Goal: Task Accomplishment & Management: Complete application form

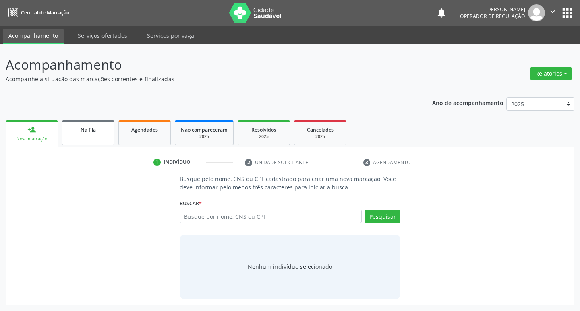
click at [74, 123] on link "Na fila" at bounding box center [88, 132] width 52 height 25
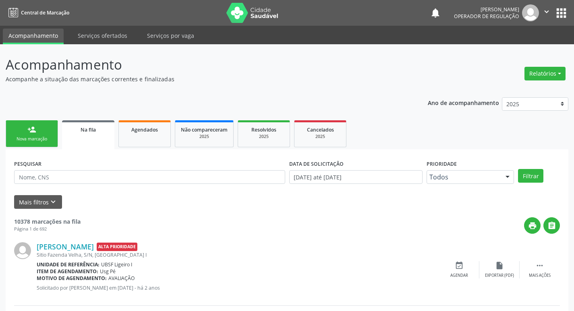
click at [43, 133] on link "person_add Nova marcação" at bounding box center [32, 133] width 52 height 27
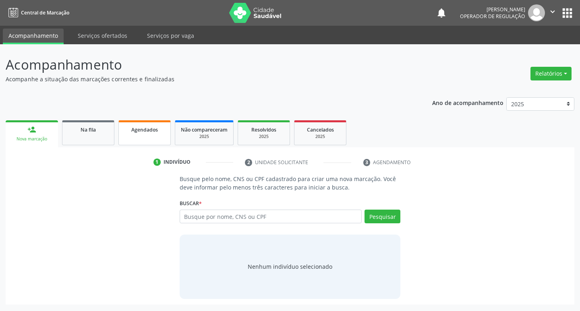
click at [131, 137] on link "Agendados" at bounding box center [144, 132] width 52 height 25
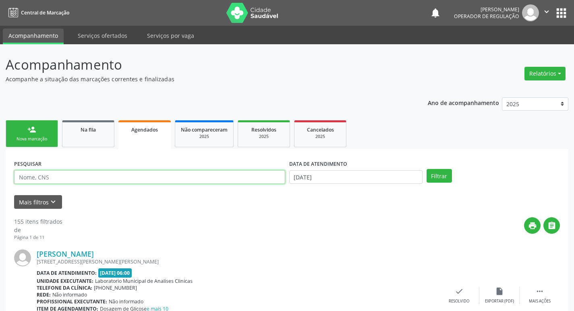
click at [103, 174] on input "text" at bounding box center [149, 177] width 271 height 14
type input "703004897427974"
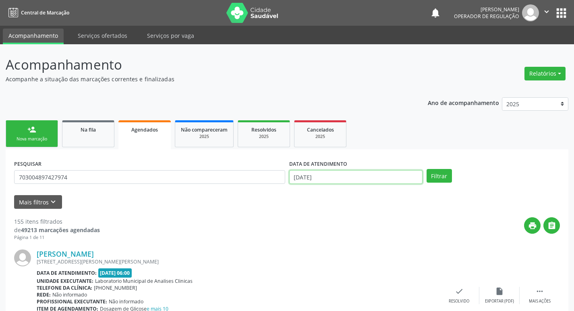
click at [331, 178] on input "19/09/2025" at bounding box center [355, 177] width 133 height 14
click at [434, 174] on button "Filtrar" at bounding box center [439, 176] width 25 height 14
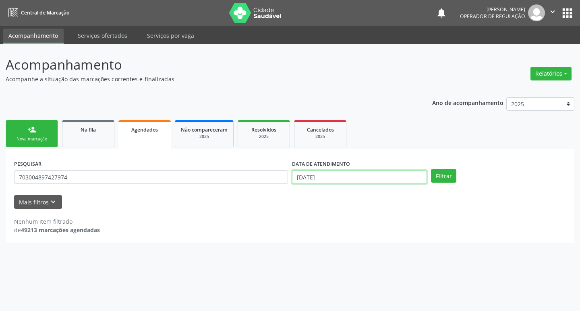
click at [328, 178] on input "19/09/2025" at bounding box center [359, 177] width 135 height 14
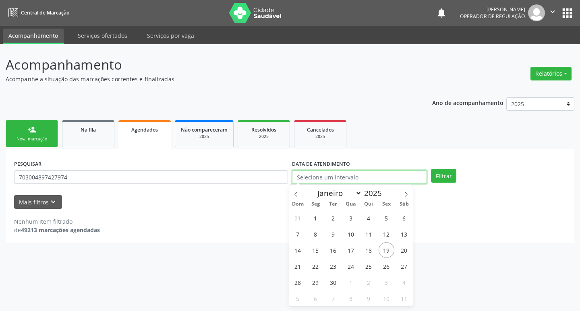
click at [431, 169] on button "Filtrar" at bounding box center [443, 176] width 25 height 14
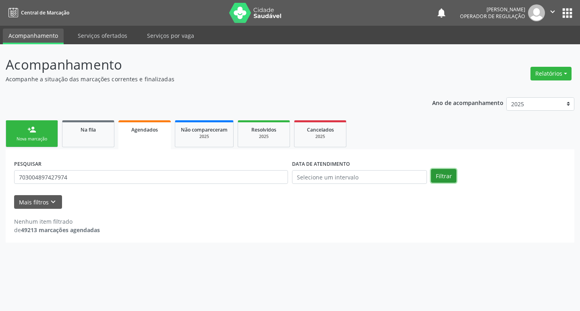
click at [447, 179] on button "Filtrar" at bounding box center [443, 176] width 25 height 14
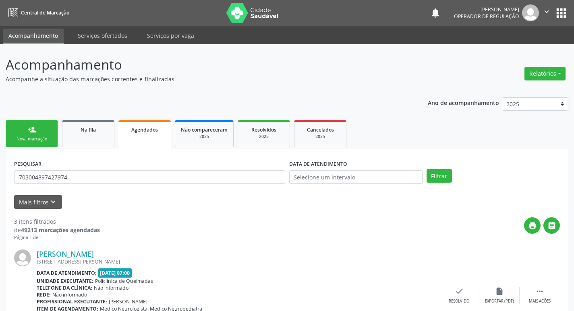
click at [16, 135] on link "person_add Nova marcação" at bounding box center [32, 133] width 52 height 27
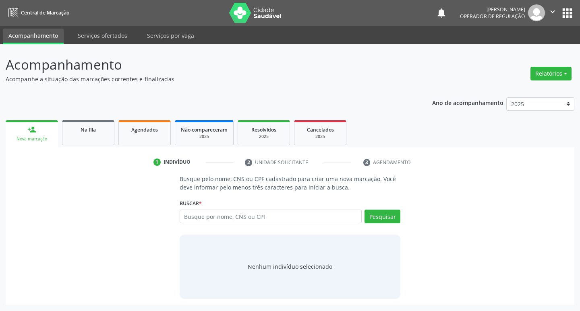
click at [6, 120] on link "person_add Nova marcação" at bounding box center [32, 133] width 52 height 27
click at [209, 220] on input "text" at bounding box center [271, 217] width 182 height 14
click at [80, 130] on div "Na fila" at bounding box center [88, 129] width 40 height 8
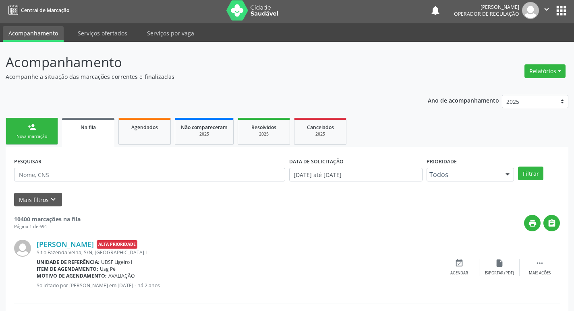
scroll to position [201, 0]
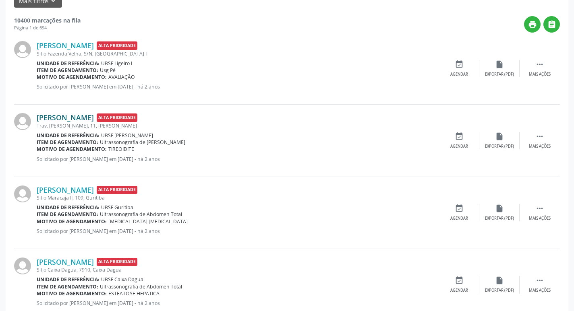
click at [94, 116] on link "[PERSON_NAME]" at bounding box center [65, 117] width 57 height 9
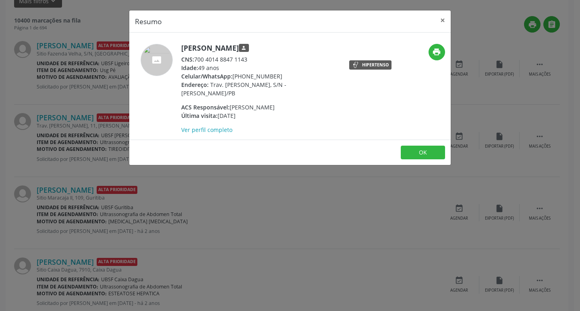
drag, startPoint x: 195, startPoint y: 58, endPoint x: 257, endPoint y: 57, distance: 62.0
click at [257, 57] on div "CNS: 700 4014 8847 1143" at bounding box center [259, 59] width 157 height 8
copy div "700 4014 8847 1143"
click at [442, 20] on button "×" at bounding box center [443, 20] width 16 height 20
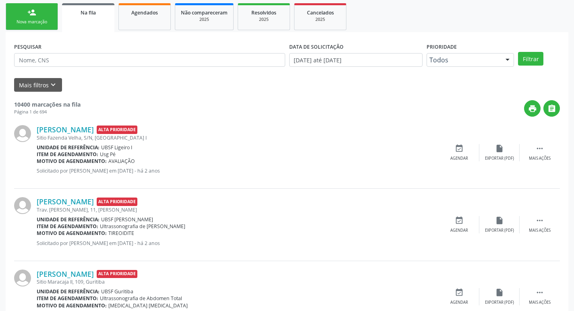
scroll to position [40, 0]
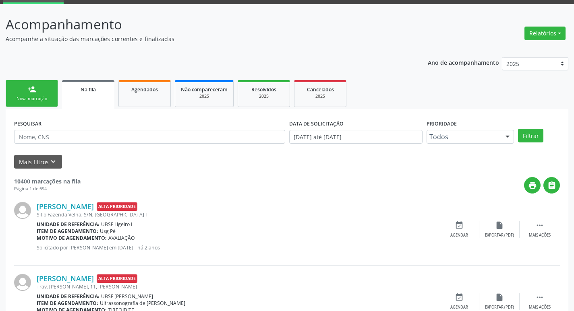
click at [34, 87] on div "person_add" at bounding box center [31, 89] width 9 height 9
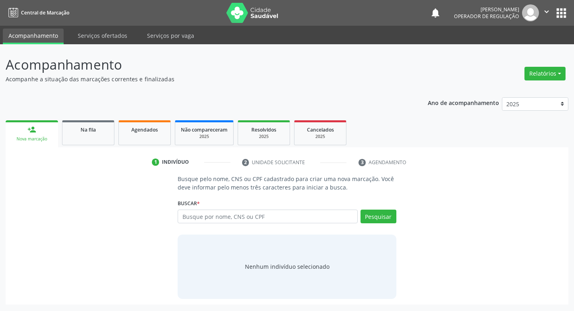
scroll to position [0, 0]
click at [228, 215] on input "text" at bounding box center [271, 217] width 182 height 14
paste input "700 4014 8847 1143"
type input "700 4014 8847 1143"
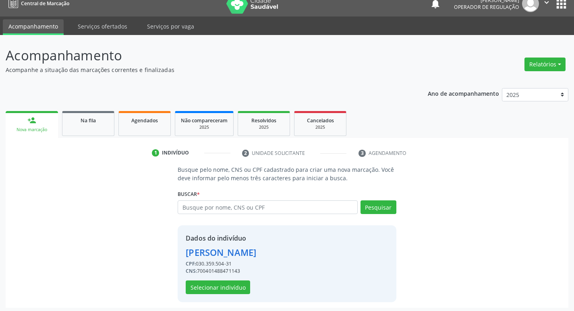
scroll to position [12, 0]
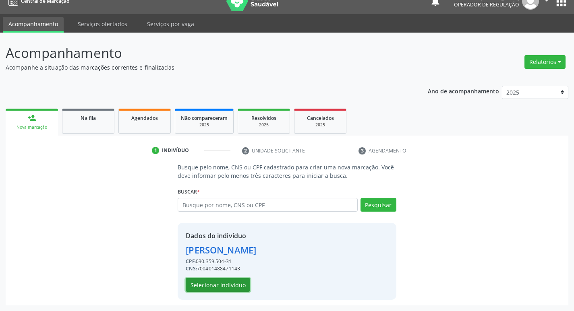
click at [233, 284] on button "Selecionar indivíduo" at bounding box center [218, 285] width 64 height 14
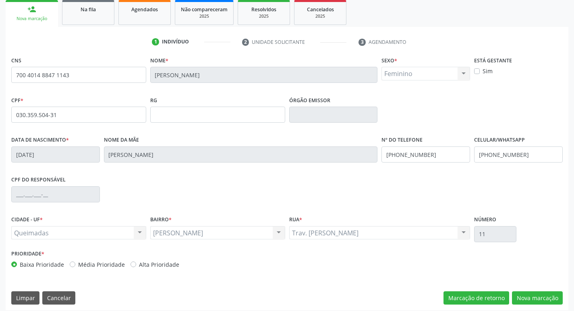
scroll to position [125, 0]
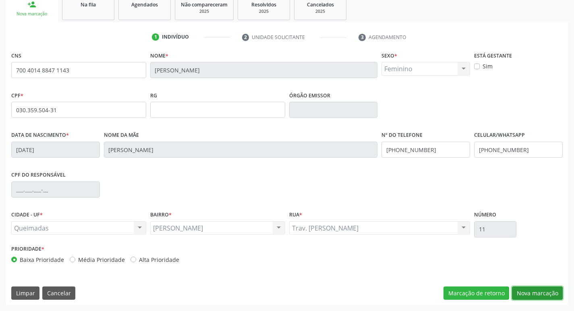
drag, startPoint x: 528, startPoint y: 291, endPoint x: 523, endPoint y: 291, distance: 5.6
click at [528, 291] on button "Nova marcação" at bounding box center [537, 294] width 51 height 14
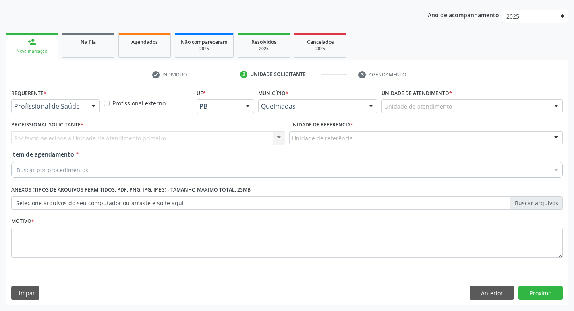
scroll to position [88, 0]
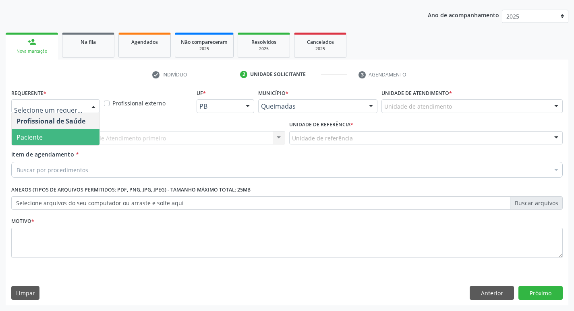
click at [29, 134] on span "Paciente" at bounding box center [30, 137] width 26 height 9
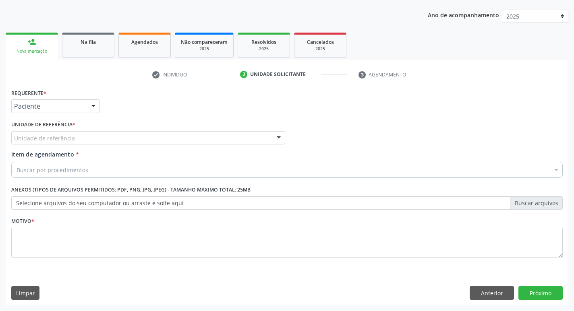
click at [85, 142] on div "Unidade de referência" at bounding box center [148, 138] width 274 height 14
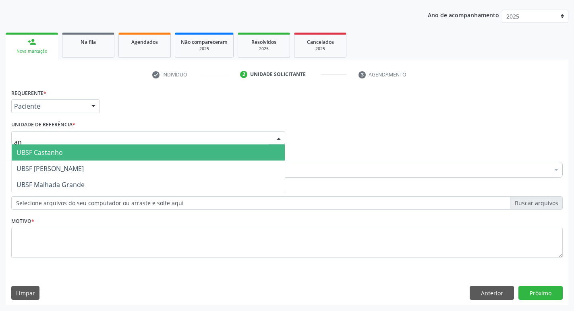
type input "ani"
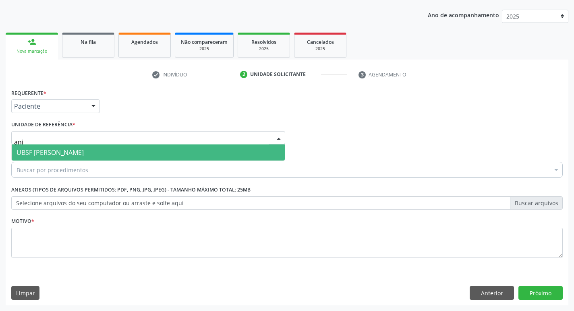
click at [84, 150] on span "UBSF [PERSON_NAME]" at bounding box center [148, 153] width 273 height 16
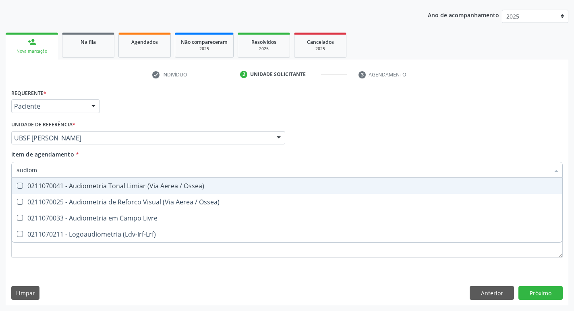
type input "audiome"
click at [105, 188] on div "0211070041 - Audiometria Tonal Limiar (Via Aerea / Ossea)" at bounding box center [287, 186] width 541 height 6
checkbox Ossea\) "true"
click at [325, 125] on div "Profissional Solicitante Por favor, selecione a Unidade de Atendimento primeiro…" at bounding box center [286, 134] width 555 height 31
checkbox Ossea\) "true"
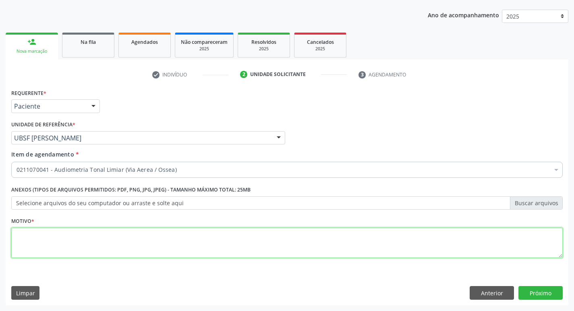
click at [77, 236] on textarea at bounding box center [286, 243] width 551 height 31
type textarea "ssss"
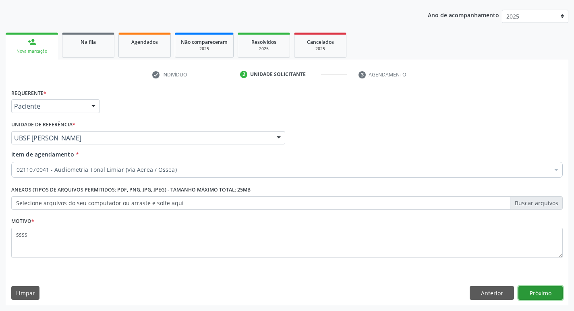
click at [559, 291] on button "Próximo" at bounding box center [540, 293] width 44 height 14
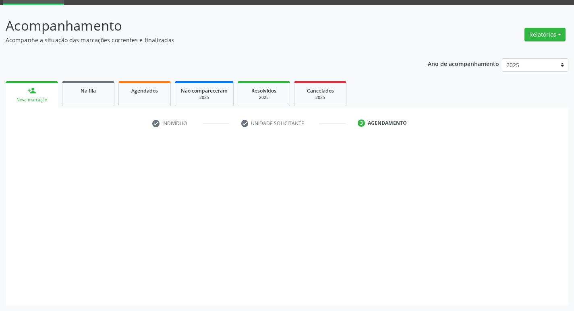
scroll to position [39, 0]
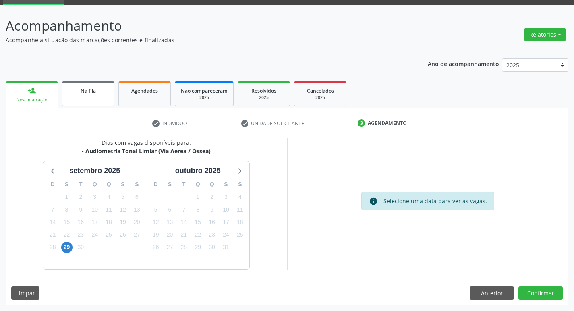
click at [78, 93] on div "Na fila" at bounding box center [88, 90] width 40 height 8
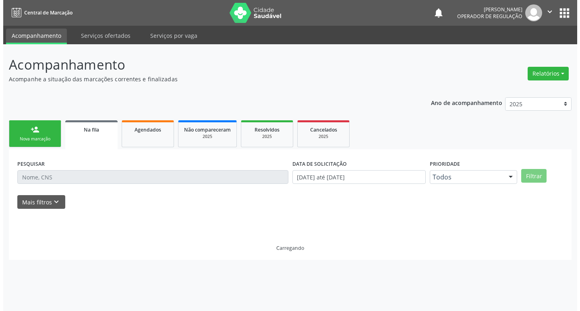
scroll to position [0, 0]
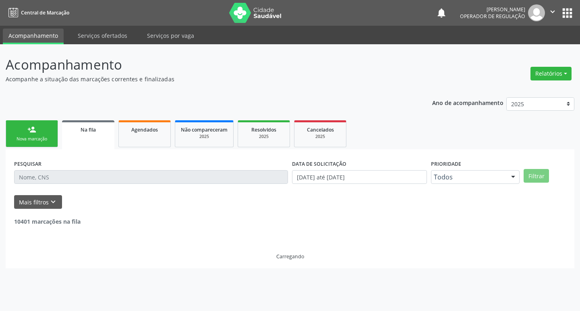
click at [44, 130] on link "person_add Nova marcação" at bounding box center [32, 133] width 52 height 27
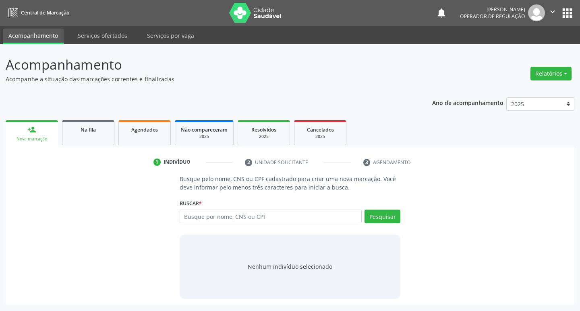
click at [557, 13] on icon "" at bounding box center [552, 11] width 9 height 9
click at [529, 52] on link "Sair" at bounding box center [532, 48] width 56 height 11
click at [236, 219] on input "text" at bounding box center [271, 217] width 182 height 14
click at [213, 215] on input "text" at bounding box center [271, 217] width 182 height 14
click at [204, 220] on input "text" at bounding box center [271, 217] width 182 height 14
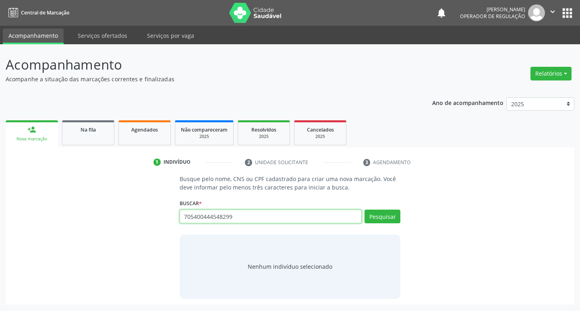
type input "705400444548299"
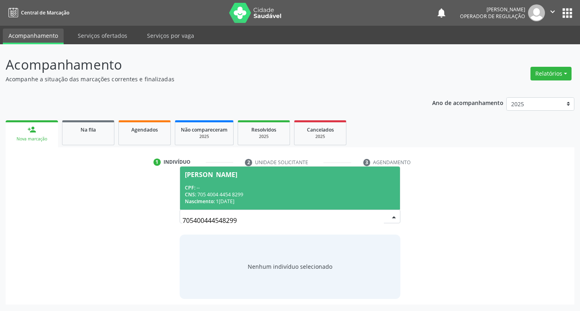
click at [310, 180] on span "Wilma Alves de Farias CPF: -- CNS: 705 4004 4454 8299 Nascimento: 13/06/1985" at bounding box center [290, 188] width 220 height 43
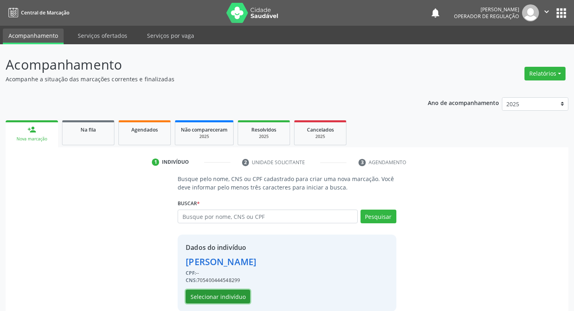
click at [220, 303] on button "Selecionar indivíduo" at bounding box center [218, 297] width 64 height 14
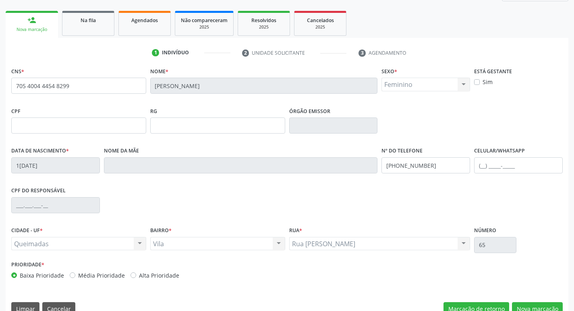
scroll to position [125, 0]
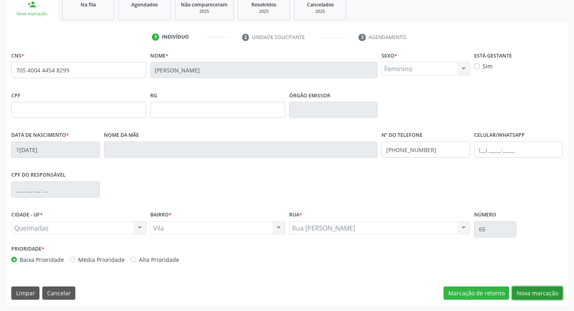
click at [529, 292] on button "Nova marcação" at bounding box center [537, 294] width 51 height 14
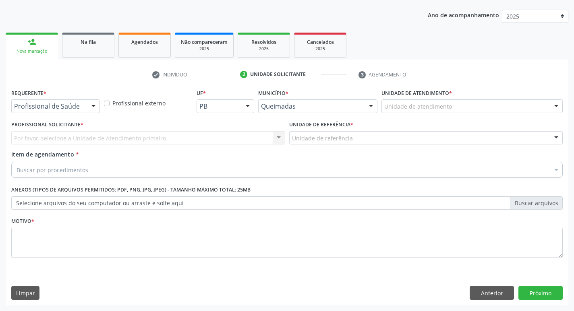
scroll to position [88, 0]
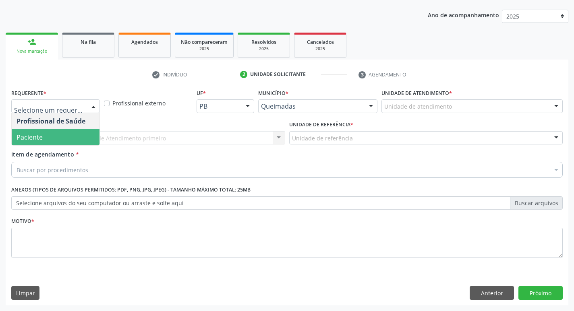
click at [51, 133] on span "Paciente" at bounding box center [56, 137] width 88 height 16
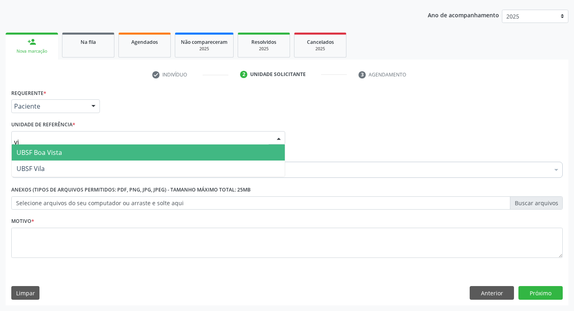
type input "vil"
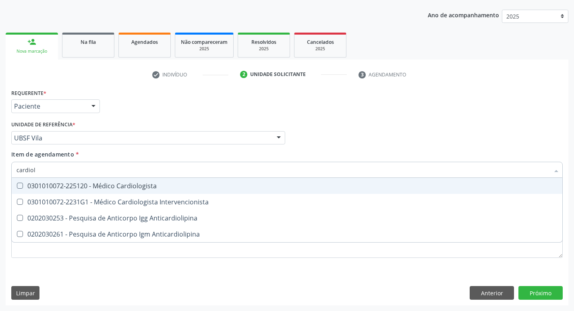
type input "cardiolo"
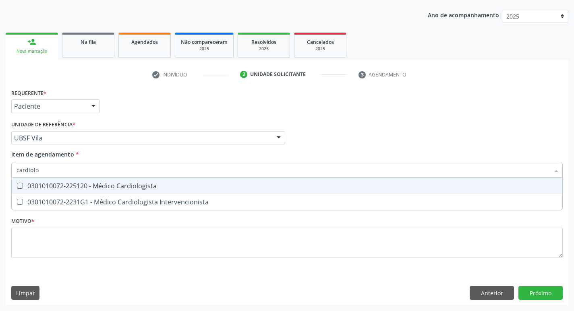
click at [66, 188] on div "0301010072-225120 - Médico Cardiologista" at bounding box center [287, 186] width 541 height 6
checkbox Cardiologista "true"
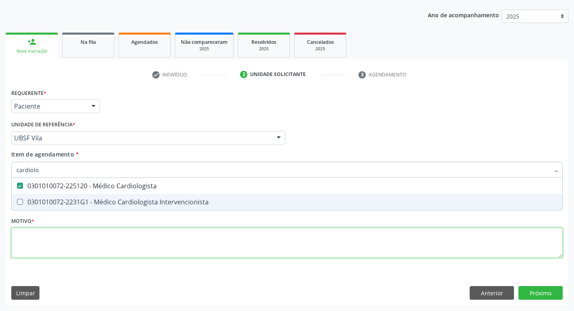
click at [48, 232] on div "Requerente * Paciente Profissional de Saúde Paciente Nenhum resultado encontrad…" at bounding box center [286, 178] width 551 height 182
checkbox Intervencionista "true"
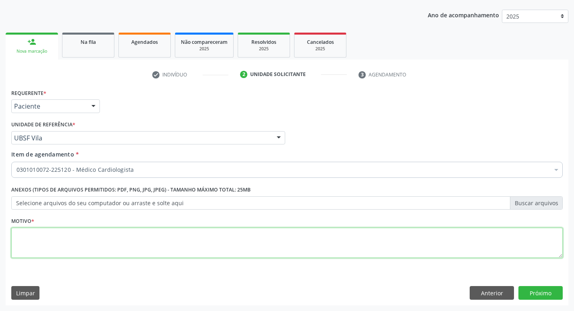
type textarea "h"
type textarea "HAS"
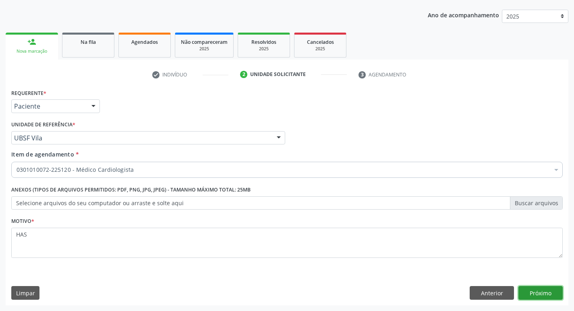
click at [543, 294] on button "Próximo" at bounding box center [540, 293] width 44 height 14
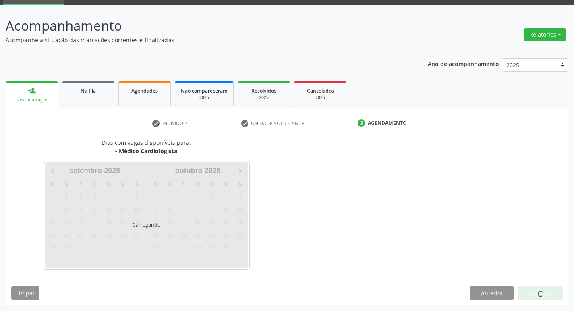
scroll to position [63, 0]
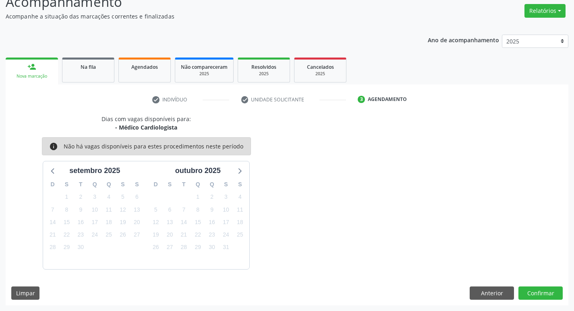
click at [531, 286] on div "Dias com vagas disponíveis para: - Médico Cardiologista info Não há vagas dispo…" at bounding box center [287, 210] width 563 height 191
click at [532, 287] on button "Confirmar" at bounding box center [540, 294] width 44 height 14
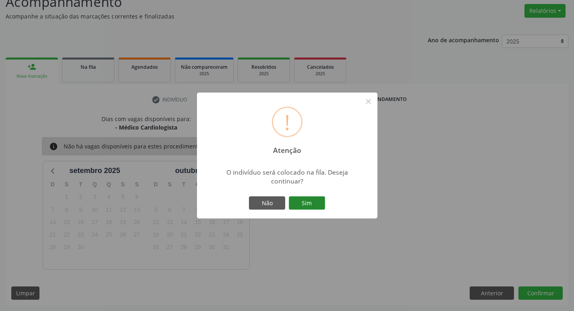
click at [311, 198] on button "Sim" at bounding box center [307, 204] width 36 height 14
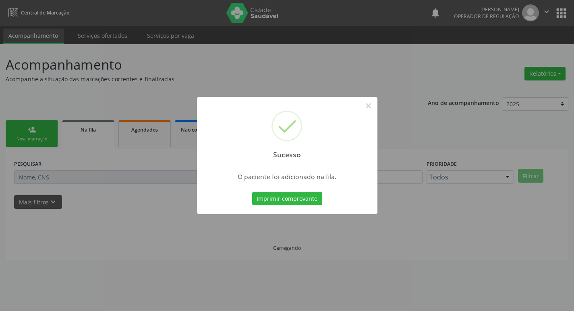
scroll to position [0, 0]
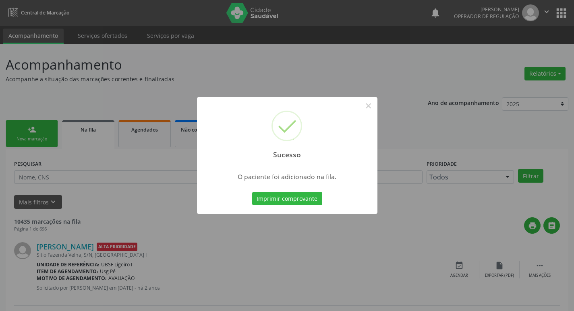
click at [138, 93] on div "Sucesso × O paciente foi adicionado na fila. Imprimir comprovante Cancel" at bounding box center [287, 155] width 574 height 311
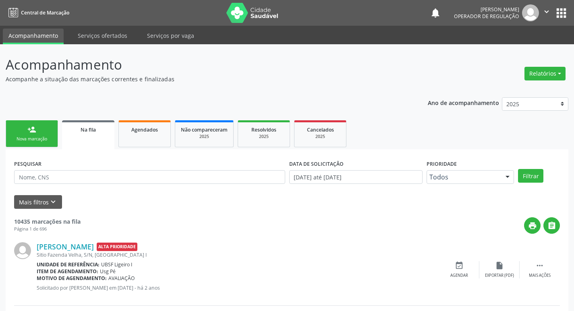
click at [35, 133] on div "person_add" at bounding box center [31, 129] width 9 height 9
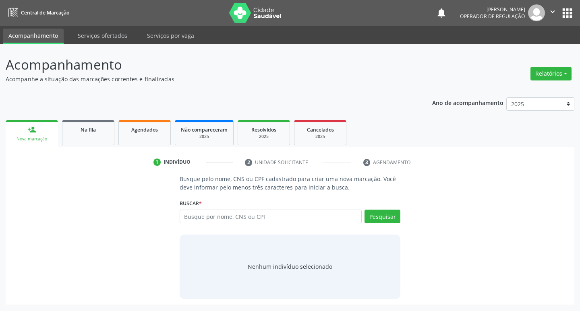
click at [242, 227] on div "Busque por nome, CNS ou CPF Nenhum resultado encontrado para: " " Digite nome, …" at bounding box center [290, 219] width 221 height 19
click at [250, 217] on input "text" at bounding box center [271, 217] width 182 height 14
type input "700107973375213"
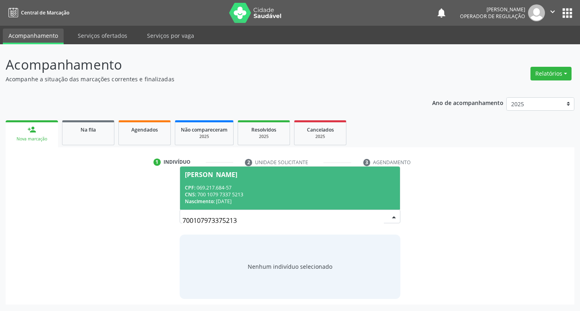
click at [379, 189] on div "CPF: 069.217.684-57" at bounding box center [290, 187] width 211 height 7
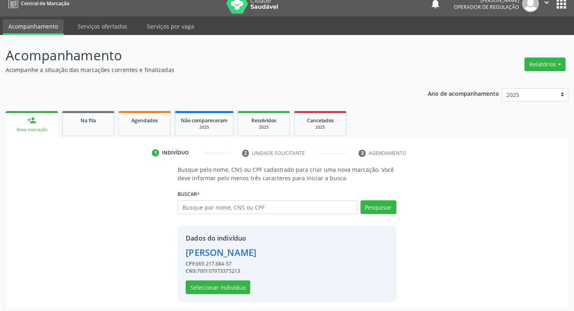
scroll to position [12, 0]
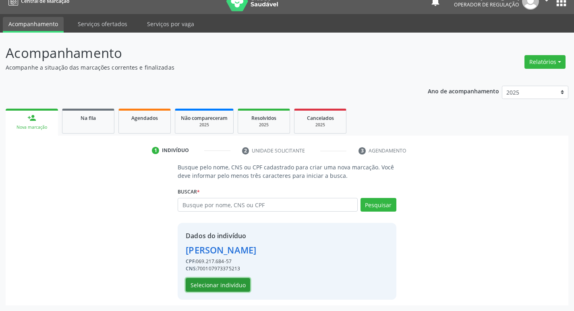
click at [211, 289] on button "Selecionar indivíduo" at bounding box center [218, 285] width 64 height 14
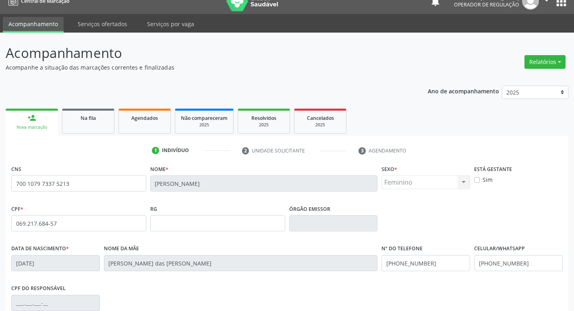
scroll to position [125, 0]
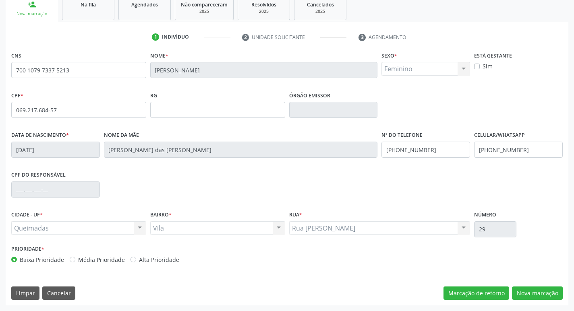
click at [535, 300] on div "CNS 700 1079 7337 5213 Nome * Eliane Gomes da Silva Sexo * Feminino Masculino F…" at bounding box center [287, 178] width 563 height 256
click at [535, 290] on button "Nova marcação" at bounding box center [537, 294] width 51 height 14
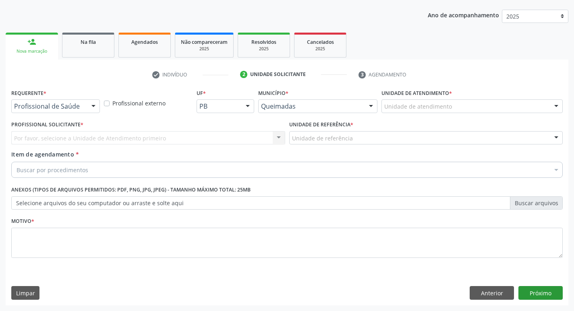
scroll to position [88, 0]
click at [87, 105] on div "Profissional de Saúde Profissional de Saúde Paciente Nenhum resultado encontrad…" at bounding box center [55, 106] width 89 height 14
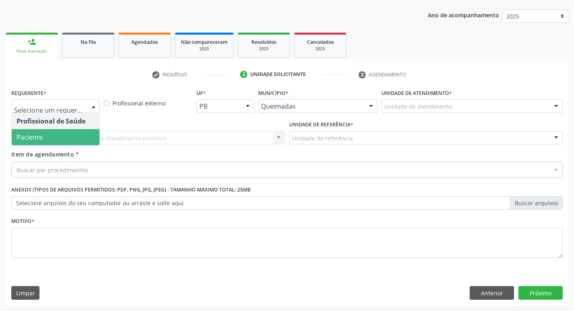
click at [72, 139] on span "Paciente" at bounding box center [56, 137] width 88 height 16
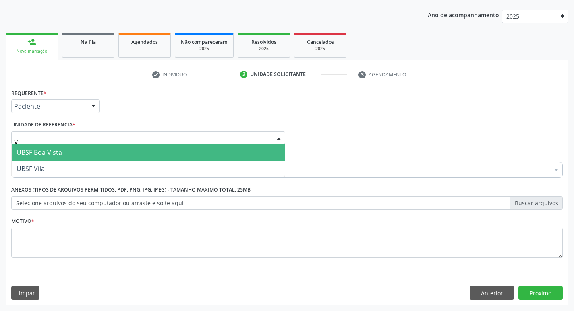
type input "VIL"
click at [61, 147] on span "UBSF Vila" at bounding box center [148, 153] width 273 height 16
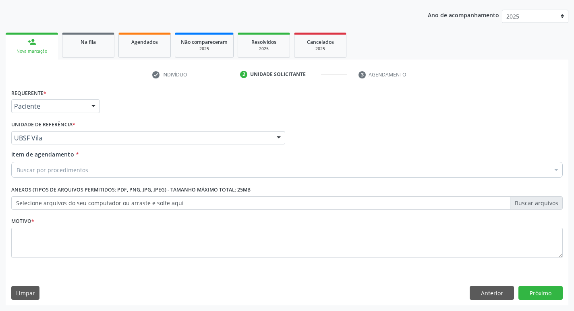
drag, startPoint x: 58, startPoint y: 163, endPoint x: 58, endPoint y: 168, distance: 4.4
click at [58, 166] on div "Buscar por procedimentos" at bounding box center [286, 170] width 551 height 16
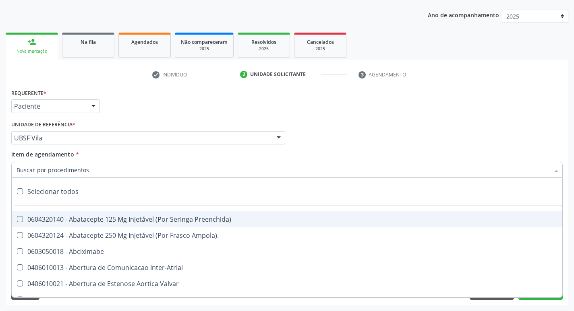
click at [58, 168] on input "Item de agendamento *" at bounding box center [283, 170] width 533 height 16
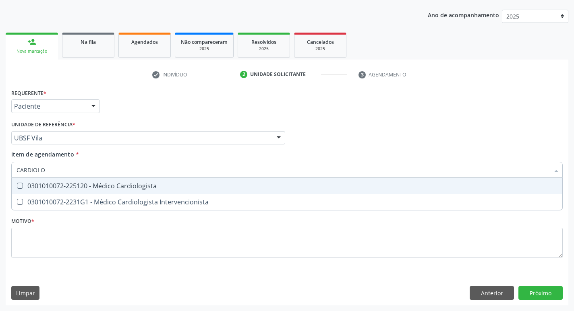
type input "CARDIOLOG"
click at [60, 186] on div "0301010072-225120 - Médico Cardiologista" at bounding box center [287, 186] width 541 height 6
checkbox Cardiologista "true"
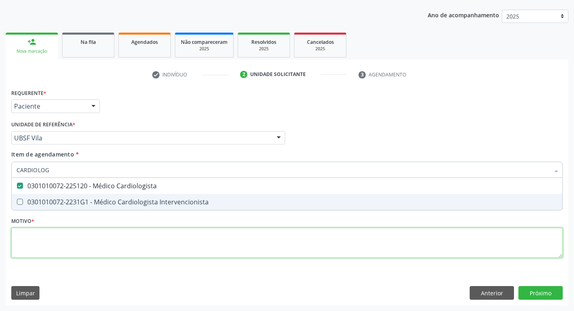
click at [42, 238] on div "Requerente * Paciente Profissional de Saúde Paciente Nenhum resultado encontrad…" at bounding box center [286, 178] width 551 height 182
checkbox Intervencionista "true"
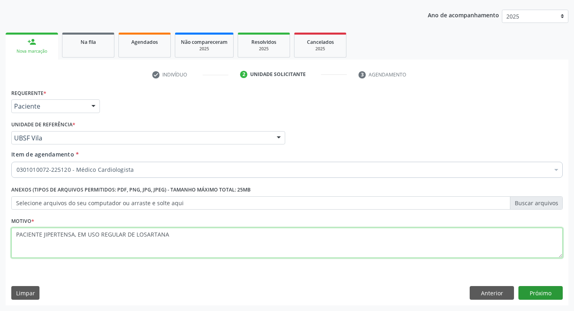
type textarea "PACIENTE JIPERTENSA, EM USO REGULAR DE LOSARTANA"
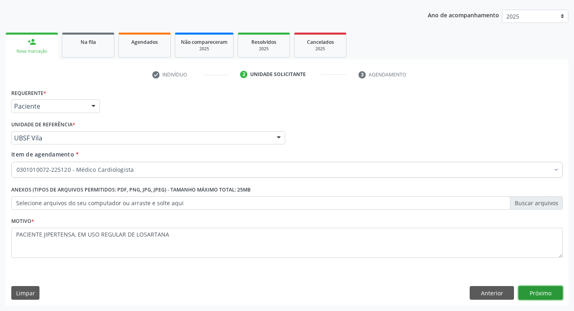
click at [556, 297] on button "Próximo" at bounding box center [540, 293] width 44 height 14
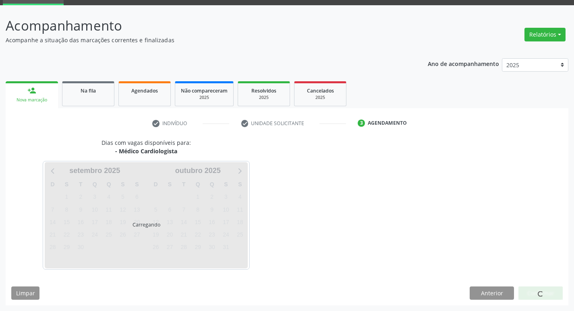
scroll to position [63, 0]
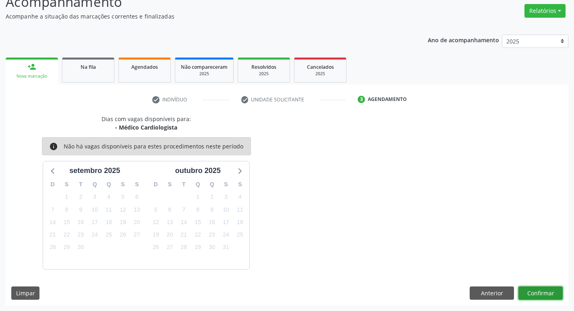
click at [537, 292] on button "Confirmar" at bounding box center [540, 294] width 44 height 14
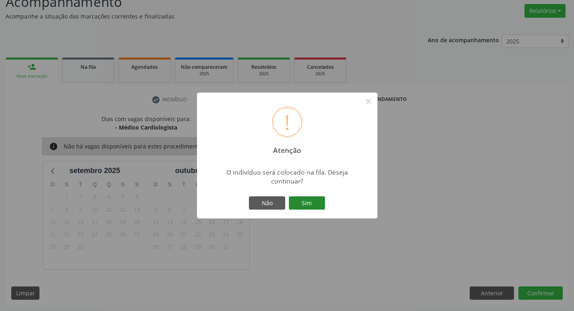
click at [297, 204] on button "Sim" at bounding box center [307, 204] width 36 height 14
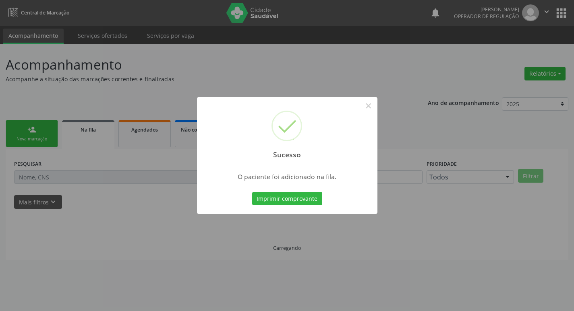
scroll to position [0, 0]
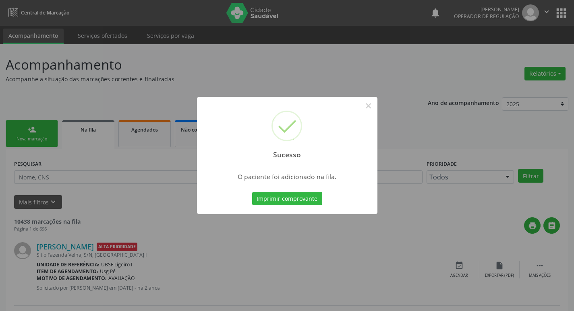
click at [54, 66] on div "Sucesso × O paciente foi adicionado na fila. Imprimir comprovante Cancel" at bounding box center [287, 155] width 574 height 311
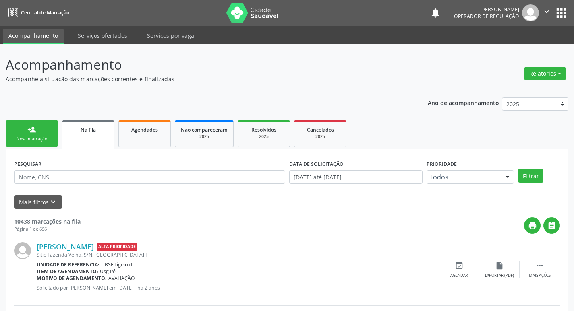
click at [37, 144] on link "person_add Nova marcação" at bounding box center [32, 133] width 52 height 27
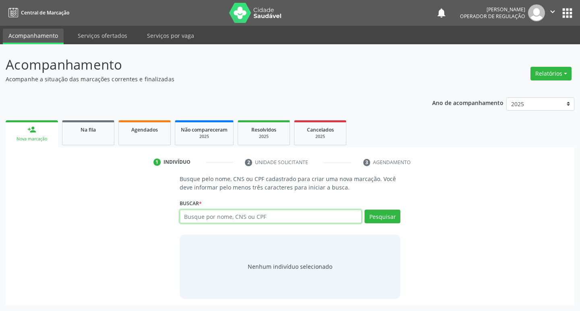
click at [226, 220] on input "text" at bounding box center [271, 217] width 182 height 14
type input "702407066089127"
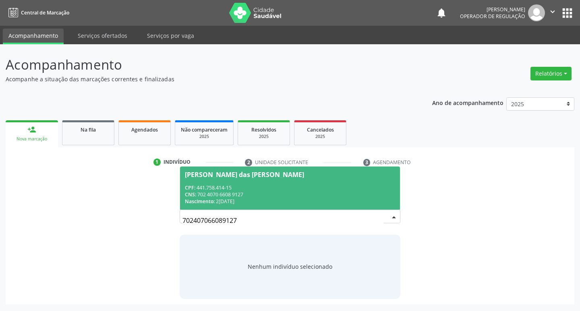
click at [230, 176] on div "Maria das Graças Pereira" at bounding box center [244, 175] width 119 height 6
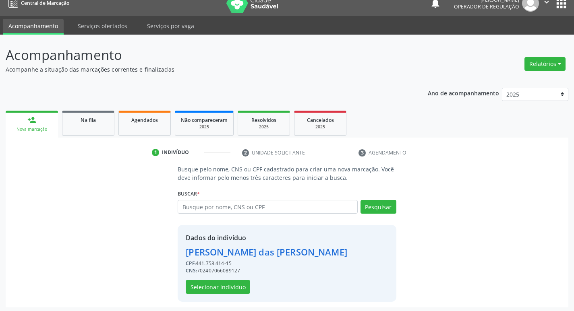
scroll to position [12, 0]
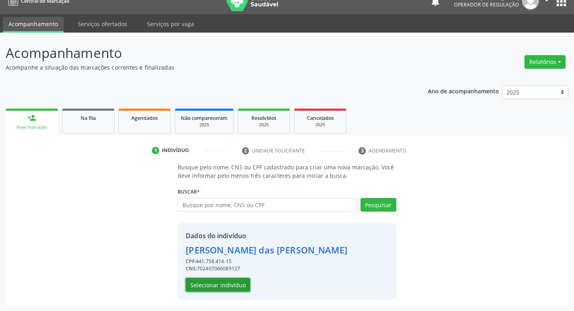
click at [210, 284] on button "Selecionar indivíduo" at bounding box center [218, 285] width 64 height 14
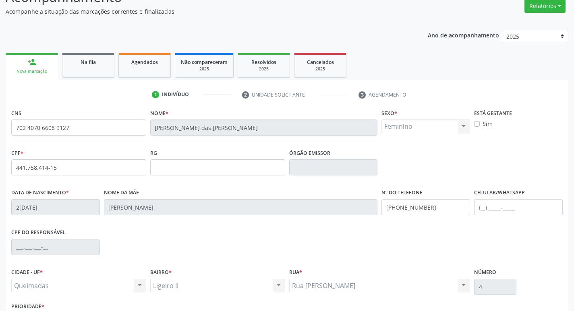
scroll to position [125, 0]
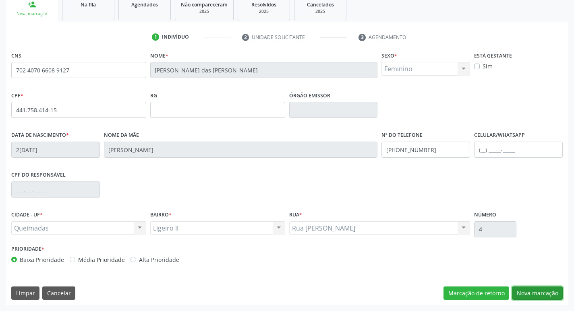
click at [518, 295] on button "Nova marcação" at bounding box center [537, 294] width 51 height 14
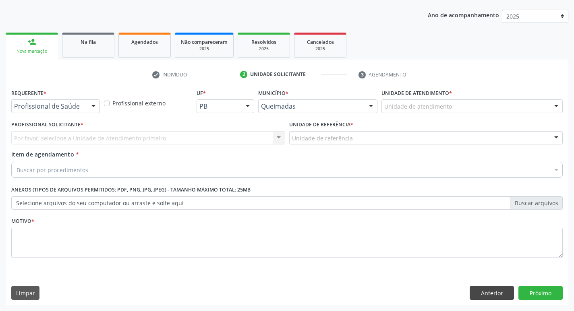
scroll to position [88, 0]
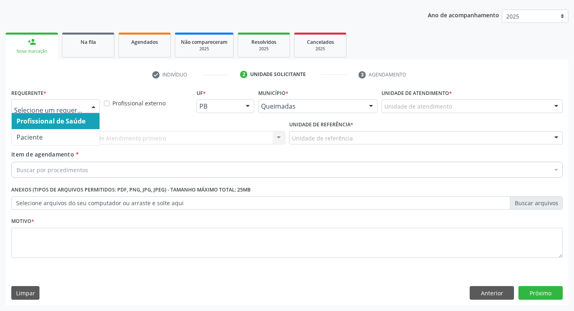
drag, startPoint x: 86, startPoint y: 103, endPoint x: 65, endPoint y: 115, distance: 24.5
click at [86, 103] on div "Profissional de Saúde Paciente Nenhum resultado encontrado para: " " Não há nen…" at bounding box center [55, 106] width 89 height 14
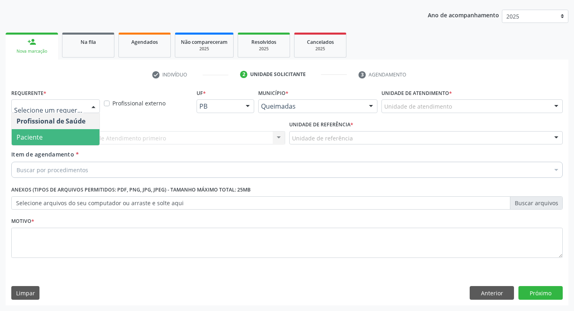
click at [53, 137] on span "Paciente" at bounding box center [56, 137] width 88 height 16
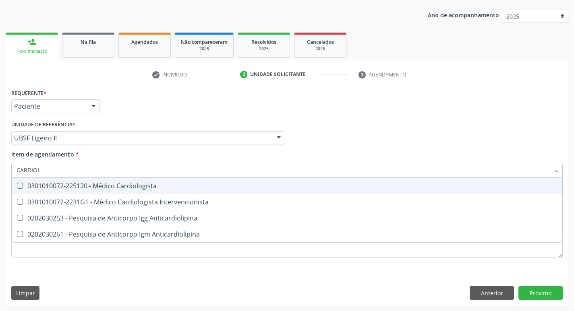
type input "CARDIOLO"
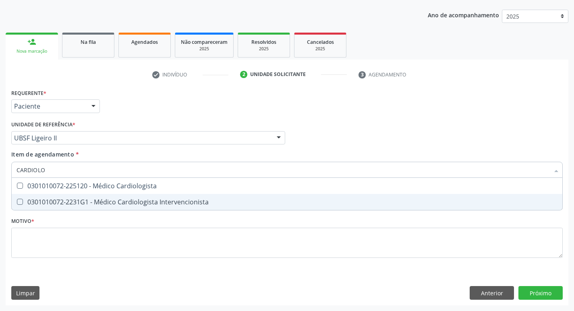
click at [90, 203] on div "0301010072-2231G1 - Médico Cardiologista Intervencionista" at bounding box center [287, 202] width 541 height 6
checkbox Intervencionista "true"
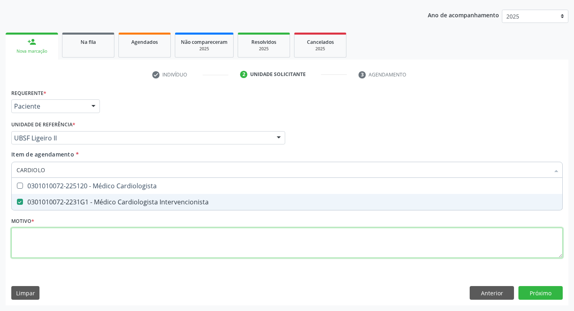
click at [75, 246] on div "Requerente * Paciente Profissional de Saúde Paciente Nenhum resultado encontrad…" at bounding box center [286, 178] width 551 height 182
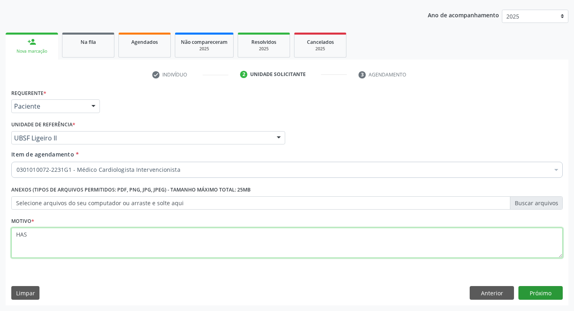
type textarea "HAS"
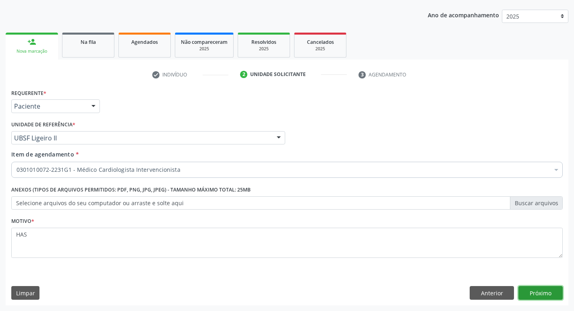
click at [529, 294] on button "Próximo" at bounding box center [540, 293] width 44 height 14
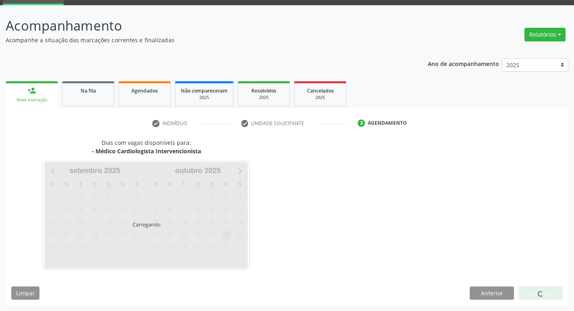
scroll to position [63, 0]
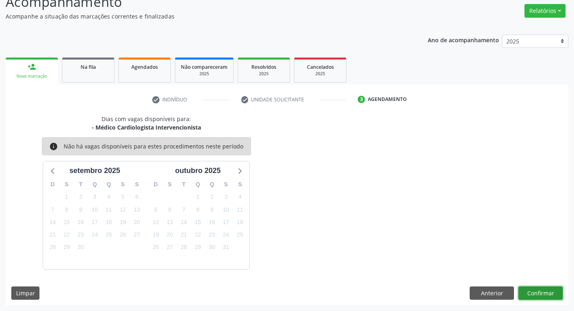
click at [539, 291] on button "Confirmar" at bounding box center [540, 294] width 44 height 14
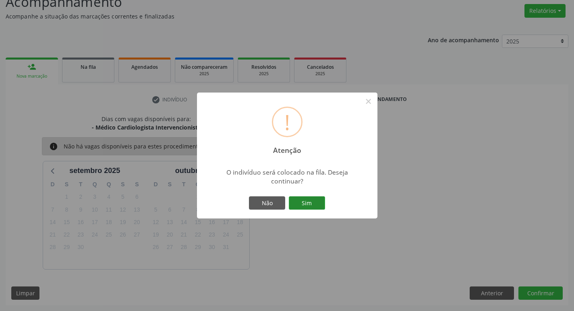
click at [297, 203] on button "Sim" at bounding box center [307, 204] width 36 height 14
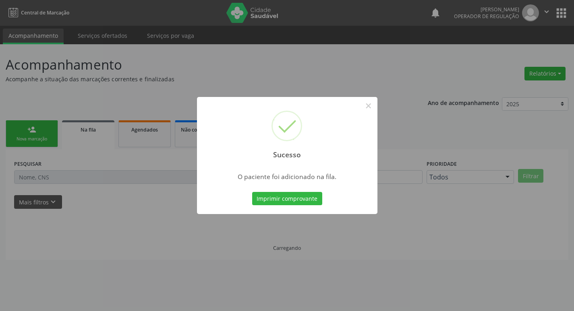
scroll to position [0, 0]
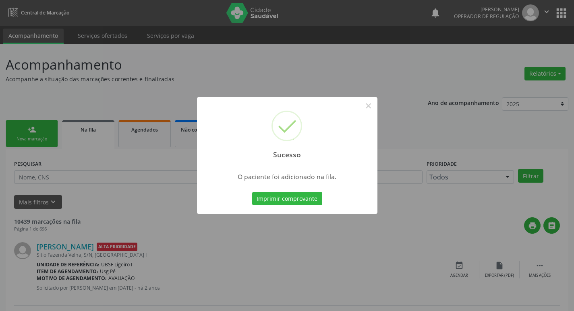
click at [377, 104] on div "Sucesso ×" at bounding box center [287, 131] width 180 height 69
click at [371, 104] on button "×" at bounding box center [369, 106] width 14 height 14
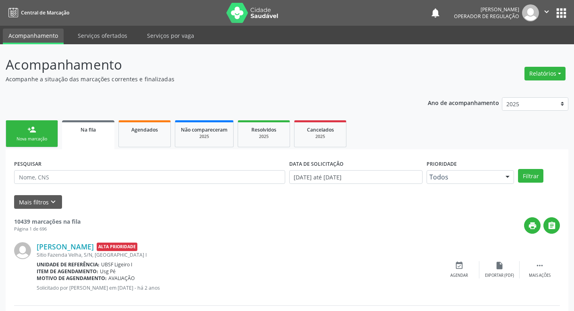
click at [26, 130] on link "person_add Nova marcação" at bounding box center [32, 133] width 52 height 27
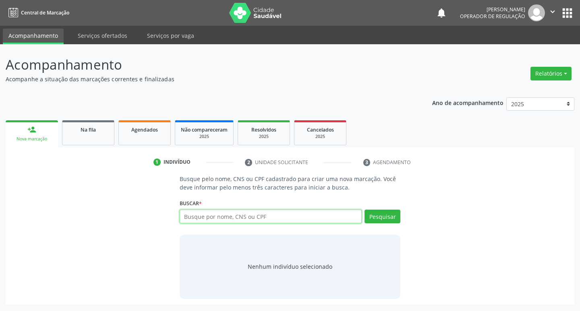
click at [231, 214] on input "text" at bounding box center [271, 217] width 182 height 14
type input "706805284882721"
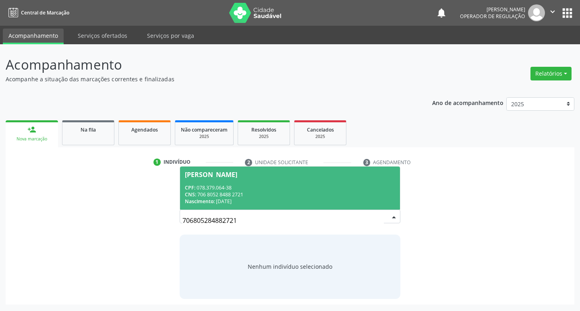
click at [323, 186] on div "CPF: 078.379.064-38" at bounding box center [290, 187] width 211 height 7
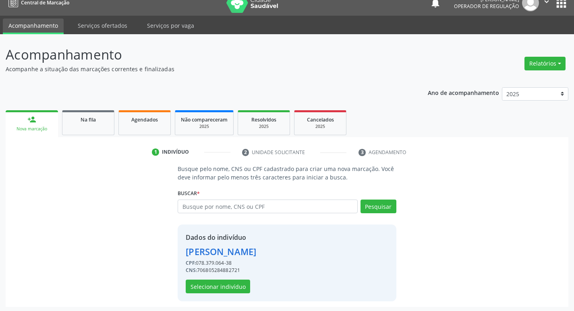
scroll to position [12, 0]
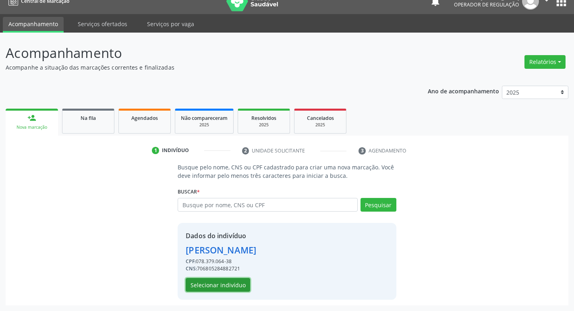
click at [209, 288] on button "Selecionar indivíduo" at bounding box center [218, 285] width 64 height 14
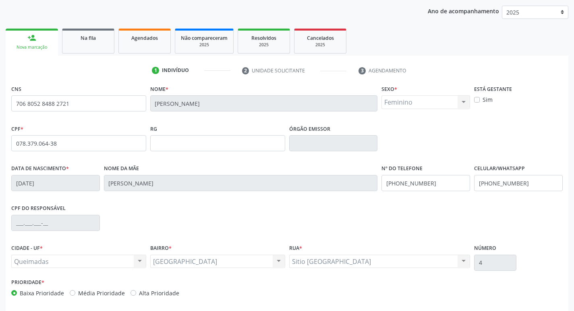
scroll to position [125, 0]
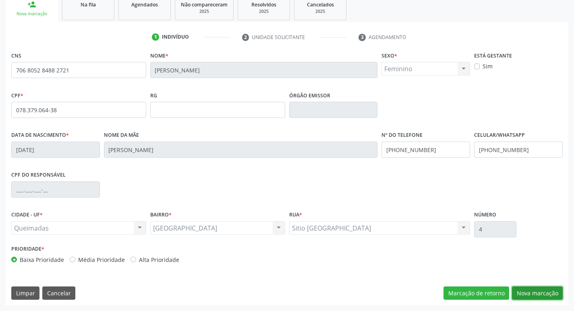
drag, startPoint x: 532, startPoint y: 296, endPoint x: 404, endPoint y: 279, distance: 129.2
click at [531, 296] on button "Nova marcação" at bounding box center [537, 294] width 51 height 14
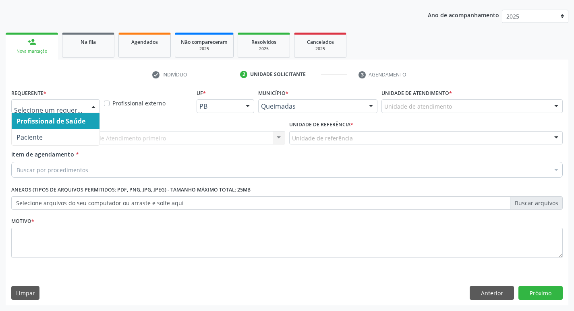
drag, startPoint x: 83, startPoint y: 107, endPoint x: 52, endPoint y: 123, distance: 35.3
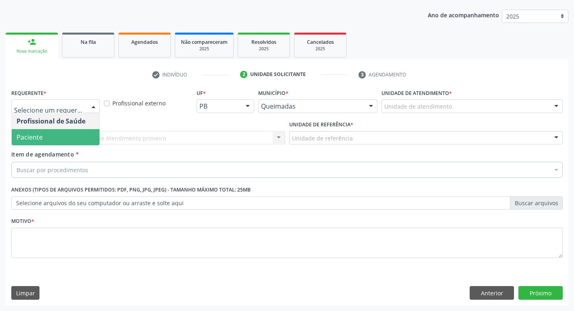
click at [47, 133] on span "Paciente" at bounding box center [56, 137] width 88 height 16
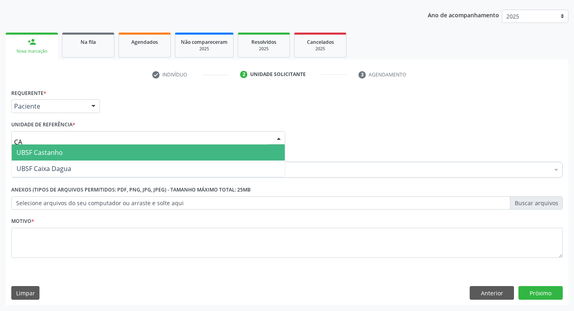
type input "C"
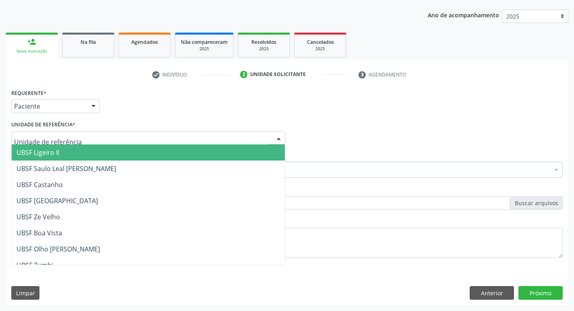
click at [335, 116] on div "Requerente * Paciente Profissional de Saúde Paciente Nenhum resultado encontrad…" at bounding box center [286, 102] width 555 height 31
click at [136, 136] on div at bounding box center [148, 138] width 274 height 14
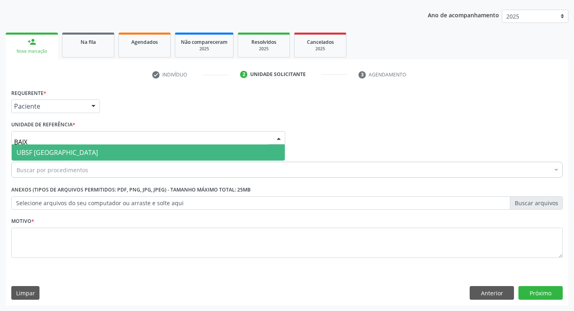
type input "BAIXA"
click at [126, 148] on span "UBSF [GEOGRAPHIC_DATA]" at bounding box center [148, 153] width 273 height 16
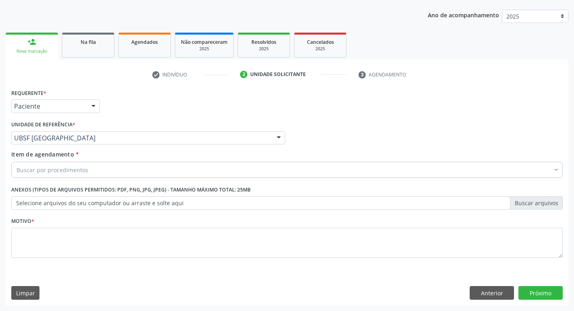
click at [101, 169] on div "Buscar por procedimentos" at bounding box center [286, 170] width 551 height 16
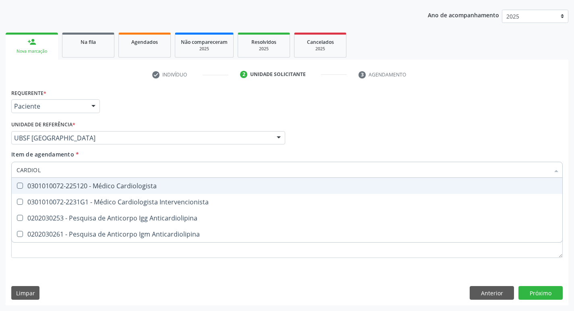
type input "CARDIOLO"
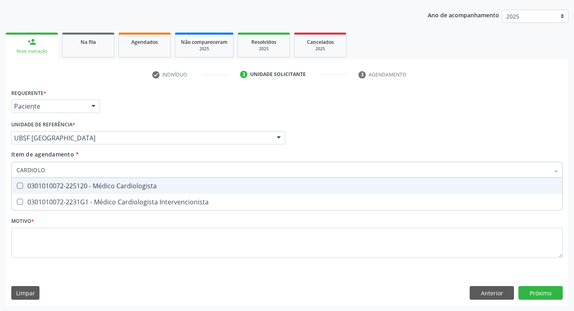
click at [103, 189] on div "0301010072-225120 - Médico Cardiologista" at bounding box center [287, 186] width 541 height 6
checkbox Cardiologista "true"
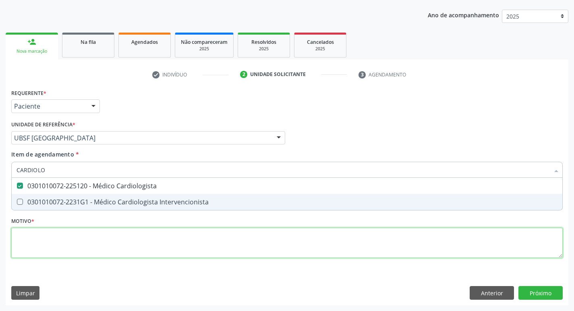
click at [43, 242] on div "Requerente * Paciente Profissional de Saúde Paciente Nenhum resultado encontrad…" at bounding box center [286, 178] width 551 height 182
checkbox Intervencionista "true"
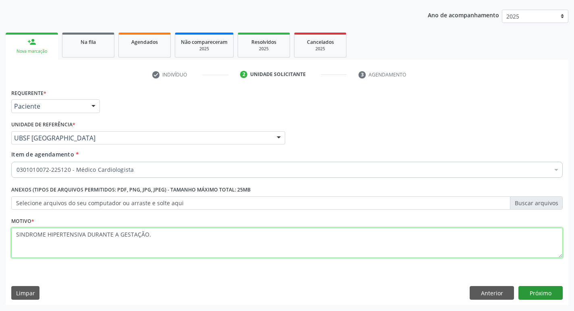
type textarea "SINDROME HIPERTENSIVA DURANTE A GESTAÇÃO."
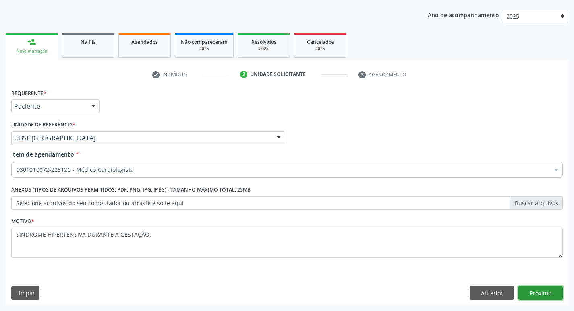
click at [551, 290] on button "Próximo" at bounding box center [540, 293] width 44 height 14
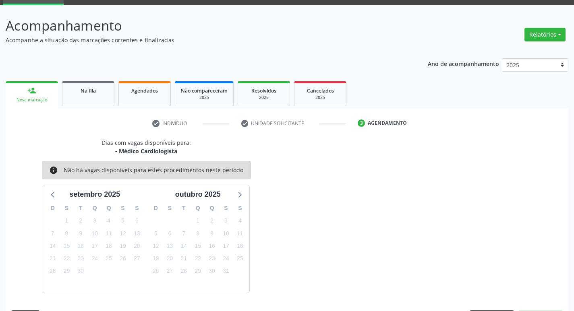
scroll to position [63, 0]
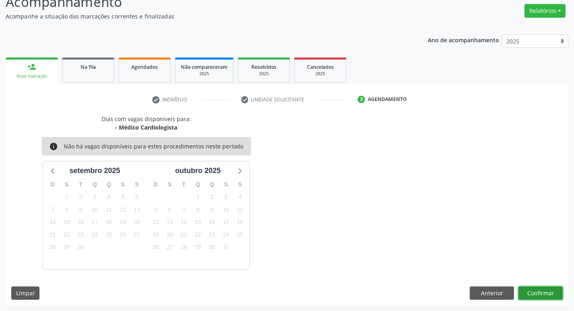
click at [538, 287] on button "Confirmar" at bounding box center [540, 294] width 44 height 14
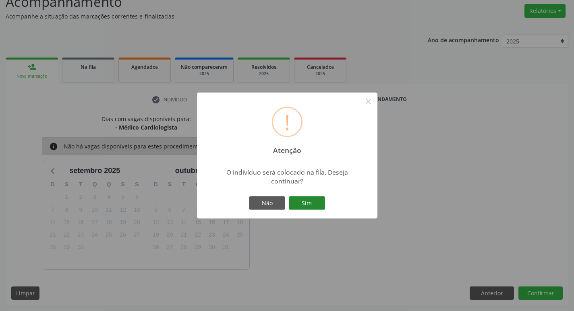
click at [322, 204] on button "Sim" at bounding box center [307, 204] width 36 height 14
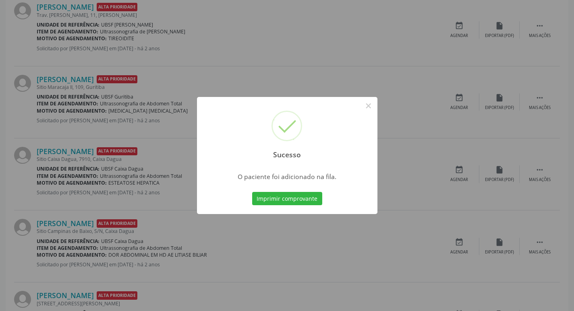
scroll to position [362, 0]
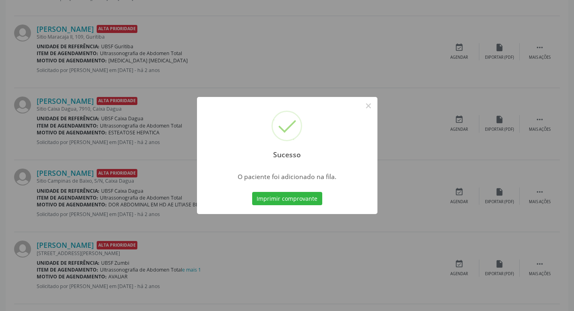
click at [260, 59] on div "Sucesso × O paciente foi adicionado na fila. Imprimir comprovante Cancel" at bounding box center [287, 155] width 574 height 311
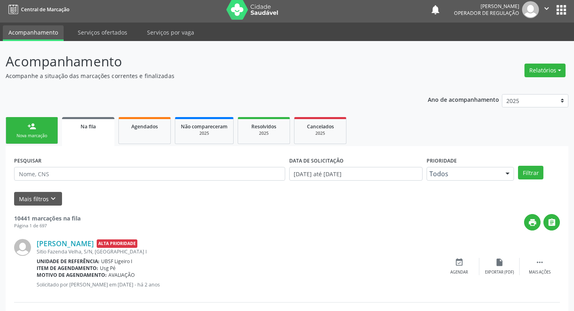
scroll to position [0, 0]
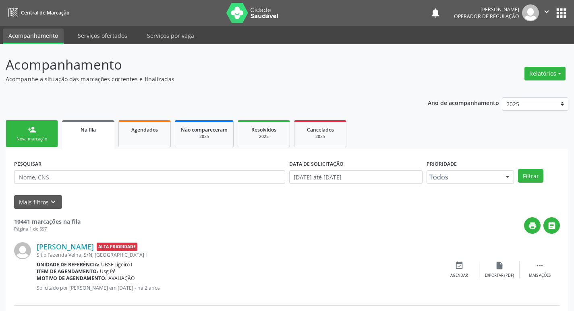
click at [52, 135] on link "person_add Nova marcação" at bounding box center [32, 133] width 52 height 27
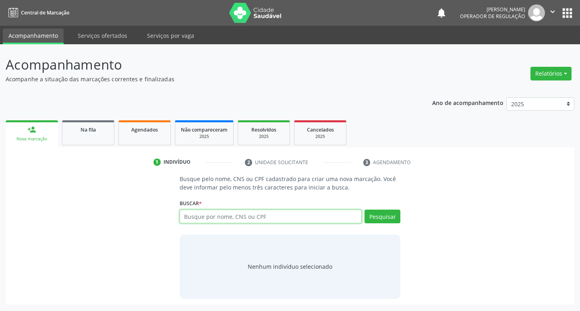
click at [225, 216] on input "text" at bounding box center [271, 217] width 182 height 14
type input "700202486913729"
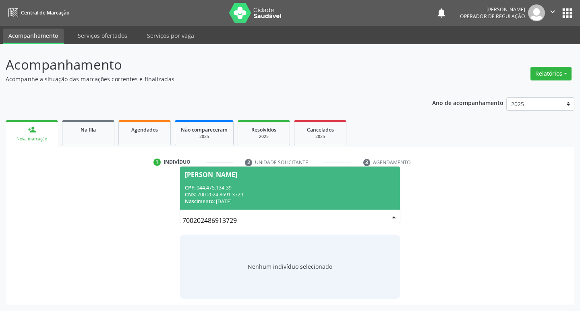
click at [349, 194] on div "CNS: 700 2024 8691 3729" at bounding box center [290, 194] width 211 height 7
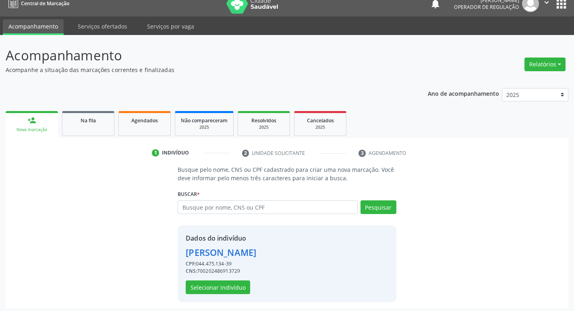
scroll to position [12, 0]
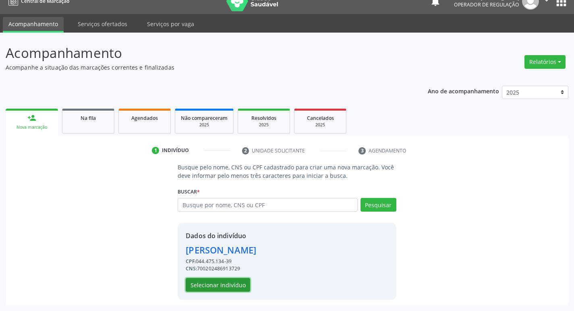
click at [218, 286] on button "Selecionar indivíduo" at bounding box center [218, 285] width 64 height 14
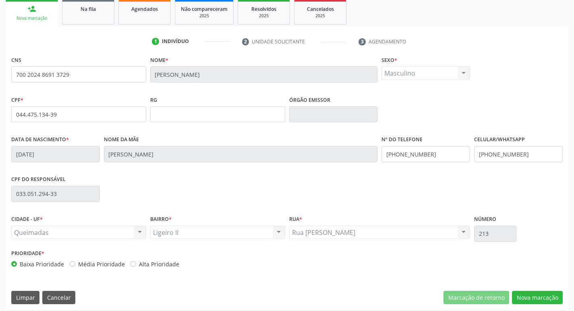
scroll to position [125, 0]
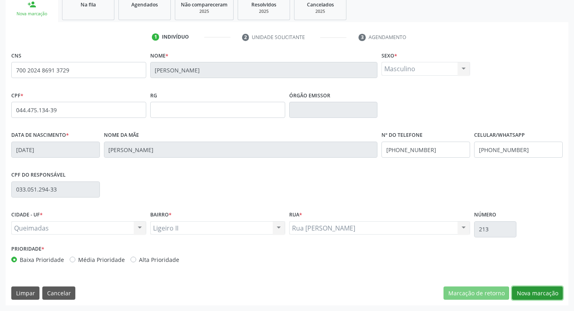
click at [546, 295] on button "Nova marcação" at bounding box center [537, 294] width 51 height 14
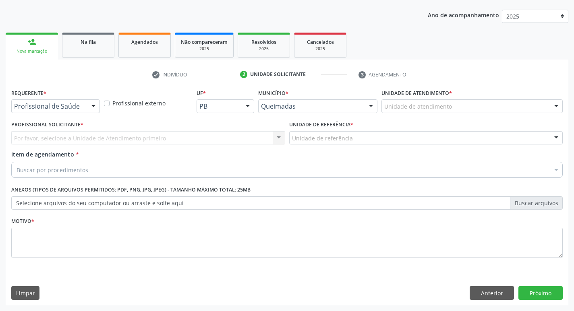
scroll to position [88, 0]
click at [480, 292] on button "Anterior" at bounding box center [492, 293] width 44 height 14
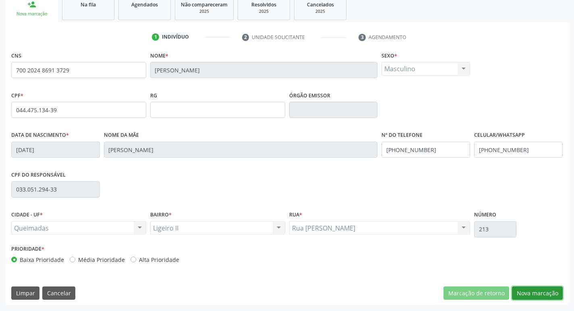
click at [536, 288] on button "Nova marcação" at bounding box center [537, 294] width 51 height 14
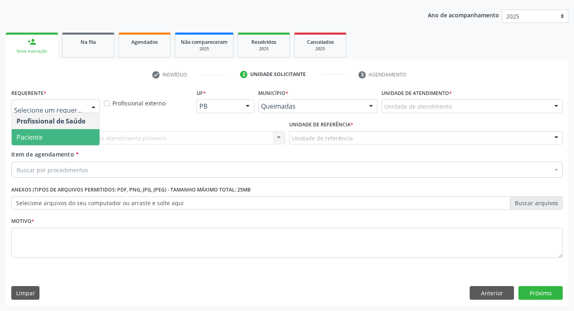
click at [59, 137] on span "Paciente" at bounding box center [56, 137] width 88 height 16
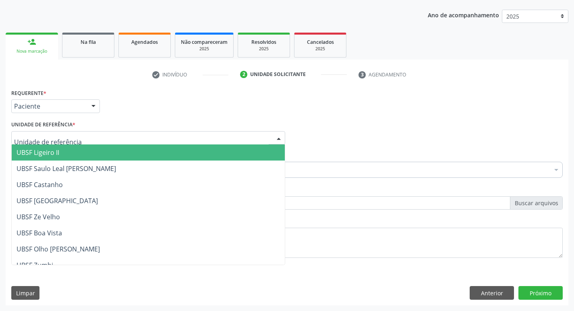
click at [59, 151] on span "UBSF Ligeiro II" at bounding box center [38, 152] width 43 height 9
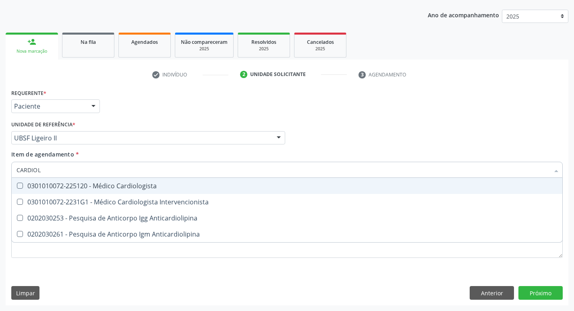
type input "CARDIOLO"
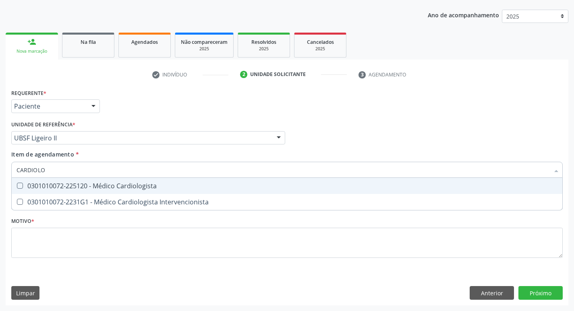
click at [52, 188] on div "0301010072-225120 - Médico Cardiologista" at bounding box center [287, 186] width 541 height 6
checkbox Cardiologista "true"
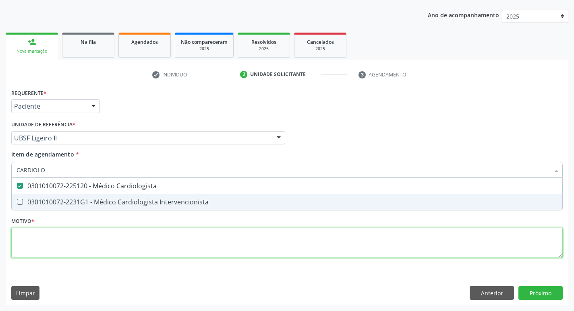
click at [39, 251] on div "Requerente * Paciente Profissional de Saúde Paciente Nenhum resultado encontrad…" at bounding box center [286, 178] width 551 height 182
checkbox Intervencionista "true"
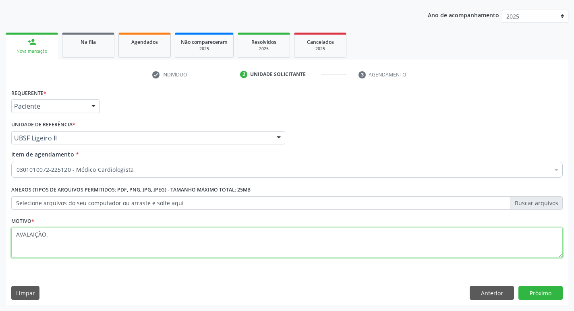
click at [34, 235] on textarea "AVALAIÇÃO." at bounding box center [286, 243] width 551 height 31
type textarea "AVALIAÇÃO."
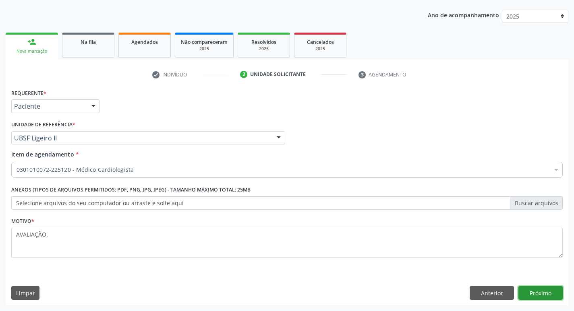
click at [540, 295] on button "Próximo" at bounding box center [540, 293] width 44 height 14
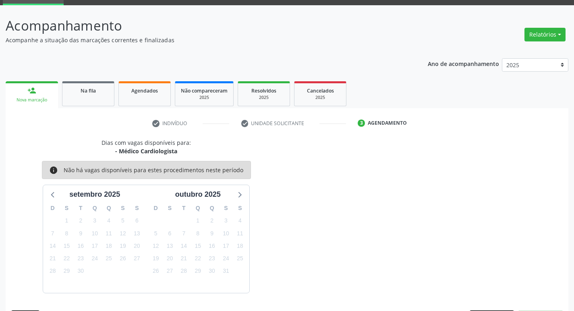
scroll to position [63, 0]
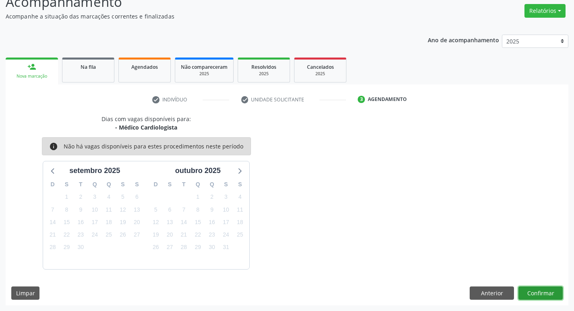
click at [533, 288] on button "Confirmar" at bounding box center [540, 294] width 44 height 14
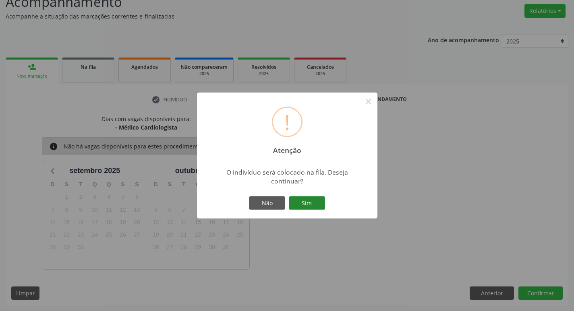
click at [307, 200] on button "Sim" at bounding box center [307, 204] width 36 height 14
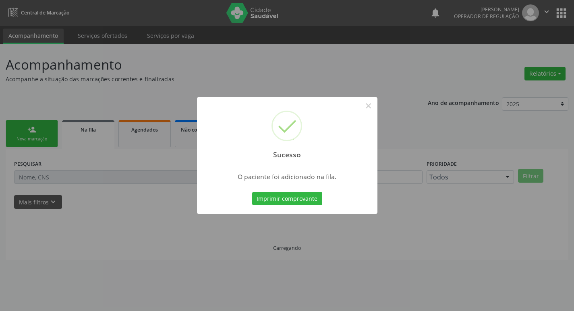
scroll to position [0, 0]
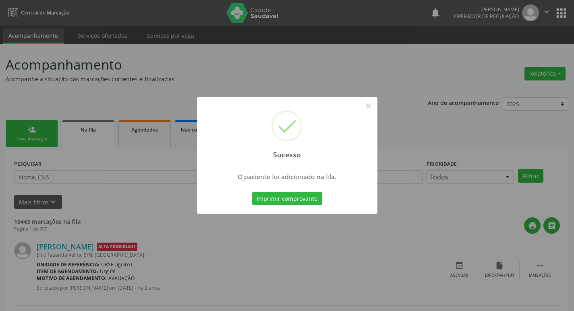
click at [154, 77] on div "Sucesso × O paciente foi adicionado na fila. Imprimir comprovante Cancel" at bounding box center [287, 155] width 574 height 311
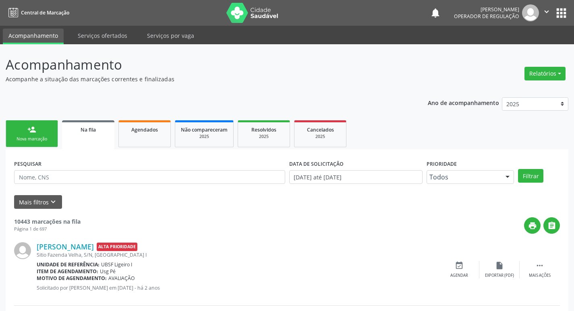
click at [17, 134] on link "person_add Nova marcação" at bounding box center [32, 133] width 52 height 27
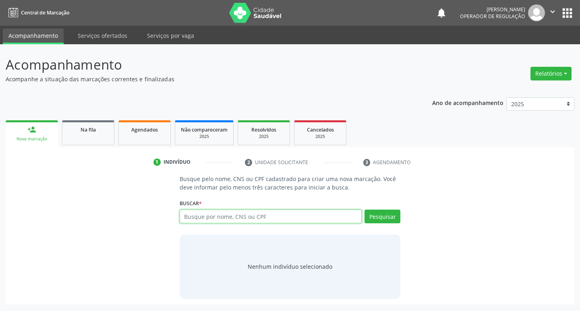
click at [186, 213] on input "text" at bounding box center [271, 217] width 182 height 14
type input "705001810298852"
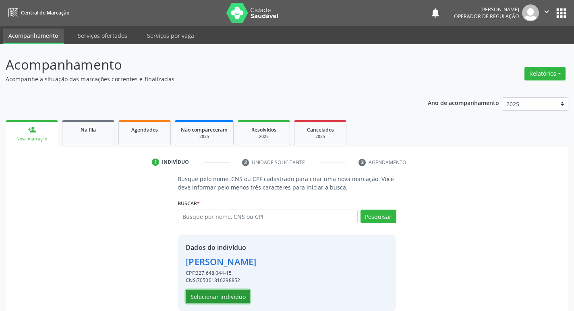
click at [199, 302] on button "Selecionar indivíduo" at bounding box center [218, 297] width 64 height 14
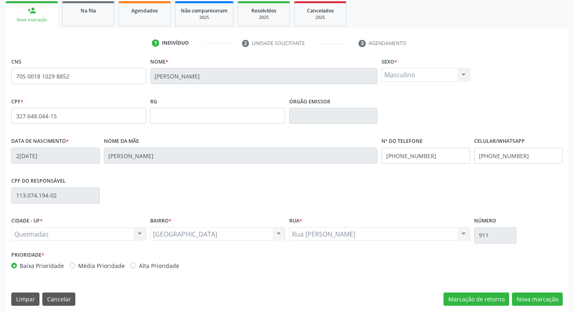
scroll to position [125, 0]
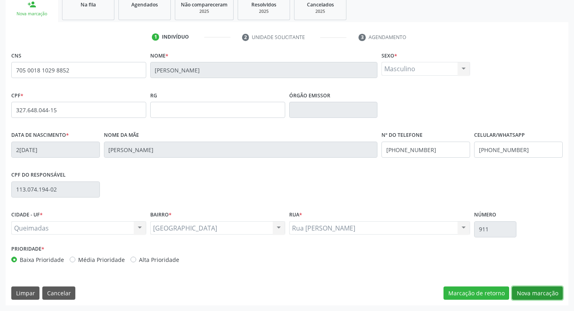
click at [528, 292] on button "Nova marcação" at bounding box center [537, 294] width 51 height 14
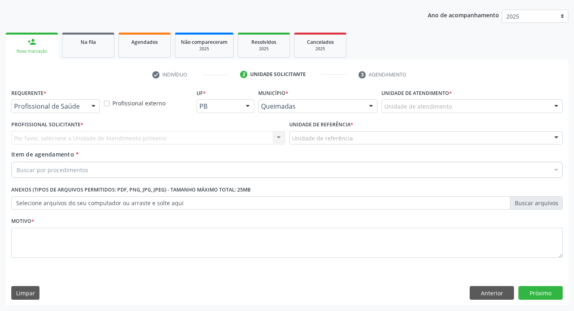
scroll to position [88, 0]
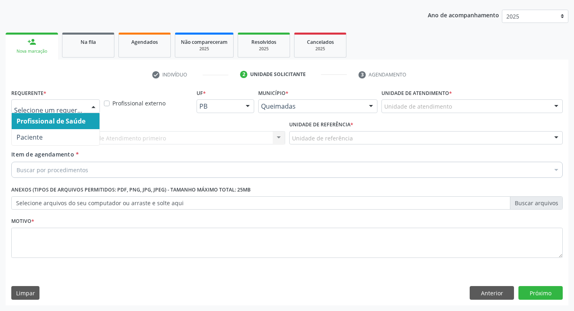
click at [87, 112] on div "Profissional de Saúde Paciente Nenhum resultado encontrado para: " " Não há nen…" at bounding box center [55, 106] width 89 height 14
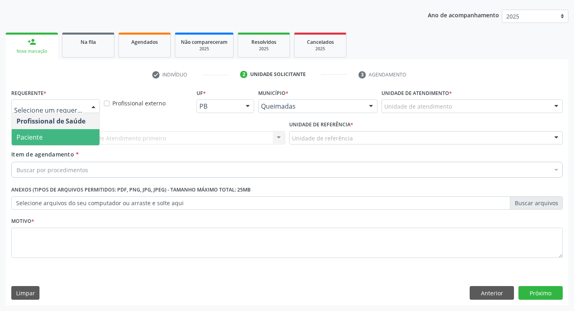
click at [70, 139] on span "Paciente" at bounding box center [56, 137] width 88 height 16
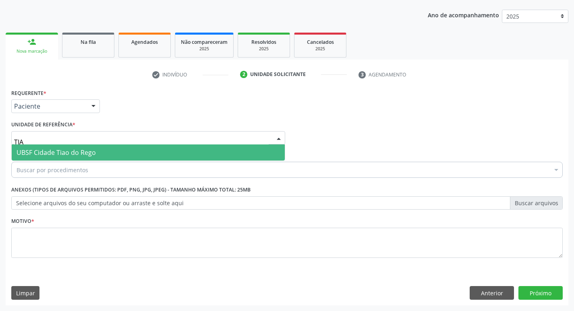
type input "TIAO"
click at [58, 146] on span "UBSF Cidade Tiao do Rego" at bounding box center [148, 153] width 273 height 16
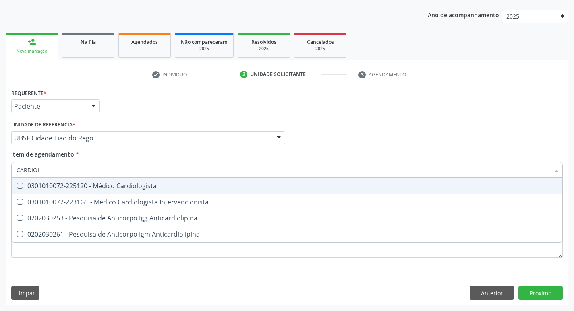
type input "CARDIOLO"
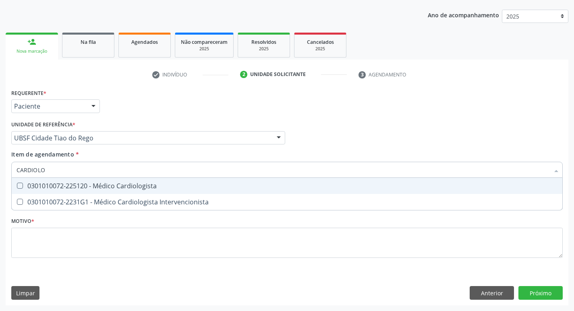
click at [133, 187] on div "0301010072-225120 - Médico Cardiologista" at bounding box center [287, 186] width 541 height 6
checkbox Cardiologista "true"
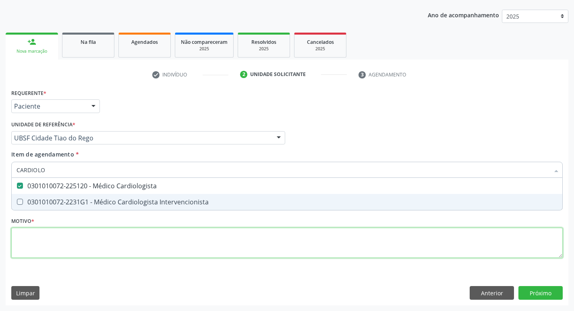
click at [37, 241] on div "Requerente * Paciente Profissional de Saúde Paciente Nenhum resultado encontrad…" at bounding box center [286, 178] width 551 height 182
checkbox Intervencionista "true"
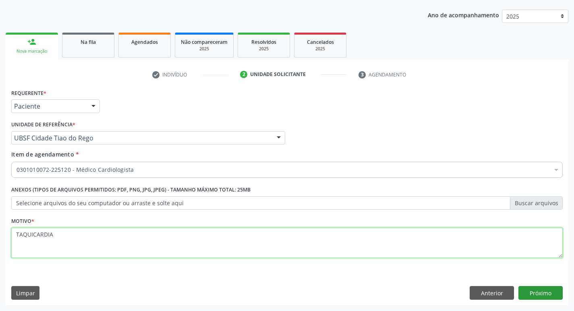
type textarea "TAQUICARDIA"
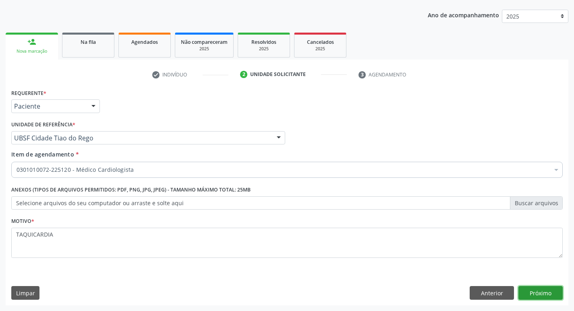
click at [554, 292] on button "Próximo" at bounding box center [540, 293] width 44 height 14
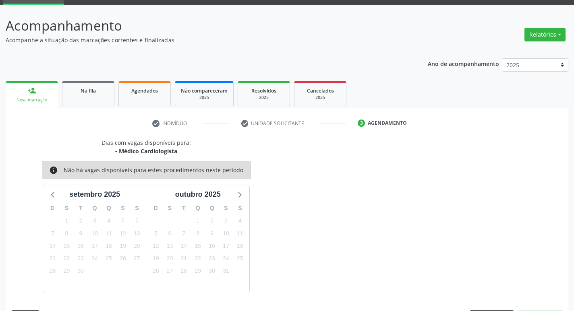
scroll to position [63, 0]
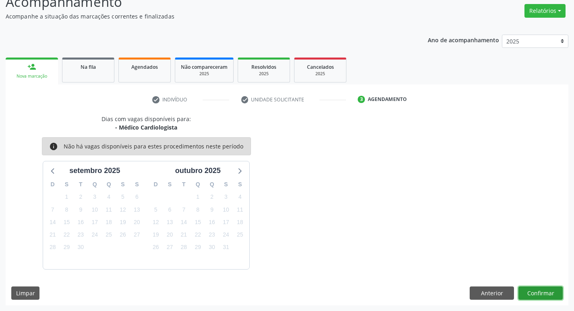
click at [553, 292] on button "Confirmar" at bounding box center [540, 294] width 44 height 14
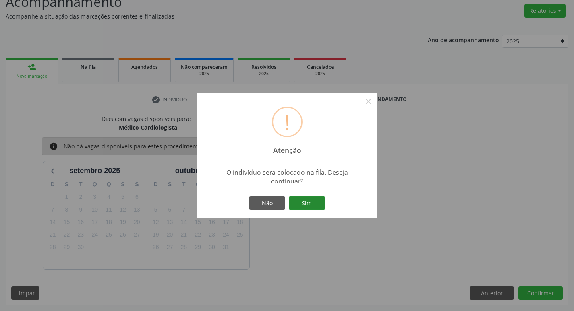
click at [303, 200] on button "Sim" at bounding box center [307, 204] width 36 height 14
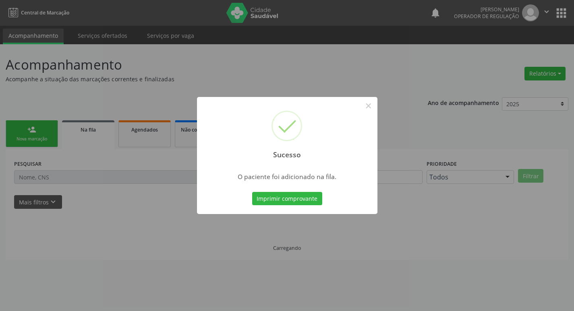
scroll to position [0, 0]
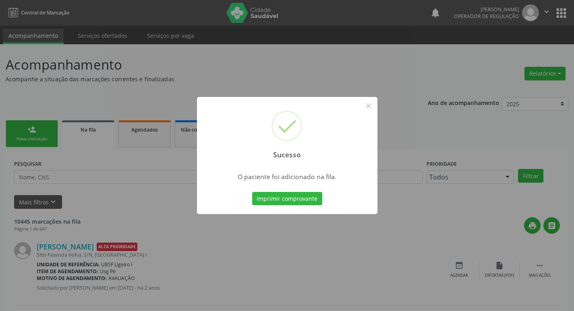
click at [29, 85] on div "Sucesso × O paciente foi adicionado na fila. Imprimir comprovante Cancel" at bounding box center [287, 155] width 574 height 311
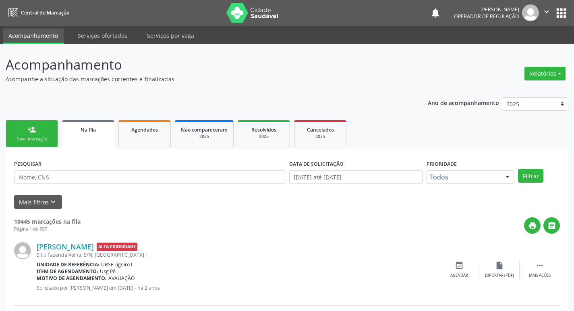
click at [16, 120] on link "person_add Nova marcação" at bounding box center [32, 133] width 52 height 27
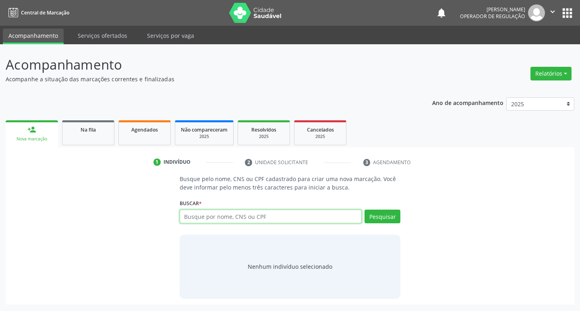
click at [191, 220] on input "text" at bounding box center [271, 217] width 182 height 14
type input "700008856791409"
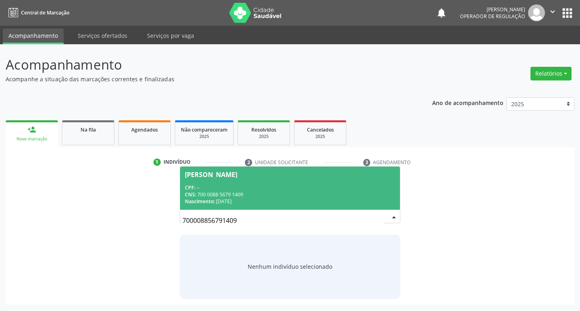
click at [324, 194] on div "CNS: 700 0088 5679 1409" at bounding box center [290, 194] width 211 height 7
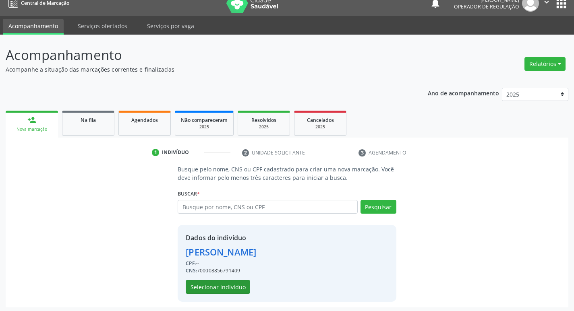
scroll to position [12, 0]
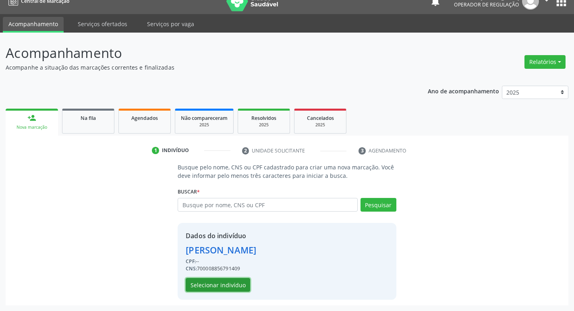
click at [215, 280] on button "Selecionar indivíduo" at bounding box center [218, 285] width 64 height 14
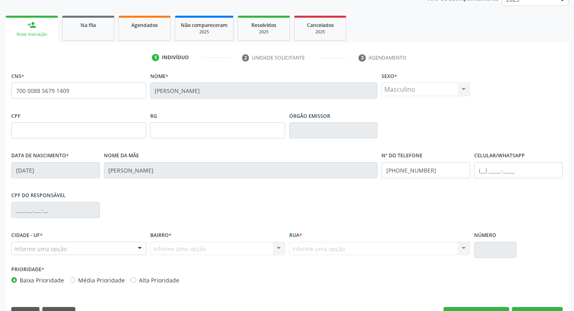
scroll to position [125, 0]
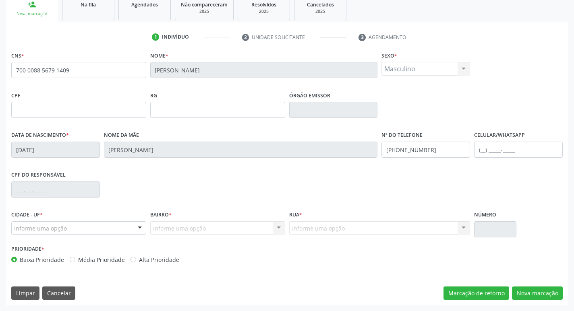
click at [534, 282] on div "CNS * 700 0088 5679 1409 Nome * Joao Severino Bezerra Sexo * Masculino Masculin…" at bounding box center [287, 178] width 563 height 256
click at [536, 291] on button "Nova marcação" at bounding box center [537, 294] width 51 height 14
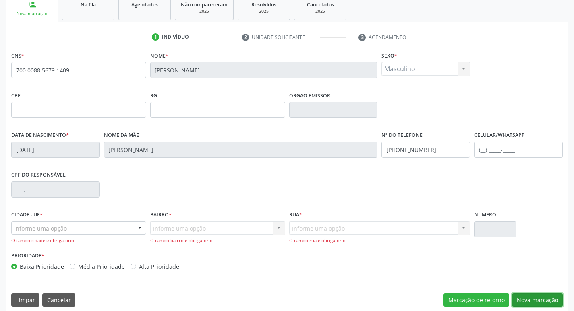
scroll to position [132, 0]
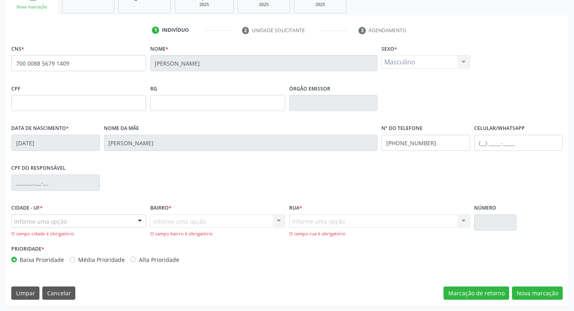
click at [122, 221] on div "Informe uma opção" at bounding box center [78, 222] width 135 height 14
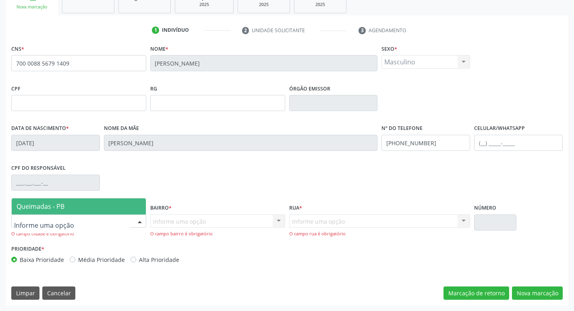
click at [108, 203] on span "Queimadas - PB" at bounding box center [79, 207] width 134 height 16
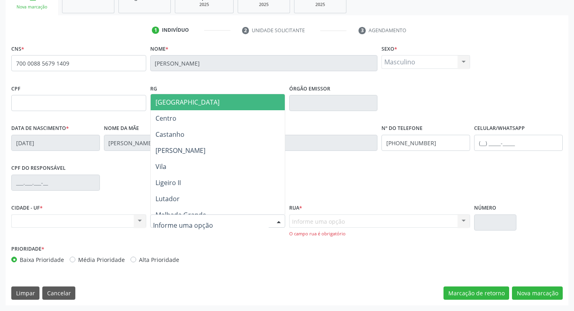
click at [273, 220] on div at bounding box center [279, 222] width 12 height 14
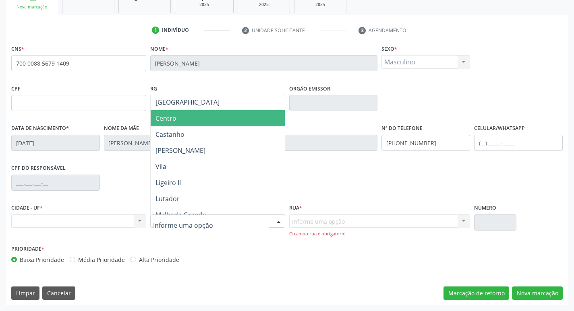
click at [195, 117] on span "Centro" at bounding box center [218, 118] width 134 height 16
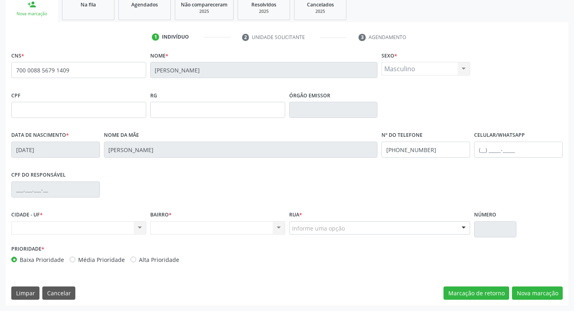
scroll to position [125, 0]
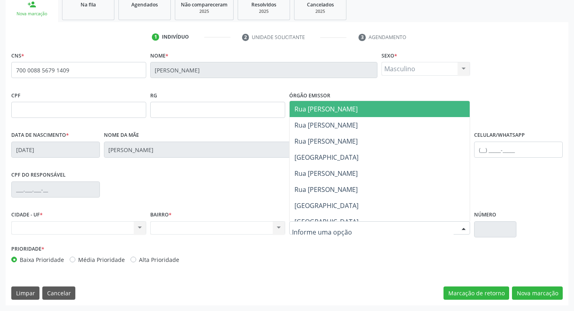
click at [375, 228] on div at bounding box center [379, 229] width 181 height 14
type input "RUA V"
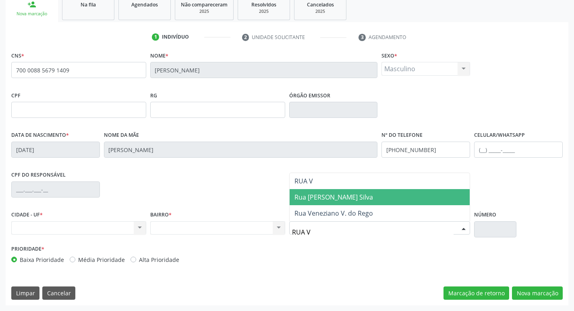
click at [373, 197] on span "Rua Vital F. Silva" at bounding box center [380, 197] width 180 height 16
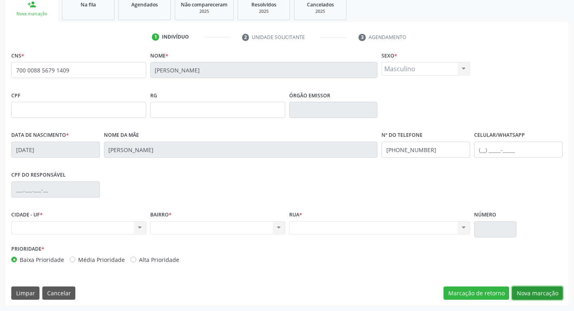
click at [522, 293] on button "Nova marcação" at bounding box center [537, 294] width 51 height 14
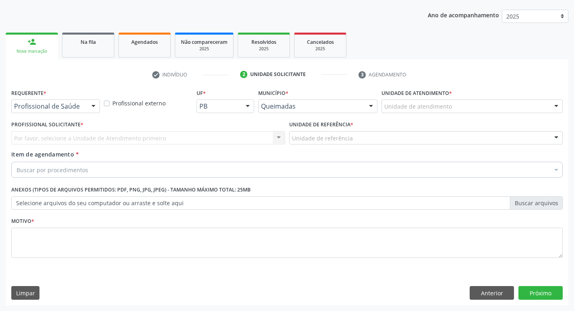
scroll to position [88, 0]
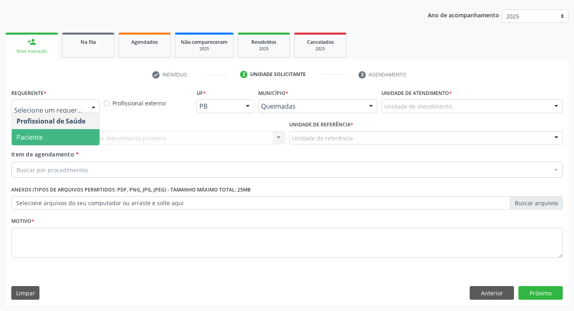
click at [70, 135] on span "Paciente" at bounding box center [56, 137] width 88 height 16
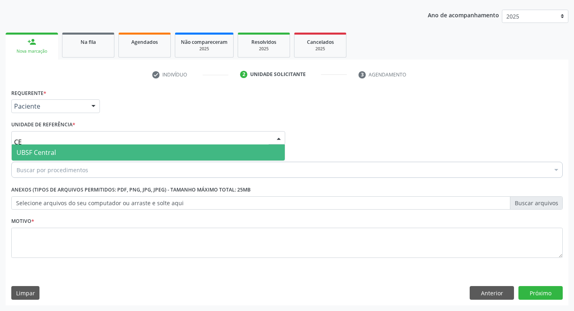
type input "CEN"
click at [80, 156] on span "UBSF Central" at bounding box center [148, 153] width 273 height 16
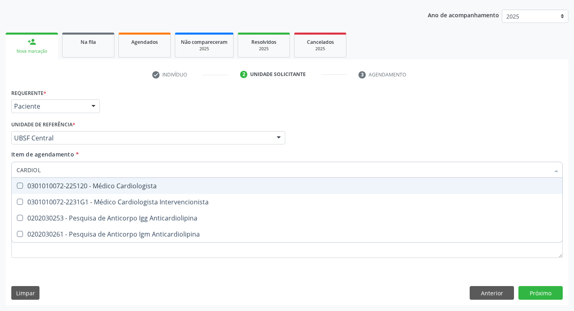
type input "CARDIOLO"
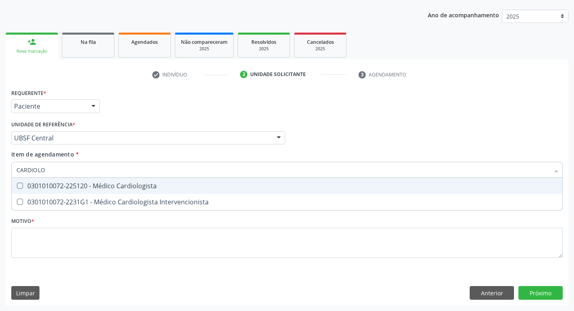
click at [101, 187] on div "0301010072-225120 - Médico Cardiologista" at bounding box center [287, 186] width 541 height 6
checkbox Cardiologista "true"
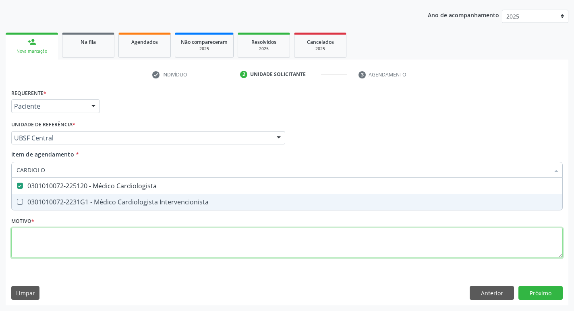
click at [72, 247] on div "Requerente * Paciente Profissional de Saúde Paciente Nenhum resultado encontrad…" at bounding box center [286, 178] width 551 height 182
checkbox Intervencionista "true"
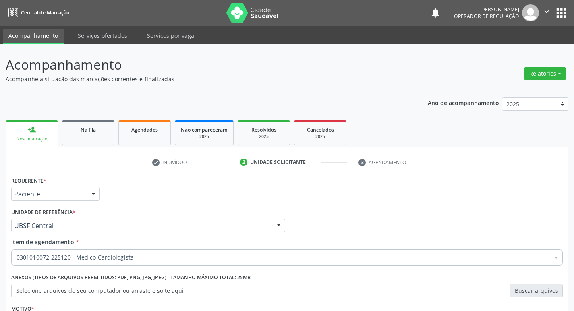
scroll to position [88, 0]
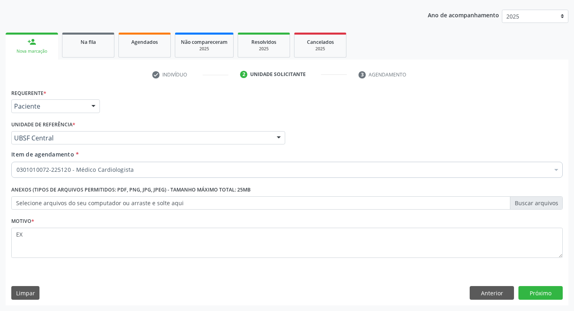
type textarea "E"
type textarea "AVALIAÇÃO"
click at [528, 292] on button "Próximo" at bounding box center [540, 293] width 44 height 14
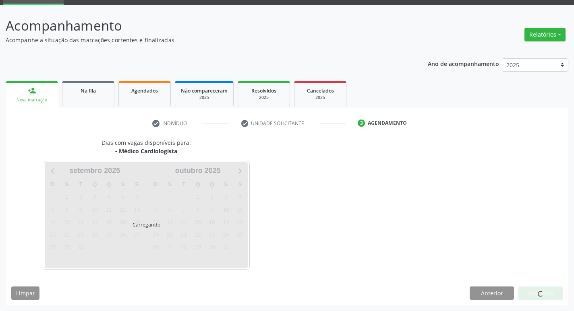
scroll to position [63, 0]
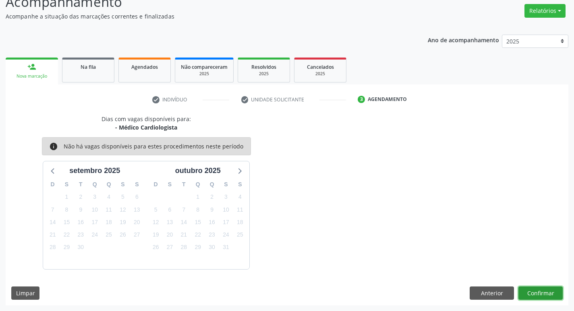
click at [527, 295] on button "Confirmar" at bounding box center [540, 294] width 44 height 14
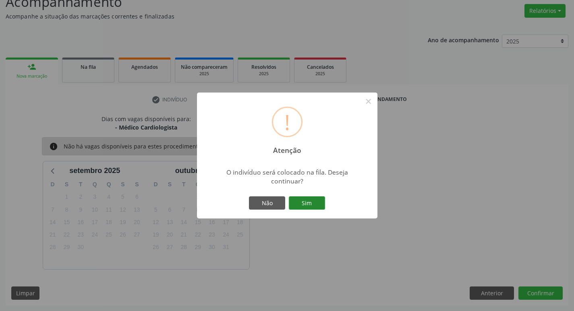
click at [299, 197] on button "Sim" at bounding box center [307, 204] width 36 height 14
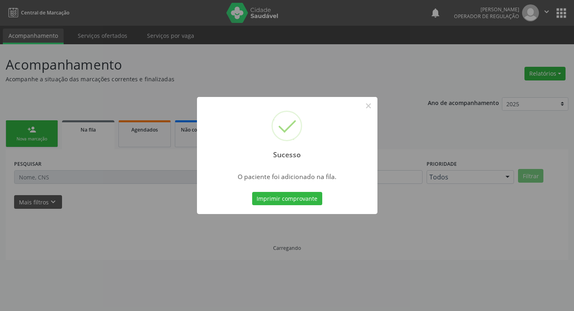
scroll to position [0, 0]
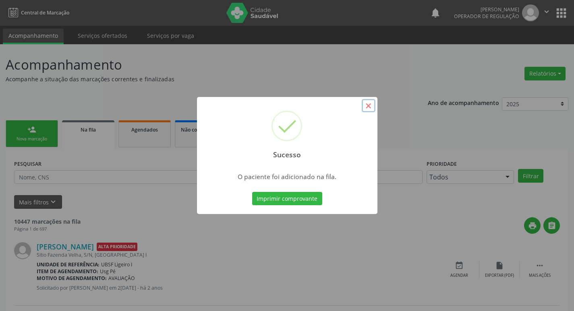
click at [372, 105] on button "×" at bounding box center [369, 106] width 14 height 14
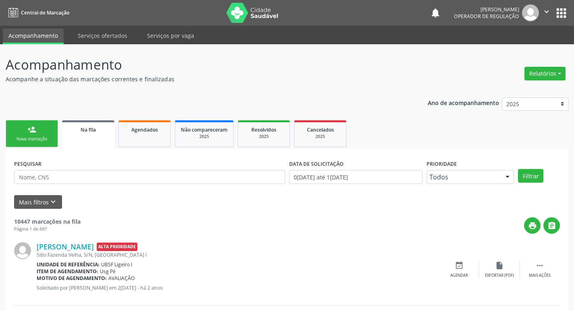
click at [22, 134] on link "person_add Nova marcação" at bounding box center [32, 133] width 52 height 27
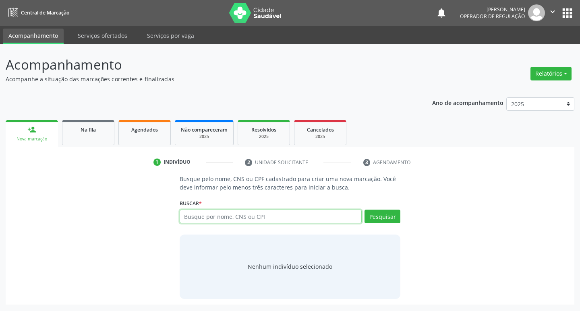
click at [188, 213] on input "text" at bounding box center [271, 217] width 182 height 14
type input "708107509552736"
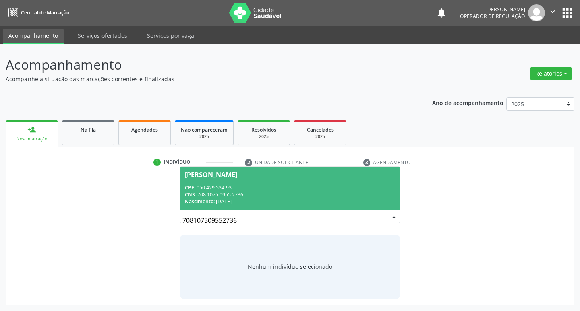
click at [268, 182] on span "Terezinha Maria da Silva CPF: 050.429.534-93 CNS: 708 1075 0955 2736 Nascimento…" at bounding box center [290, 188] width 220 height 43
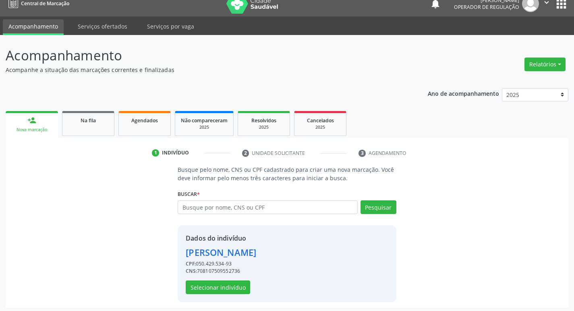
scroll to position [12, 0]
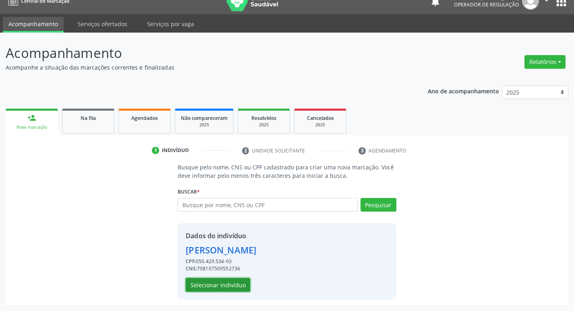
click at [200, 286] on button "Selecionar indivíduo" at bounding box center [218, 285] width 64 height 14
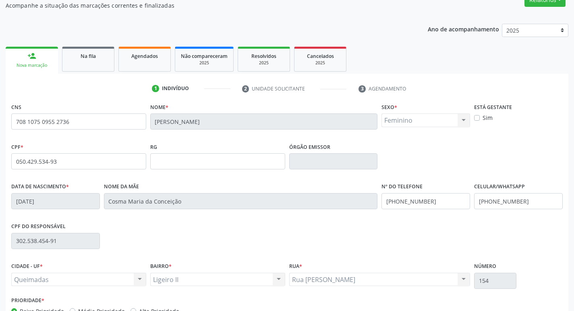
scroll to position [125, 0]
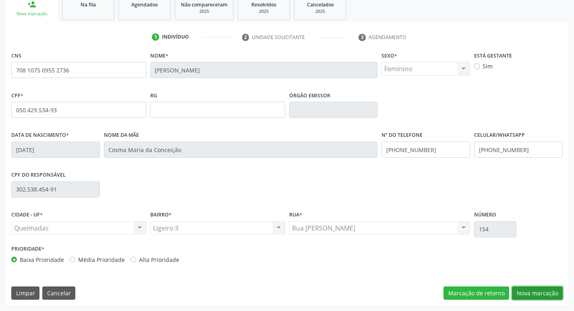
click at [541, 291] on button "Nova marcação" at bounding box center [537, 294] width 51 height 14
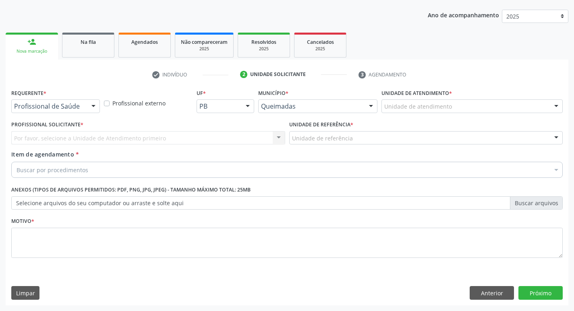
scroll to position [88, 0]
click at [508, 291] on button "Anterior" at bounding box center [492, 293] width 44 height 14
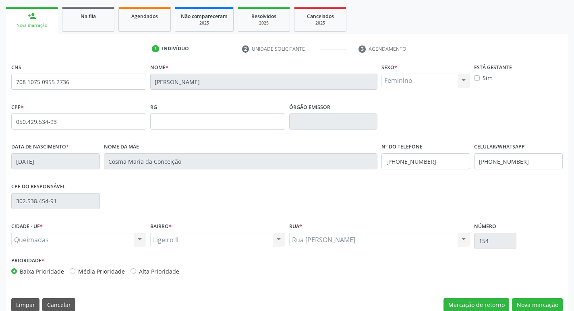
scroll to position [125, 0]
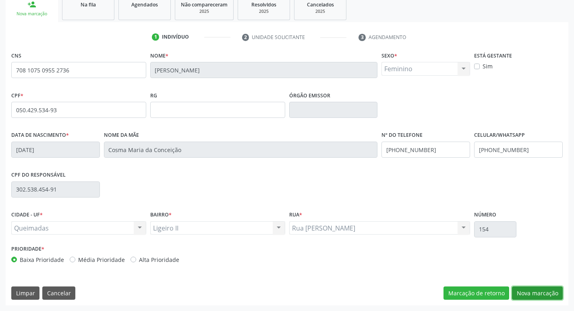
click at [525, 291] on button "Nova marcação" at bounding box center [537, 294] width 51 height 14
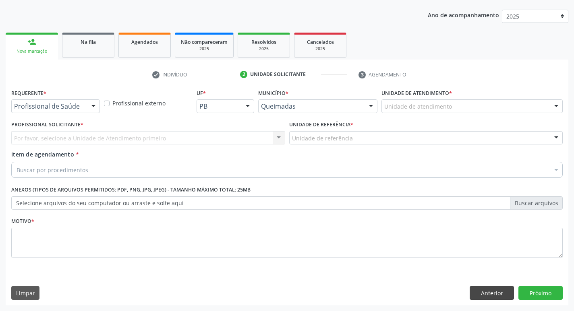
scroll to position [88, 0]
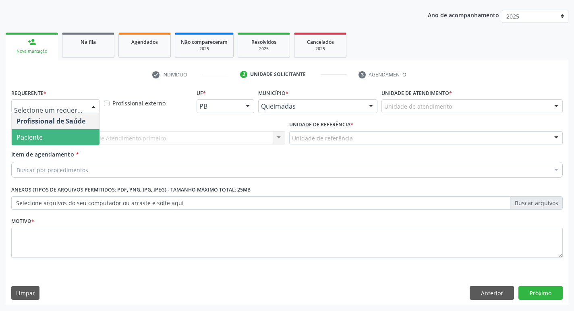
click at [61, 136] on span "Paciente" at bounding box center [56, 137] width 88 height 16
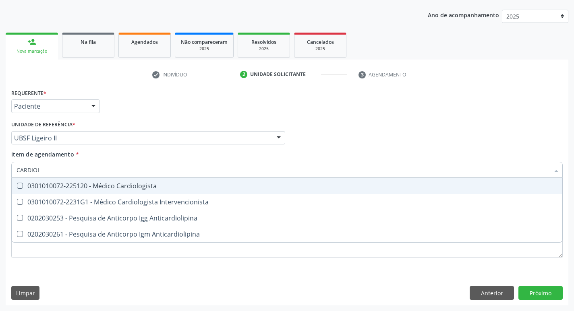
type input "CARDIOLO"
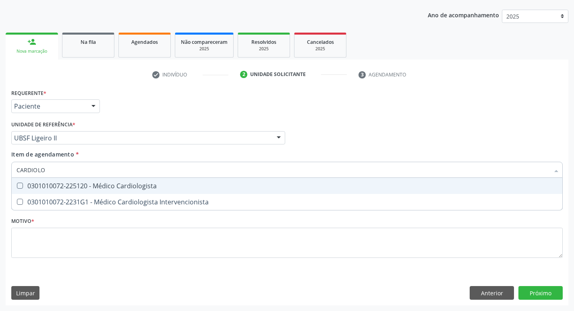
click at [88, 180] on span "0301010072-225120 - Médico Cardiologista" at bounding box center [287, 186] width 551 height 16
checkbox Cardiologista "true"
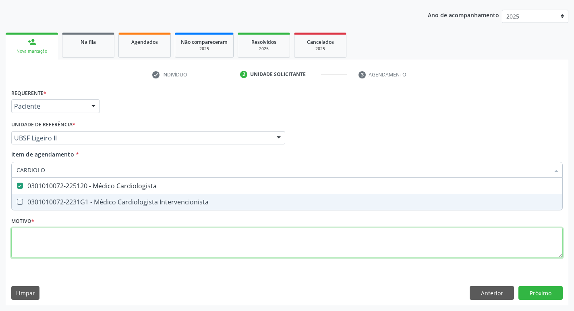
click at [73, 238] on div "Requerente * Paciente Profissional de Saúde Paciente Nenhum resultado encontrad…" at bounding box center [286, 178] width 551 height 182
checkbox Intervencionista "true"
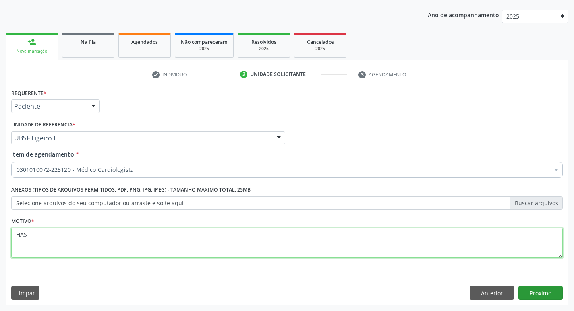
type textarea "HAS"
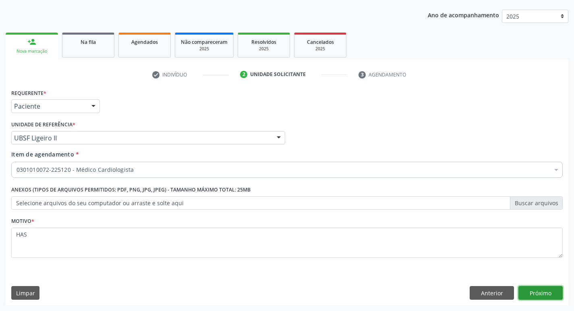
click at [534, 297] on button "Próximo" at bounding box center [540, 293] width 44 height 14
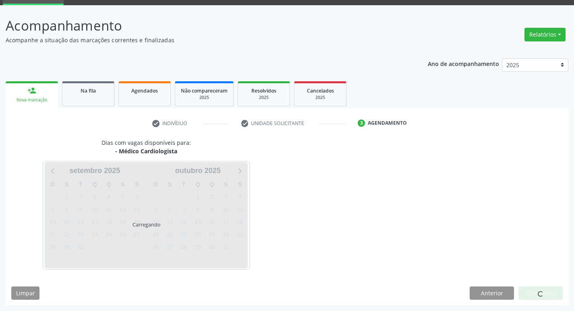
scroll to position [63, 0]
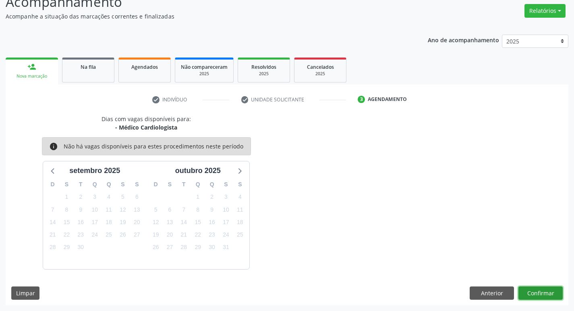
click at [554, 290] on button "Confirmar" at bounding box center [540, 294] width 44 height 14
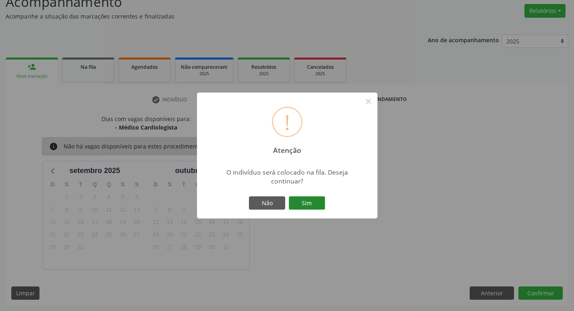
click at [315, 199] on button "Sim" at bounding box center [307, 204] width 36 height 14
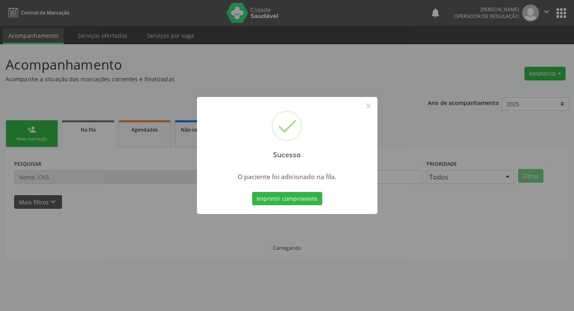
scroll to position [0, 0]
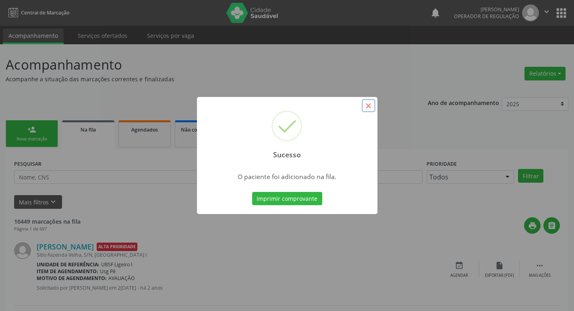
click at [367, 100] on button "×" at bounding box center [369, 106] width 14 height 14
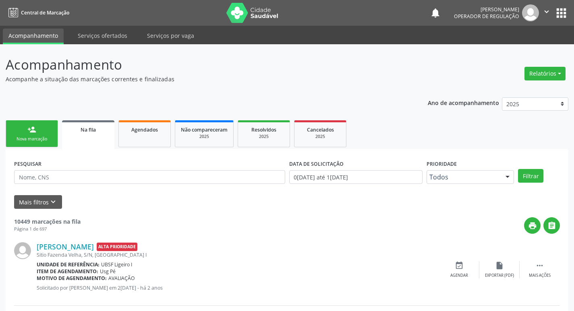
click at [36, 135] on link "person_add Nova marcação" at bounding box center [32, 133] width 52 height 27
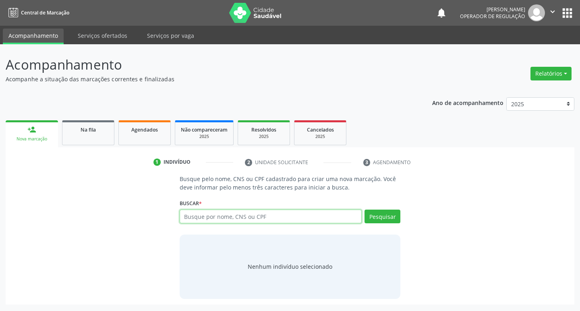
click at [213, 219] on input "text" at bounding box center [271, 217] width 182 height 14
type input "708102512479632"
click at [377, 221] on button "Pesquisar" at bounding box center [382, 217] width 36 height 14
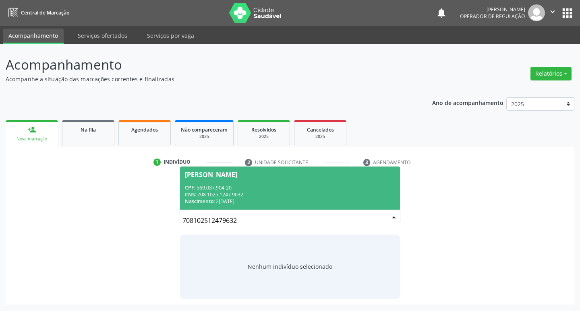
click at [202, 186] on div "CPF: 569.037.904-20" at bounding box center [290, 187] width 211 height 7
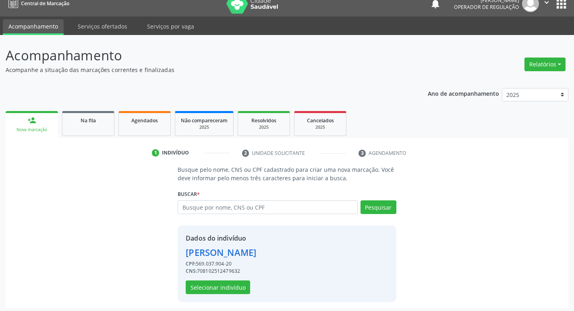
scroll to position [12, 0]
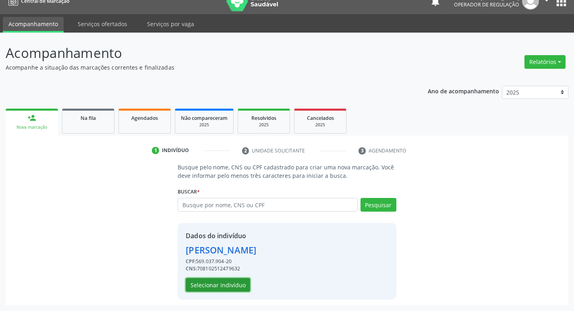
click at [236, 286] on button "Selecionar indivíduo" at bounding box center [218, 285] width 64 height 14
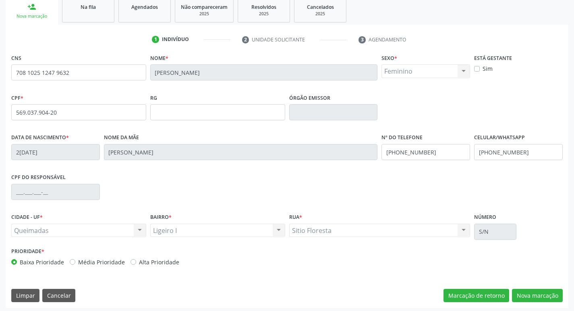
scroll to position [125, 0]
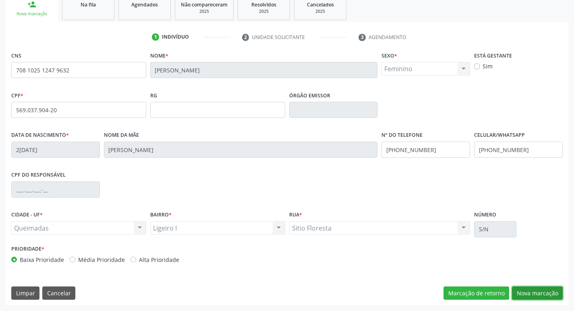
click at [536, 294] on button "Nova marcação" at bounding box center [537, 294] width 51 height 14
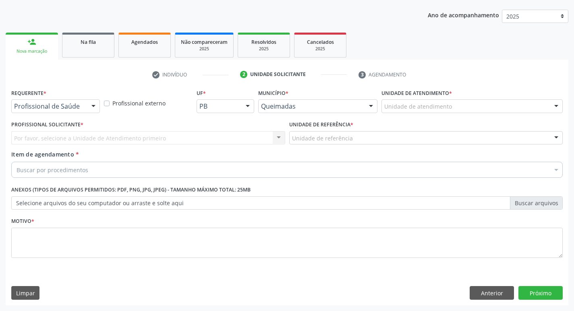
scroll to position [88, 0]
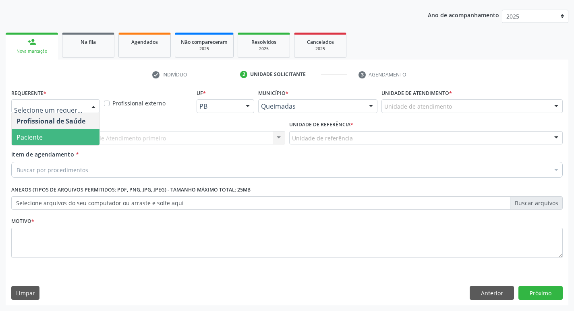
click at [30, 134] on span "Paciente" at bounding box center [30, 137] width 26 height 9
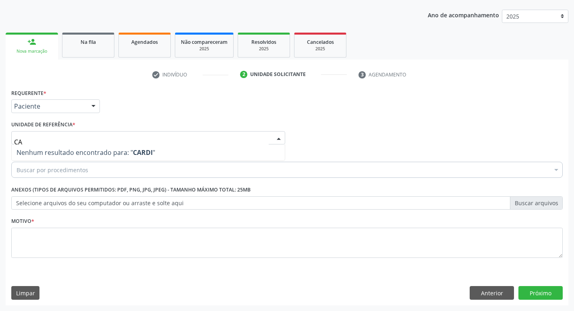
type input "C"
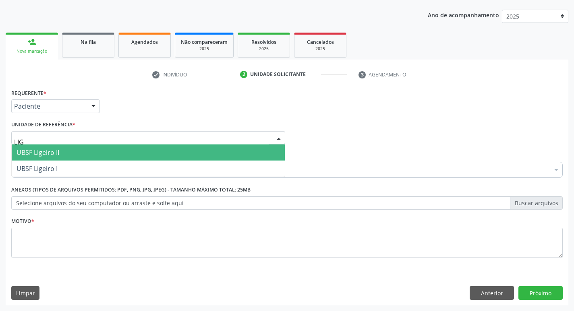
type input "LIGE"
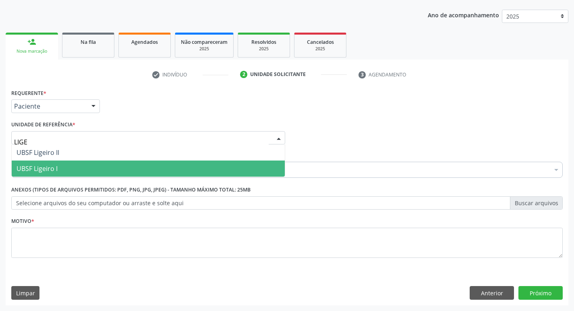
click at [60, 172] on span "UBSF Ligeiro I" at bounding box center [148, 169] width 273 height 16
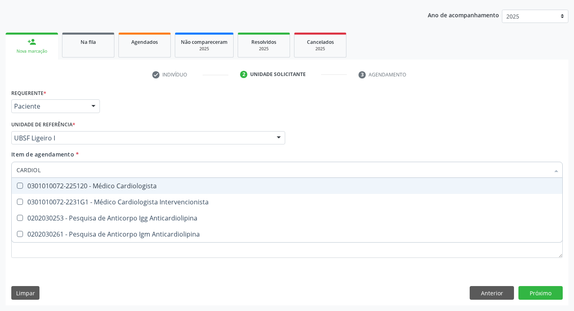
type input "CARDIOLO"
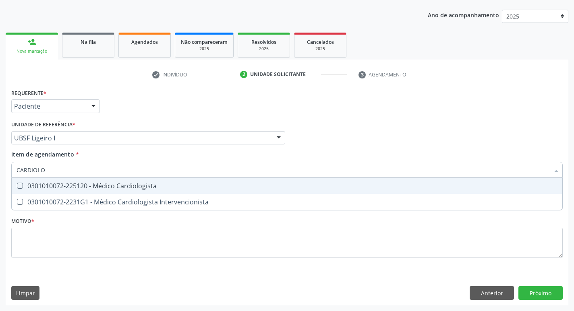
click at [79, 186] on div "0301010072-225120 - Médico Cardiologista" at bounding box center [287, 186] width 541 height 6
checkbox Cardiologista "true"
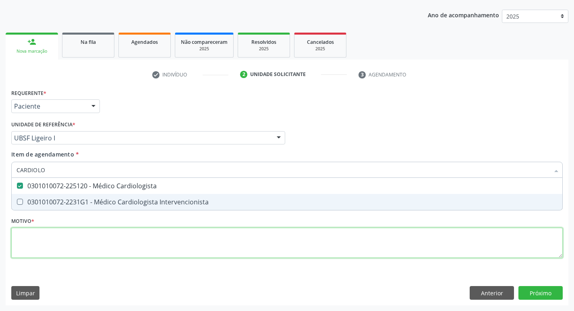
click at [68, 230] on div "Requerente * Paciente Profissional de Saúde Paciente Nenhum resultado encontrad…" at bounding box center [286, 178] width 551 height 182
checkbox Intervencionista "true"
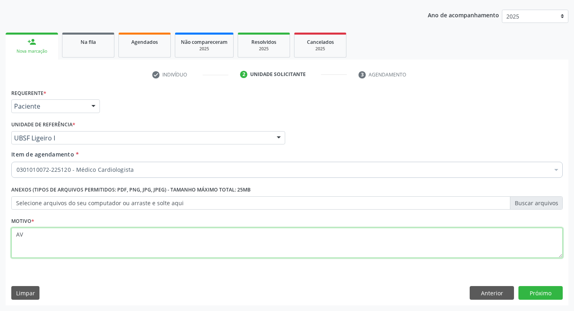
type textarea "A"
type textarea "PACIENTE COM MODERADAS ALTERAÇÕES A ECG."
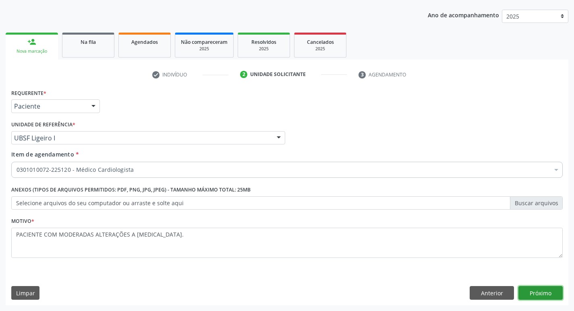
click at [538, 294] on button "Próximo" at bounding box center [540, 293] width 44 height 14
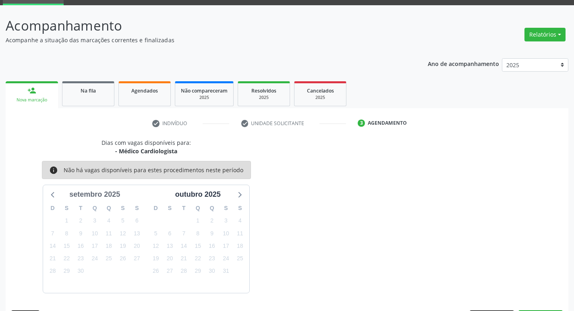
scroll to position [63, 0]
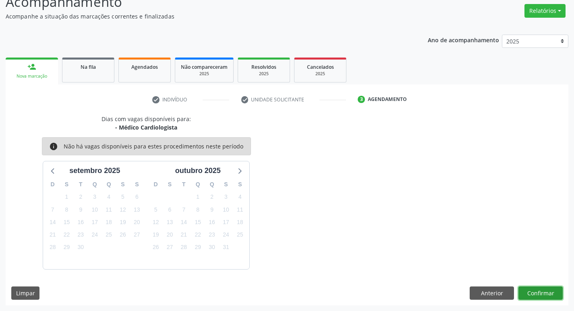
click at [533, 293] on button "Confirmar" at bounding box center [540, 294] width 44 height 14
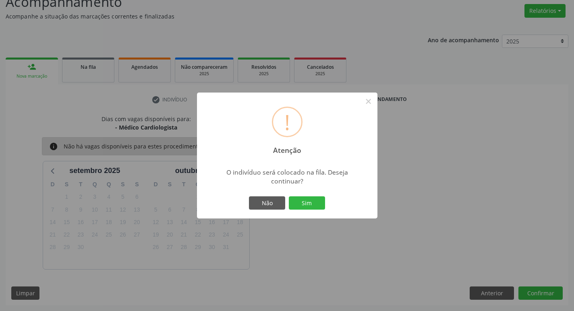
click at [300, 209] on button "Sim" at bounding box center [307, 204] width 36 height 14
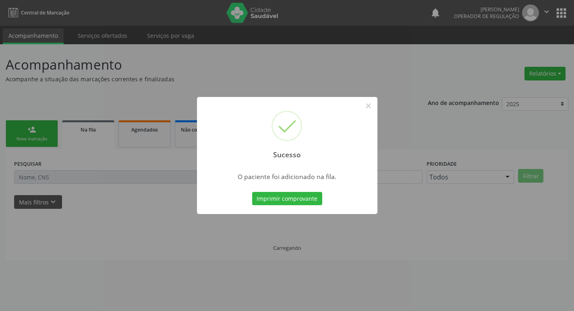
scroll to position [0, 0]
click at [151, 97] on div "Sucesso × O paciente foi adicionado na fila. Imprimir comprovante Cancel" at bounding box center [290, 155] width 580 height 311
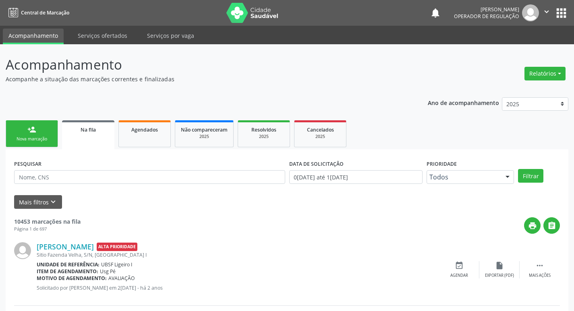
click at [32, 131] on div "person_add" at bounding box center [31, 129] width 9 height 9
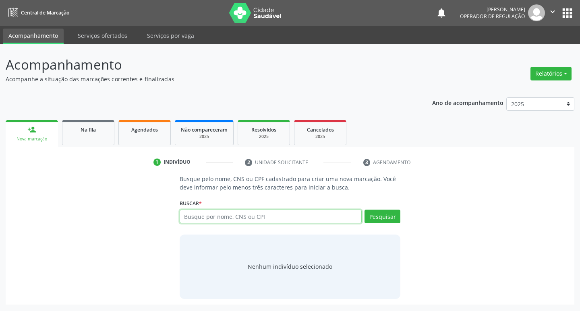
click at [201, 217] on input "text" at bounding box center [271, 217] width 182 height 14
type input "706506390878892"
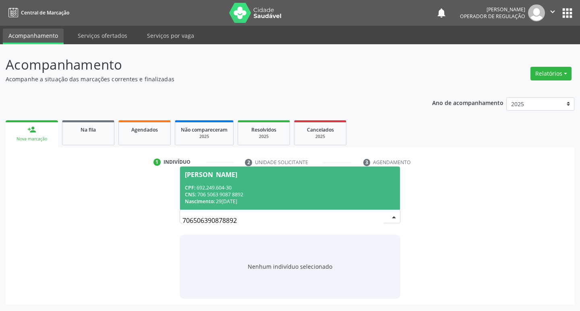
click at [199, 173] on div "Maria do Socorro Rodrigues" at bounding box center [211, 175] width 52 height 6
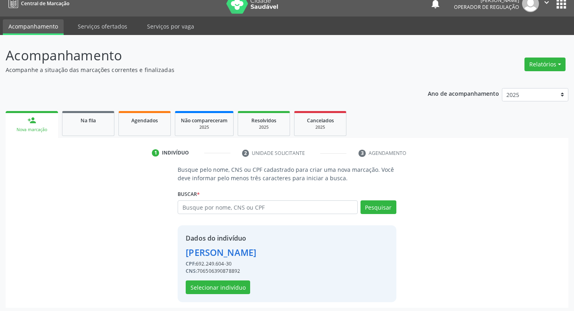
scroll to position [12, 0]
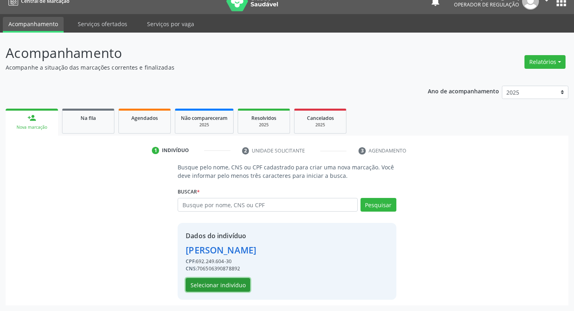
click at [221, 289] on button "Selecionar indivíduo" at bounding box center [218, 285] width 64 height 14
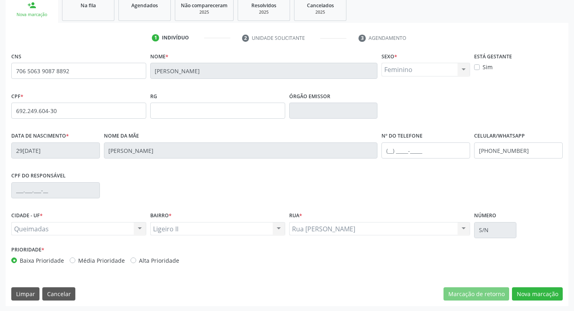
scroll to position [125, 0]
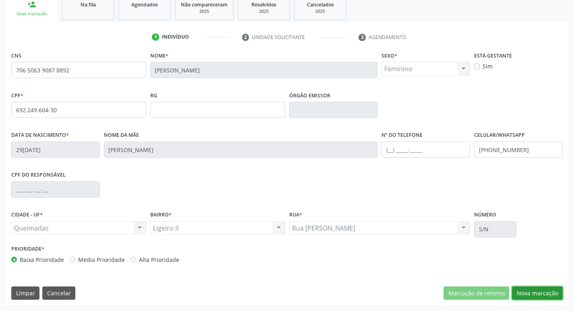
click at [548, 291] on button "Nova marcação" at bounding box center [537, 294] width 51 height 14
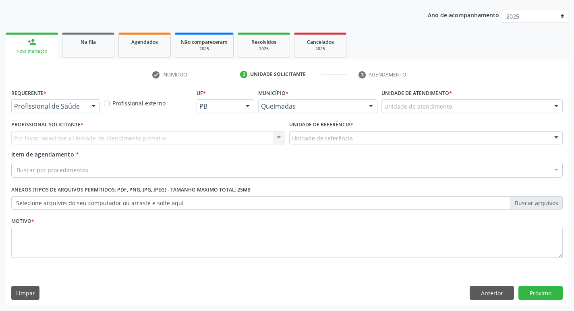
scroll to position [88, 0]
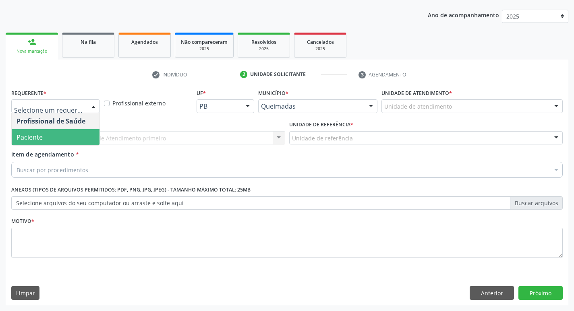
click at [60, 134] on span "Paciente" at bounding box center [56, 137] width 88 height 16
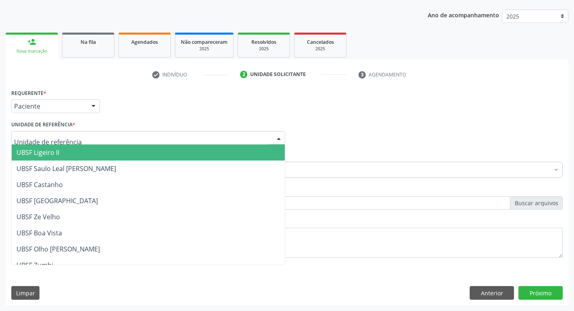
click at [70, 147] on span "UBSF Ligeiro II" at bounding box center [148, 153] width 273 height 16
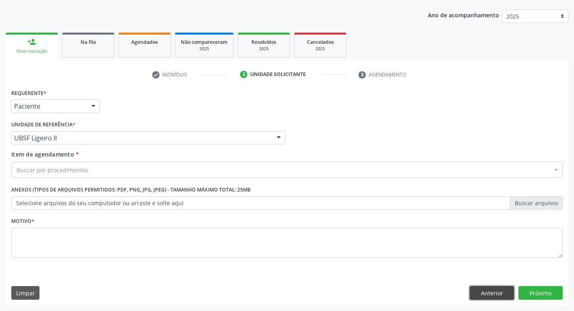
click at [507, 290] on button "Anterior" at bounding box center [492, 293] width 44 height 14
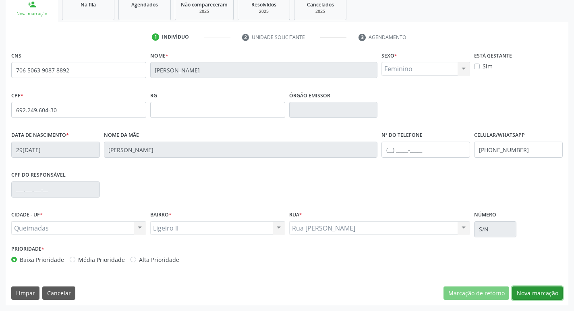
click at [532, 294] on button "Nova marcação" at bounding box center [537, 294] width 51 height 14
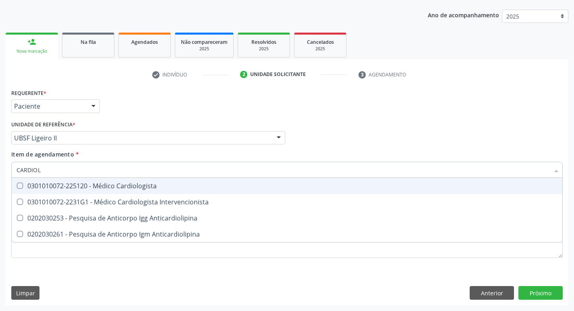
type input "CARDIOLO"
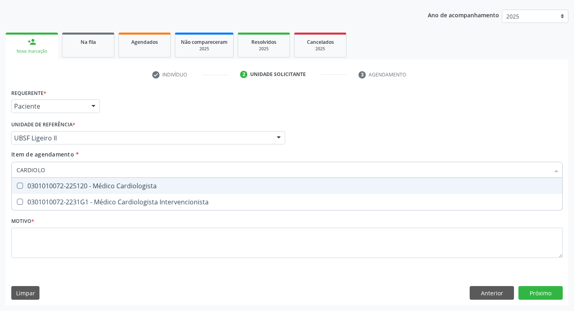
click at [163, 178] on span "0301010072-225120 - Médico Cardiologista" at bounding box center [287, 186] width 551 height 16
checkbox Cardiologista "true"
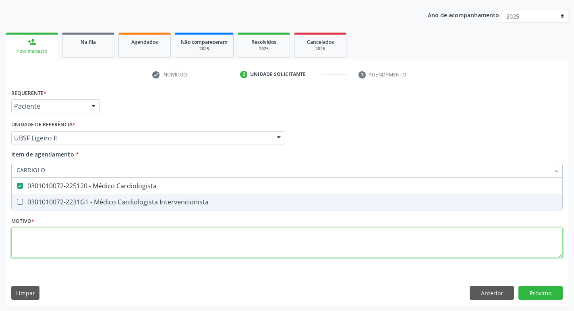
click at [127, 242] on div "Requerente * Paciente Profissional de Saúde Paciente Nenhum resultado encontrad…" at bounding box center [286, 178] width 551 height 182
checkbox Intervencionista "true"
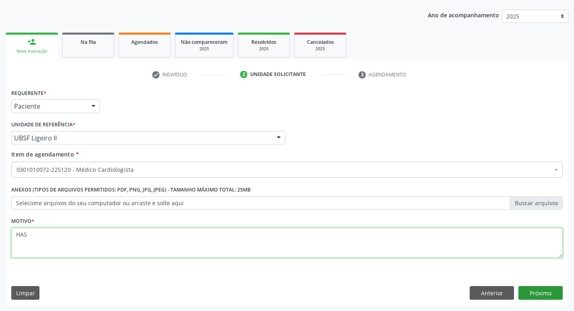
type textarea "HAS"
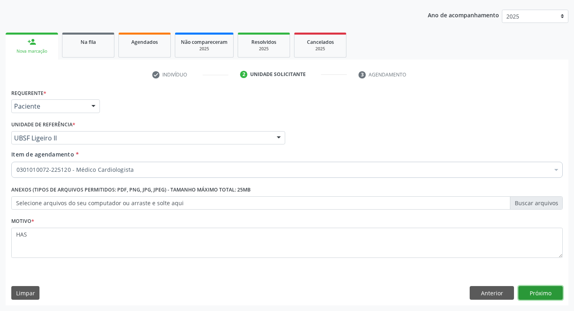
click at [554, 295] on button "Próximo" at bounding box center [540, 293] width 44 height 14
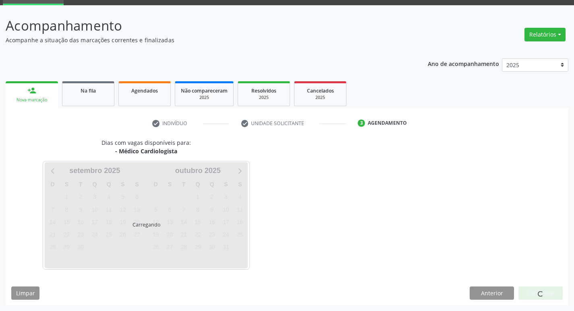
scroll to position [63, 0]
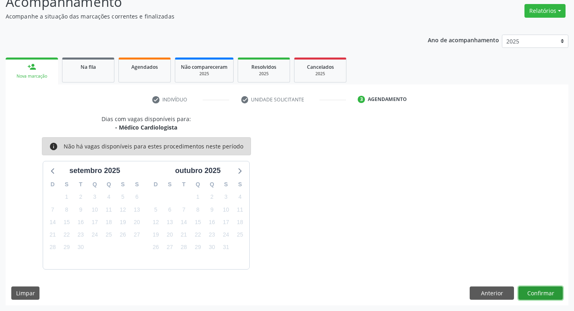
click at [550, 293] on button "Confirmar" at bounding box center [540, 294] width 44 height 14
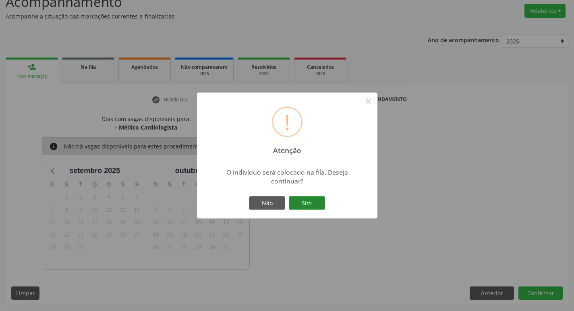
click at [320, 197] on button "Sim" at bounding box center [307, 204] width 36 height 14
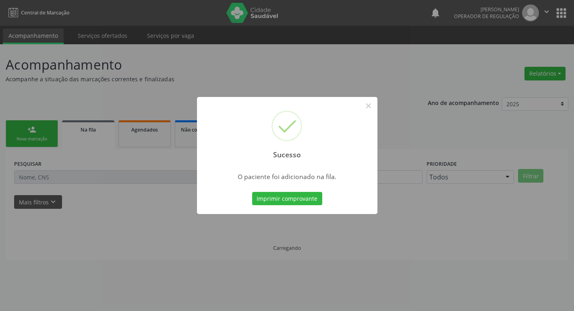
scroll to position [0, 0]
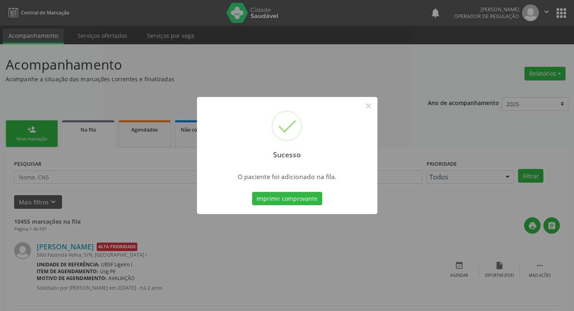
click at [49, 120] on div "Sucesso × O paciente foi adicionado na fila. Imprimir comprovante Cancel" at bounding box center [287, 155] width 574 height 311
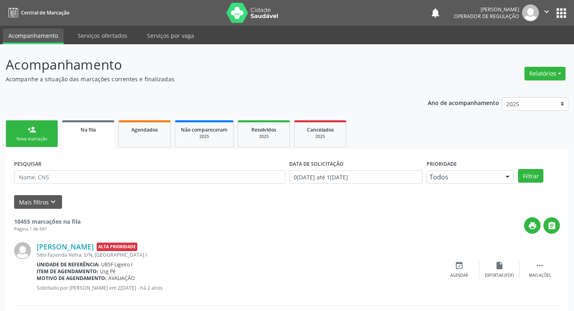
click at [35, 134] on link "person_add Nova marcação" at bounding box center [32, 133] width 52 height 27
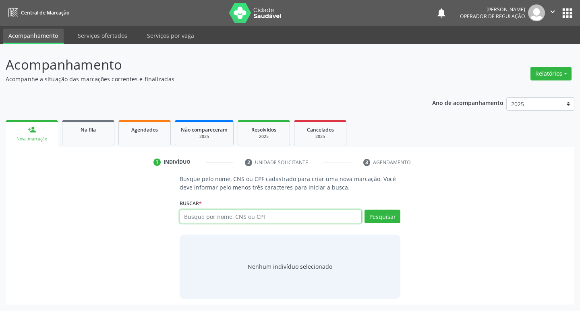
click at [202, 215] on input "text" at bounding box center [271, 217] width 182 height 14
type input "708509388514772"
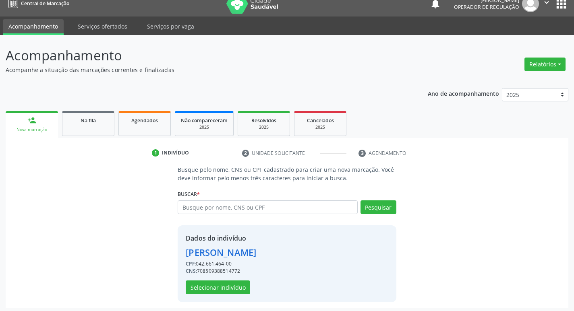
scroll to position [12, 0]
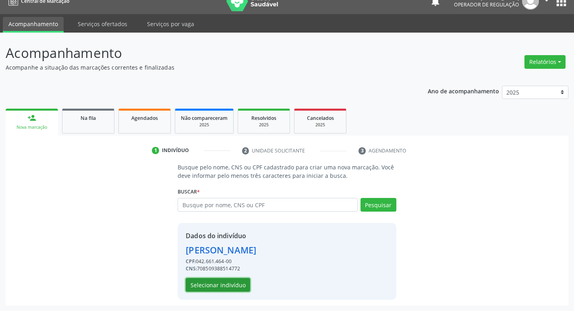
click at [238, 287] on button "Selecionar indivíduo" at bounding box center [218, 285] width 64 height 14
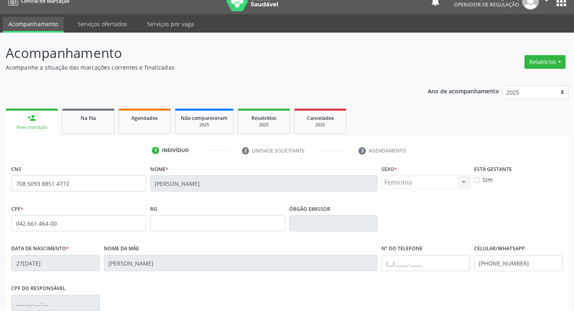
scroll to position [125, 0]
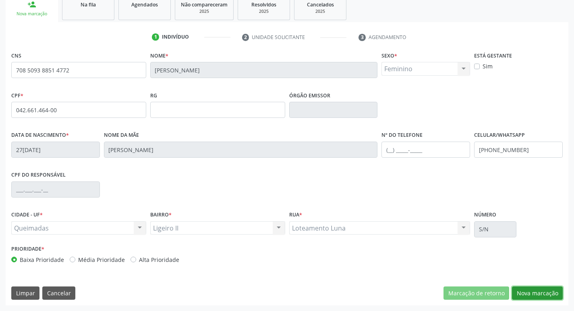
click at [526, 292] on button "Nova marcação" at bounding box center [537, 294] width 51 height 14
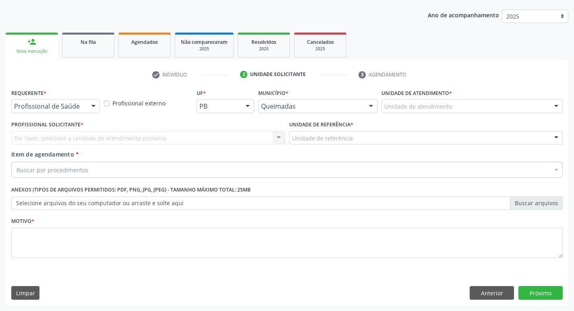
click at [57, 101] on div "Profissional de Saúde" at bounding box center [55, 106] width 89 height 14
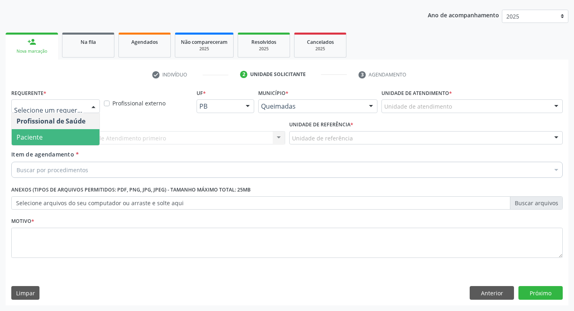
click at [43, 137] on span "Paciente" at bounding box center [56, 137] width 88 height 16
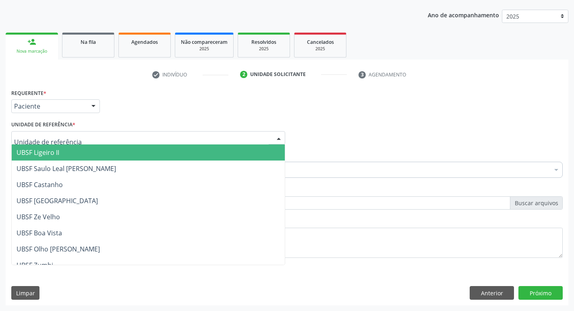
click at [45, 147] on span "UBSF Ligeiro II" at bounding box center [148, 153] width 273 height 16
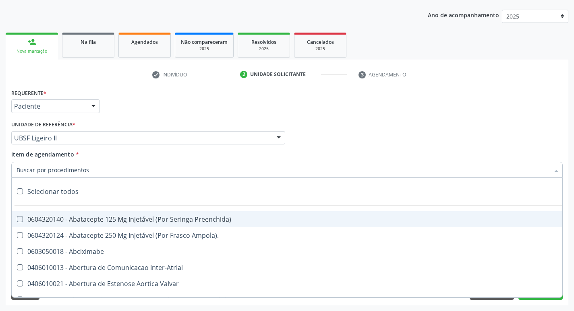
click at [46, 168] on input "Item de agendamento *" at bounding box center [283, 170] width 533 height 16
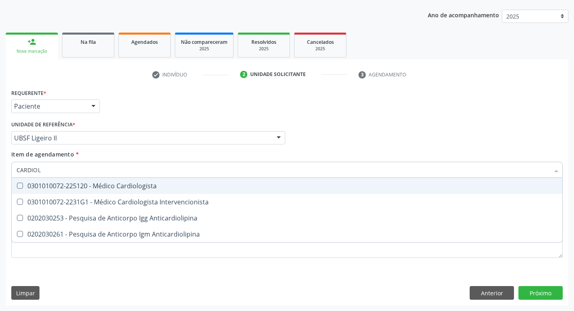
type input "CARDIOLO"
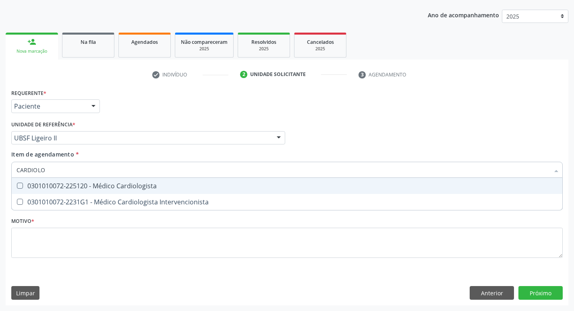
click at [76, 186] on div "0301010072-225120 - Médico Cardiologista" at bounding box center [287, 186] width 541 height 6
checkbox Cardiologista "true"
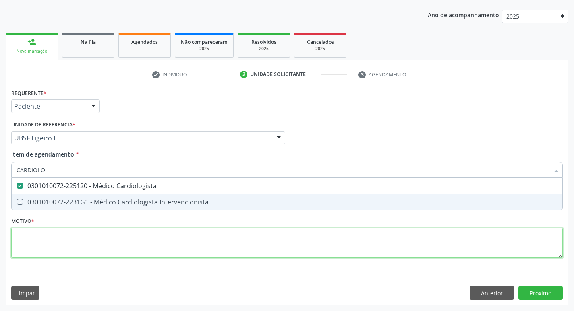
click at [59, 248] on div "Requerente * Paciente Profissional de Saúde Paciente Nenhum resultado encontrad…" at bounding box center [286, 178] width 551 height 182
checkbox Intervencionista "true"
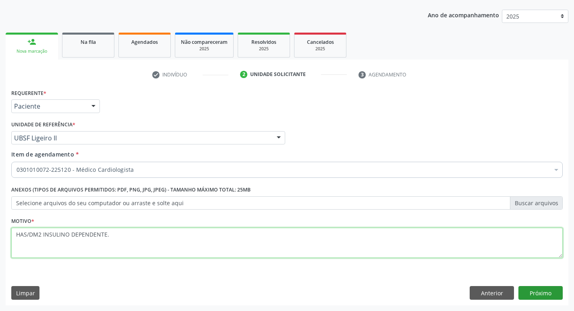
type textarea "HAS/DM2 INSULINO DEPENDENTE."
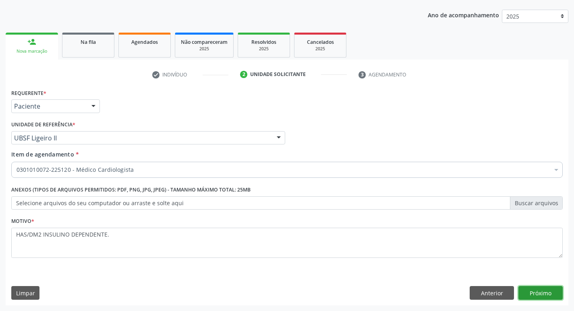
click at [521, 294] on button "Próximo" at bounding box center [540, 293] width 44 height 14
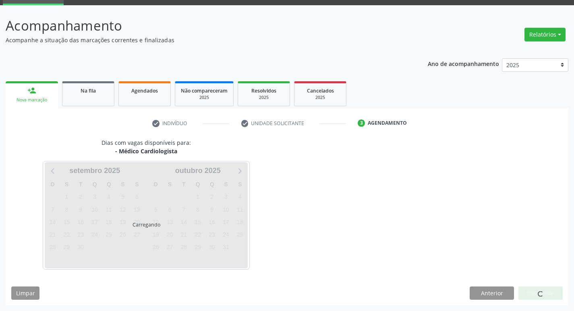
scroll to position [63, 0]
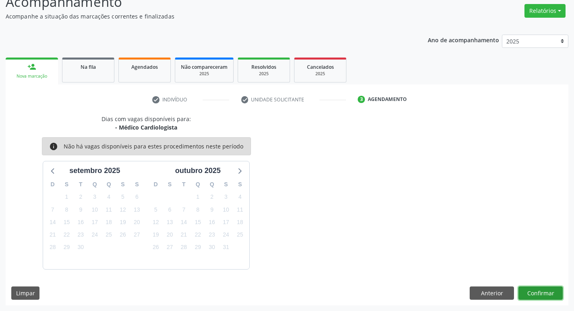
click at [543, 296] on button "Confirmar" at bounding box center [540, 294] width 44 height 14
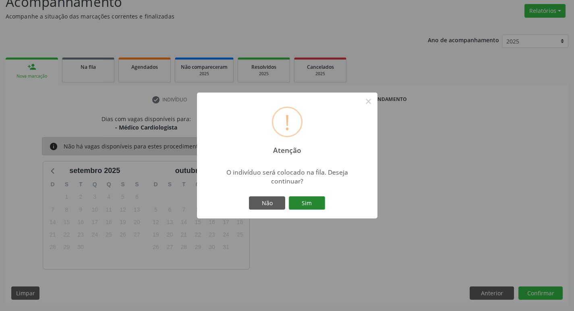
click at [292, 209] on button "Sim" at bounding box center [307, 204] width 36 height 14
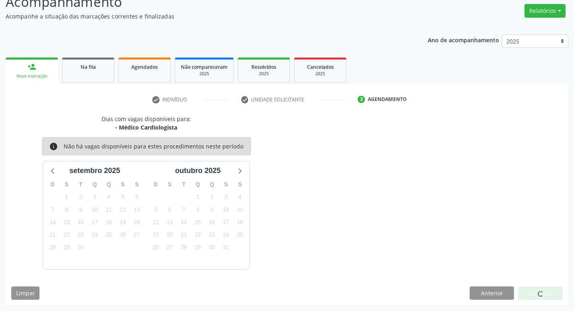
click at [552, 297] on div at bounding box center [540, 294] width 44 height 14
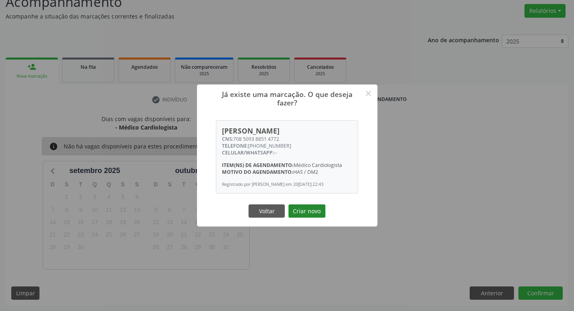
click at [306, 211] on button "Criar novo" at bounding box center [306, 212] width 37 height 14
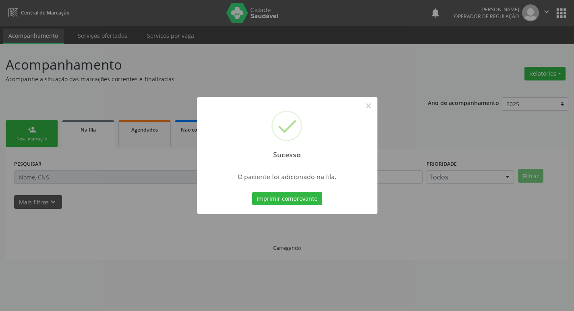
scroll to position [0, 0]
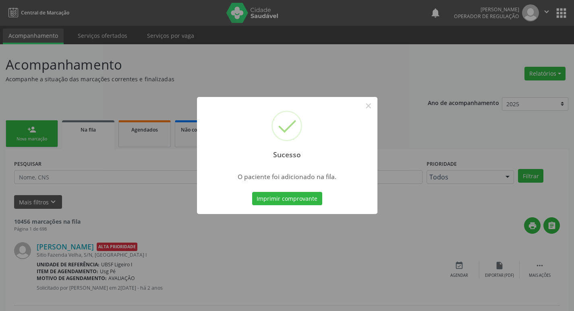
click at [303, 38] on div "Sucesso × O paciente foi adicionado na fila. Imprimir comprovante Cancel" at bounding box center [287, 155] width 574 height 311
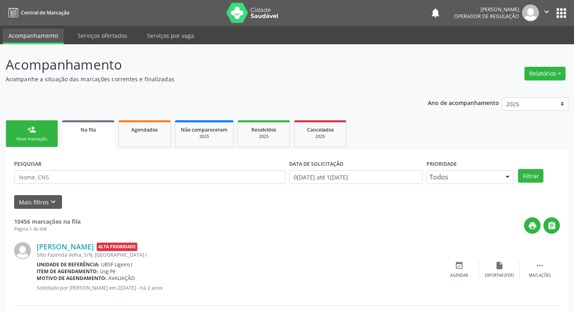
click at [26, 128] on link "person_add Nova marcação" at bounding box center [32, 133] width 52 height 27
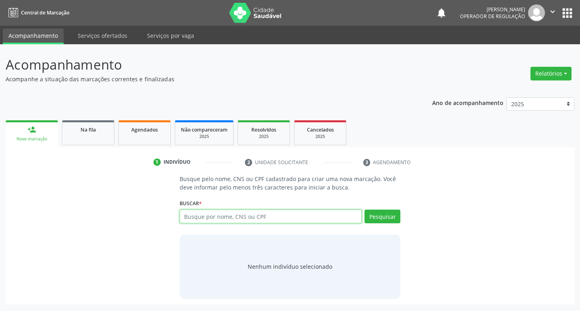
click at [205, 217] on input "text" at bounding box center [271, 217] width 182 height 14
click at [234, 224] on div "Busque por nome, CNS ou CPF Nenhum resultado encontrado para: " " Digite nome, …" at bounding box center [290, 219] width 221 height 19
click at [245, 211] on input "text" at bounding box center [271, 217] width 182 height 14
type input "702303142769615"
drag, startPoint x: 290, startPoint y: 211, endPoint x: 276, endPoint y: 215, distance: 14.2
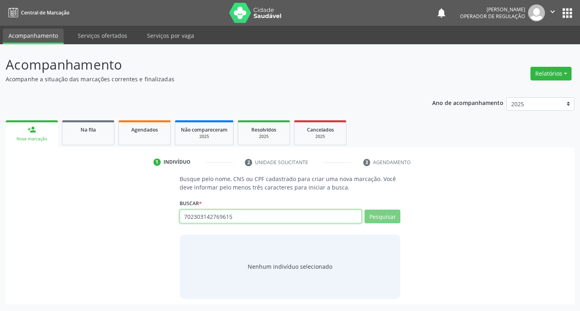
click at [289, 211] on input "702303142769615" at bounding box center [271, 217] width 182 height 14
drag, startPoint x: 276, startPoint y: 215, endPoint x: 227, endPoint y: 229, distance: 51.1
click at [227, 229] on div "Busque pelo nome, CNS ou CPF cadastrado para criar uma nova marcação. Você deve…" at bounding box center [290, 237] width 232 height 124
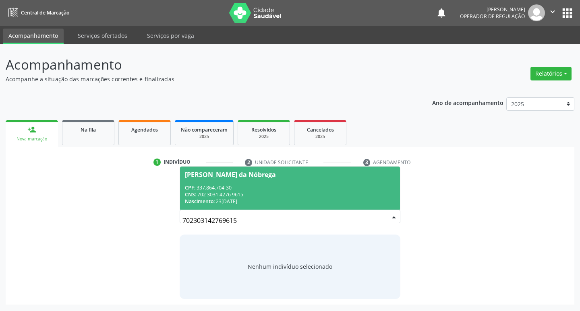
click at [261, 180] on span "Terezinha Dias da Nóbrega CPF: 337.864.704-30 CNS: 702 3031 4276 9615 Nasciment…" at bounding box center [290, 188] width 220 height 43
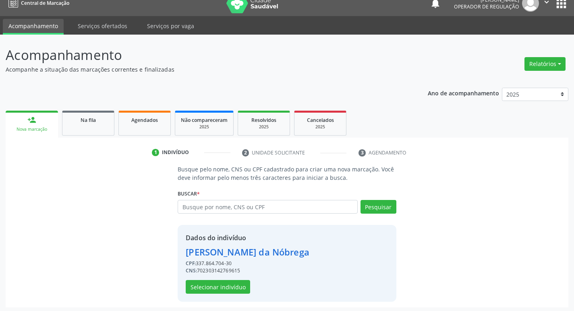
scroll to position [12, 0]
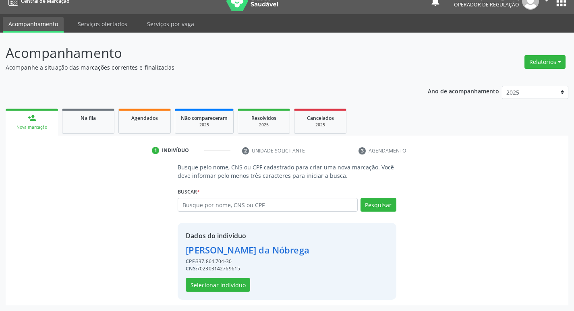
click at [211, 298] on div "Dados do indivíduo Terezinha Dias da Nóbrega CPF: 337.864.704-30 CNS: 702303142…" at bounding box center [287, 261] width 218 height 77
click at [214, 289] on button "Selecionar indivíduo" at bounding box center [218, 285] width 64 height 14
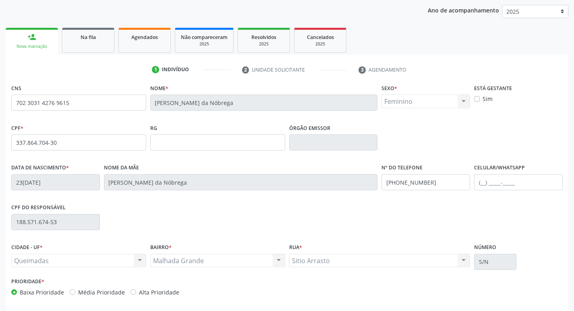
scroll to position [125, 0]
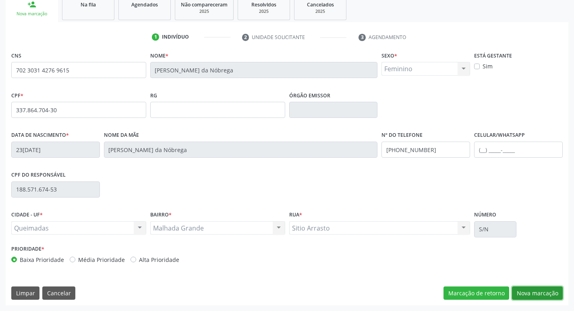
click at [545, 288] on button "Nova marcação" at bounding box center [537, 294] width 51 height 14
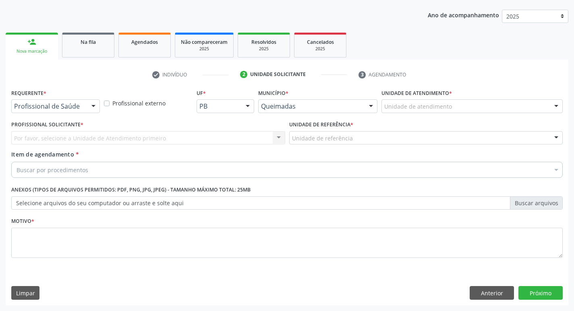
scroll to position [88, 0]
click at [76, 112] on div at bounding box center [55, 106] width 89 height 14
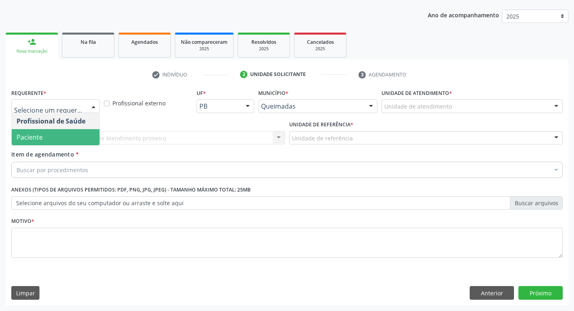
click at [60, 134] on span "Paciente" at bounding box center [56, 137] width 88 height 16
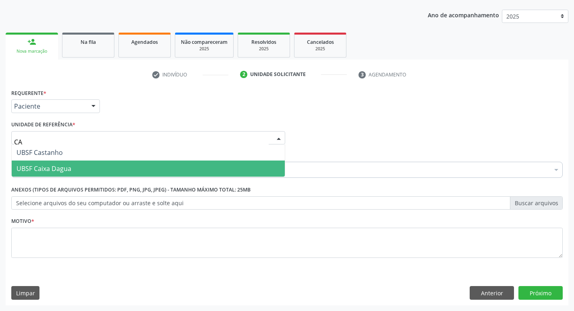
type input "C"
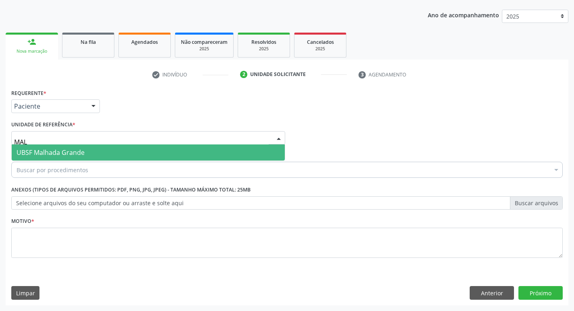
type input "MALH"
click at [102, 149] on span "UBSF Malhada Grande" at bounding box center [148, 153] width 273 height 16
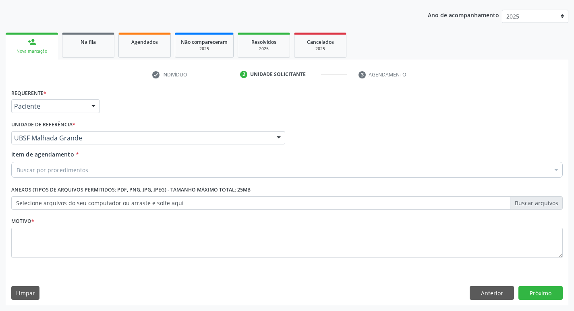
click at [106, 166] on div "Buscar por procedimentos" at bounding box center [286, 170] width 551 height 16
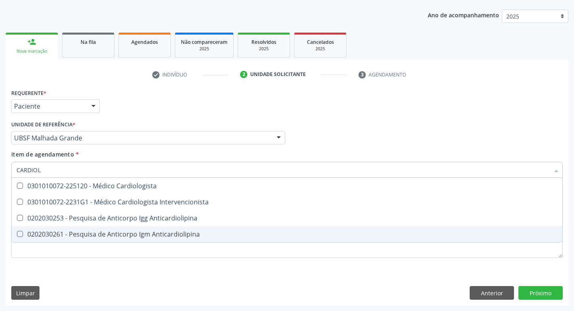
type input "CARDIOLO"
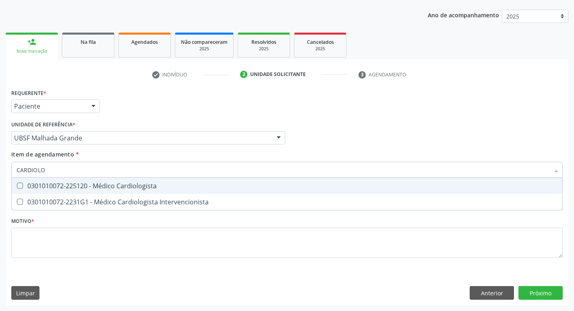
click at [205, 183] on div "0301010072-225120 - Médico Cardiologista" at bounding box center [287, 186] width 541 height 6
checkbox Cardiologista "true"
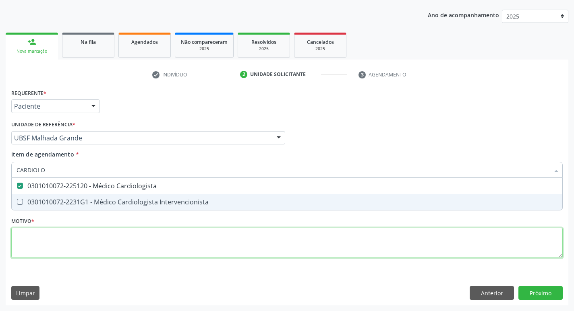
click at [163, 248] on div "Requerente * Paciente Profissional de Saúde Paciente Nenhum resultado encontrad…" at bounding box center [286, 178] width 551 height 182
checkbox Intervencionista "true"
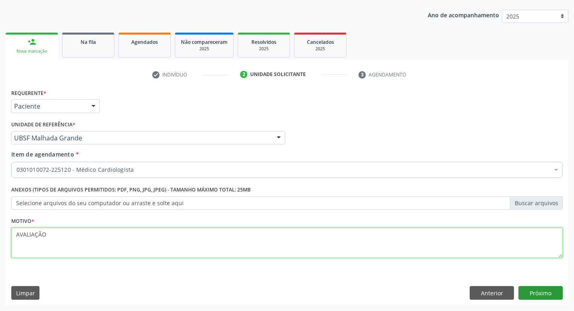
type textarea "AVALIAÇÃO"
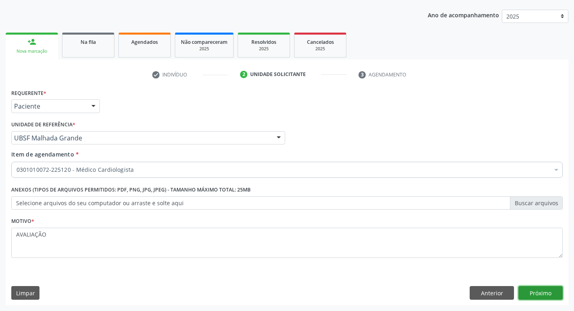
click at [541, 294] on button "Próximo" at bounding box center [540, 293] width 44 height 14
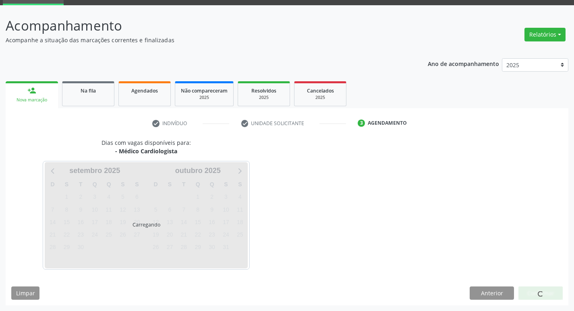
scroll to position [63, 0]
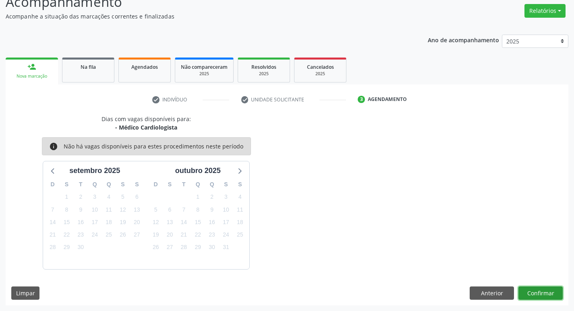
click at [530, 291] on button "Confirmar" at bounding box center [540, 294] width 44 height 14
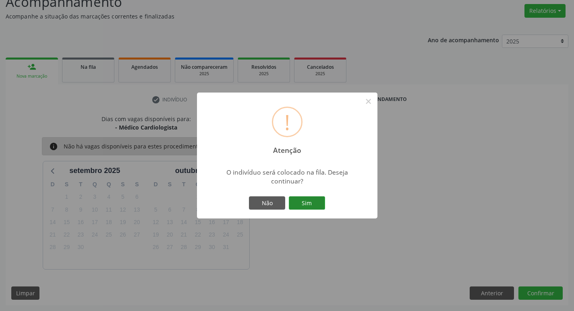
click at [304, 202] on button "Sim" at bounding box center [307, 204] width 36 height 14
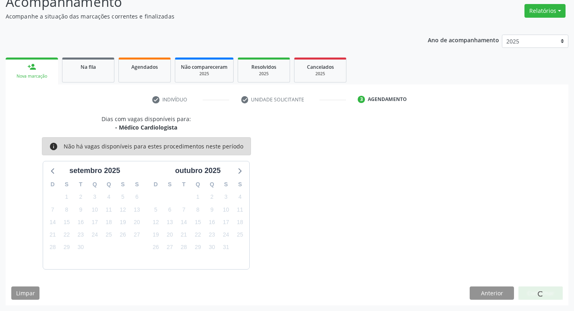
scroll to position [0, 0]
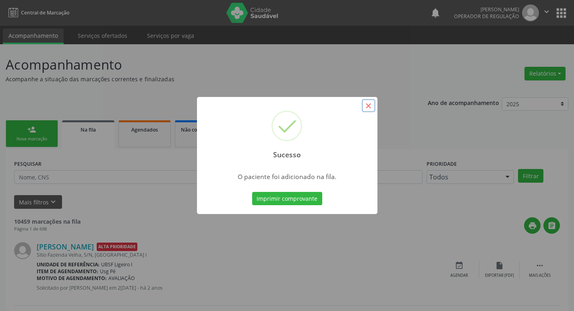
click at [373, 103] on button "×" at bounding box center [369, 106] width 14 height 14
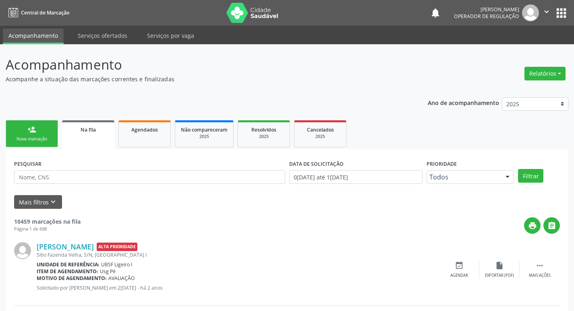
click at [37, 141] on div "Nova marcação" at bounding box center [32, 139] width 40 height 6
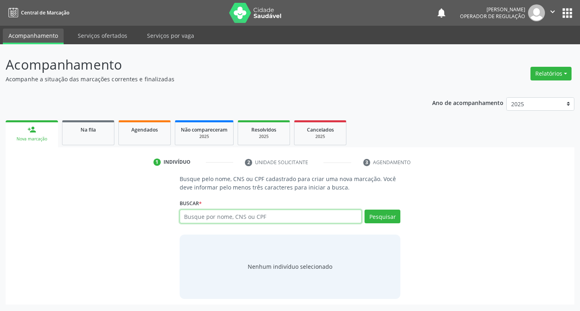
click at [228, 224] on div "Busque por nome, CNS ou CPF Nenhum resultado encontrado para: " " Digite nome, …" at bounding box center [290, 219] width 221 height 19
click at [243, 216] on input "text" at bounding box center [271, 217] width 182 height 14
type input "705007205481959"
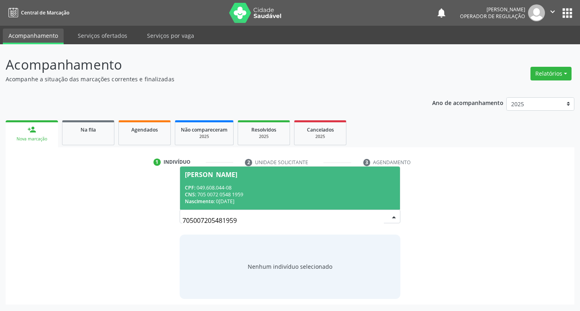
click at [206, 178] on div "[PERSON_NAME]" at bounding box center [211, 175] width 52 height 6
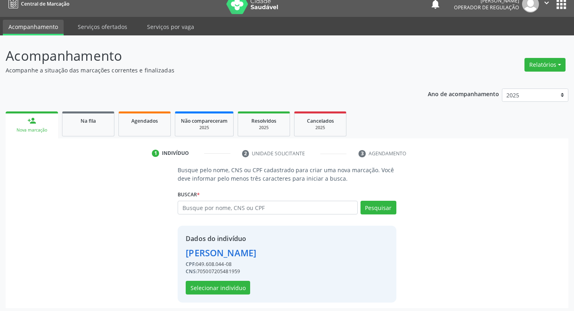
scroll to position [12, 0]
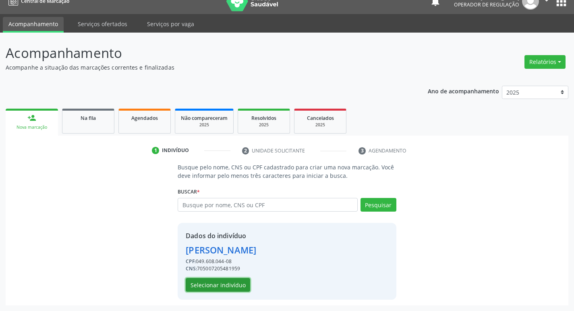
click at [234, 280] on button "Selecionar indivíduo" at bounding box center [218, 285] width 64 height 14
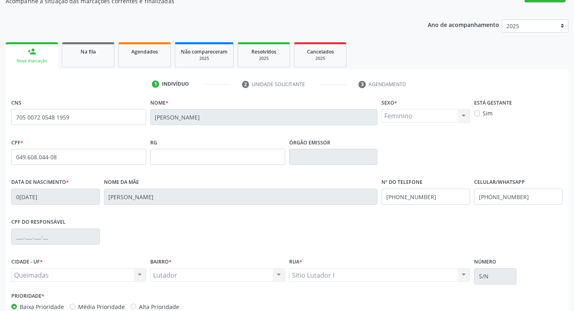
scroll to position [125, 0]
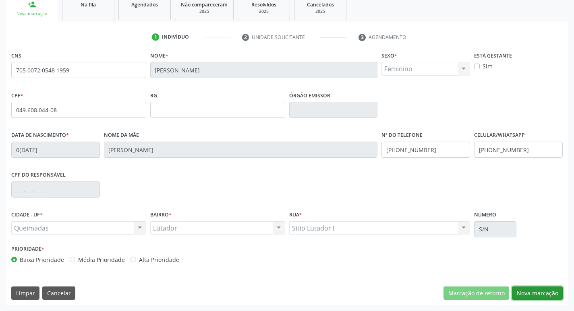
click at [527, 296] on button "Nova marcação" at bounding box center [537, 294] width 51 height 14
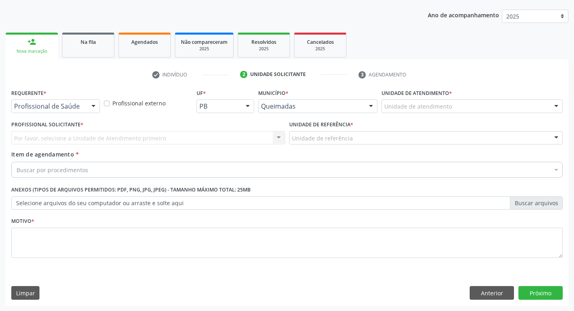
scroll to position [88, 0]
click at [43, 101] on div "Profissional de Saúde" at bounding box center [55, 106] width 89 height 14
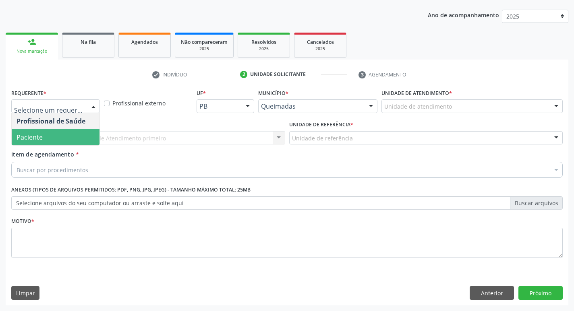
click at [35, 137] on span "Paciente" at bounding box center [30, 137] width 26 height 9
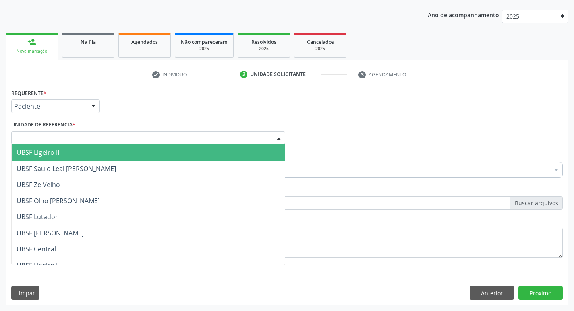
type input "LU"
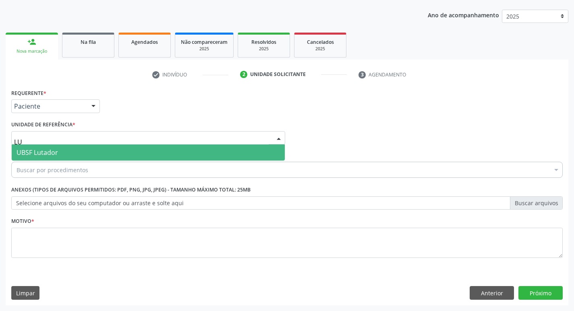
click at [54, 155] on span "UBSF Lutador" at bounding box center [37, 152] width 41 height 9
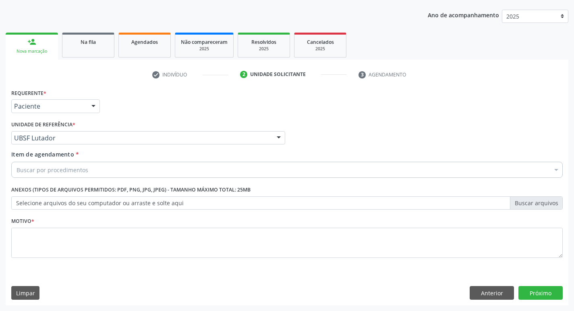
click at [51, 175] on div "Buscar por procedimentos" at bounding box center [286, 170] width 551 height 16
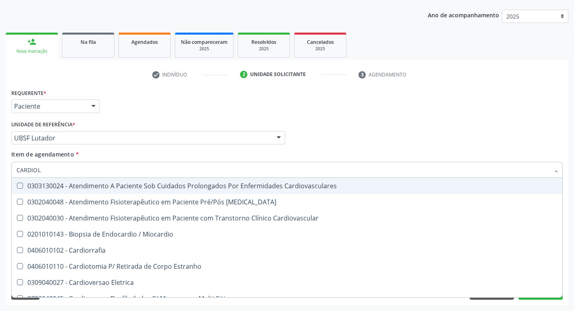
type input "CARDIOLO"
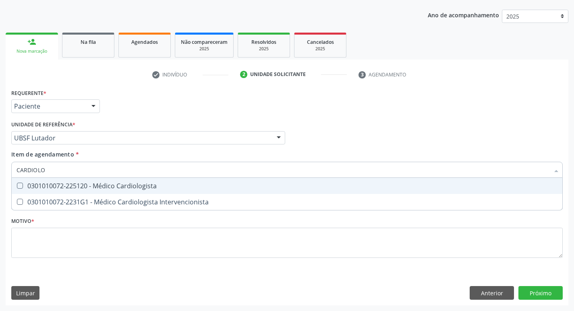
click at [118, 184] on div "0301010072-225120 - Médico Cardiologista" at bounding box center [287, 186] width 541 height 6
checkbox Cardiologista "true"
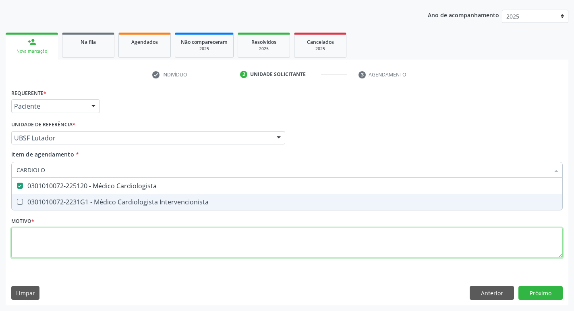
click at [75, 243] on div "Requerente * Paciente Profissional de Saúde Paciente Nenhum resultado encontrad…" at bounding box center [286, 178] width 551 height 182
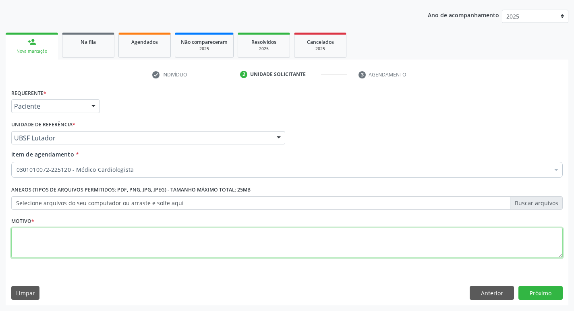
checkbox Cardiologista "true"
type textarea "AVALIAÇÃO"
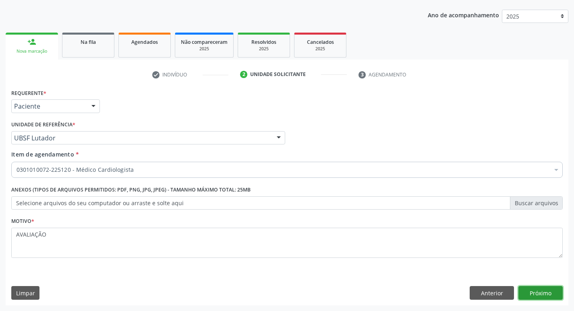
click at [540, 294] on button "Próximo" at bounding box center [540, 293] width 44 height 14
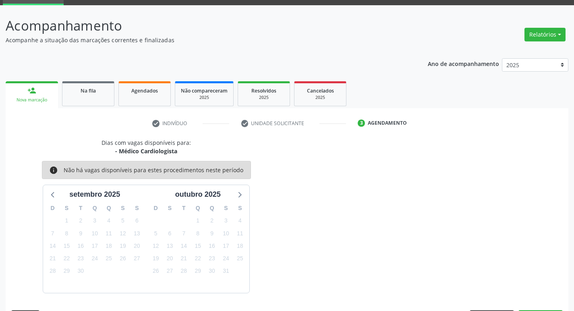
scroll to position [63, 0]
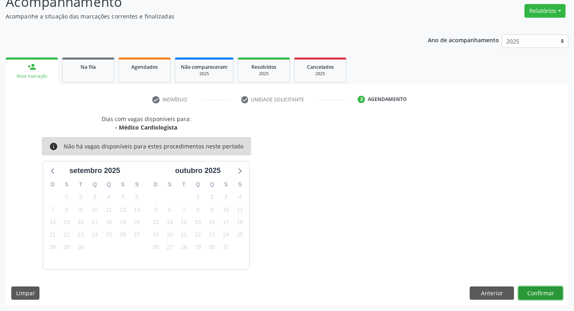
click at [526, 291] on button "Confirmar" at bounding box center [540, 294] width 44 height 14
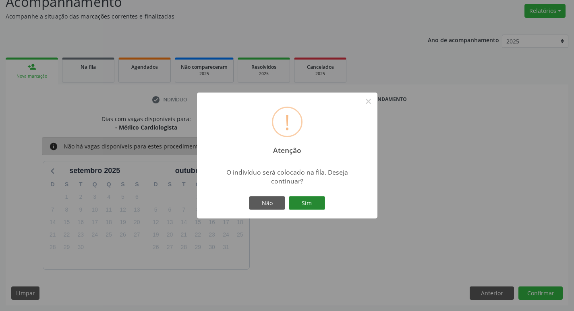
click at [302, 201] on button "Sim" at bounding box center [307, 204] width 36 height 14
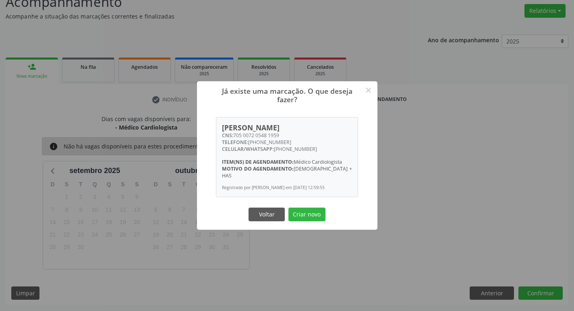
scroll to position [63, 0]
drag, startPoint x: 311, startPoint y: 215, endPoint x: 291, endPoint y: 212, distance: 19.6
click at [311, 215] on button "Criar novo" at bounding box center [306, 215] width 37 height 14
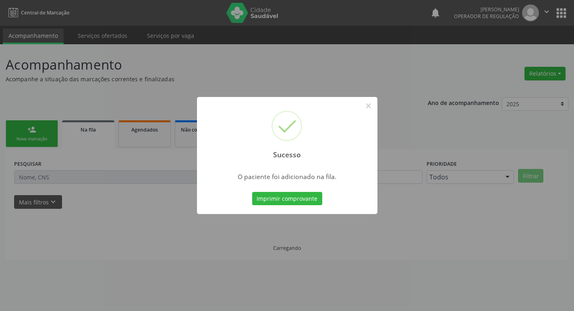
scroll to position [0, 0]
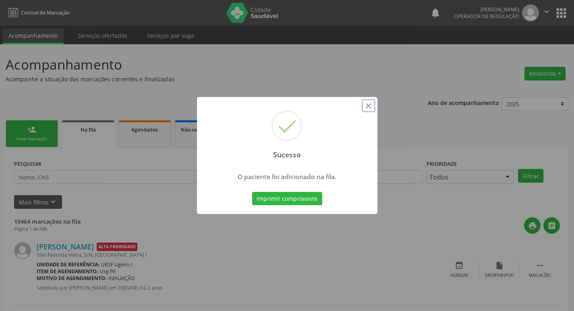
click at [375, 108] on button "×" at bounding box center [369, 106] width 14 height 14
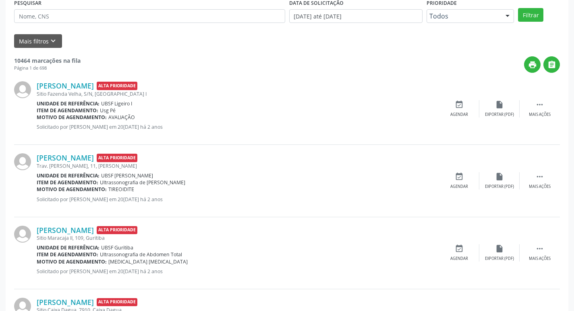
scroll to position [81, 0]
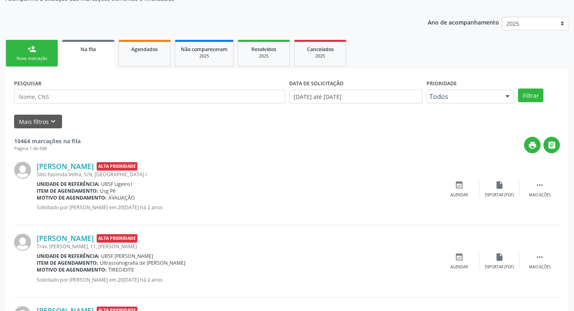
click at [46, 55] on link "person_add Nova marcação" at bounding box center [32, 53] width 52 height 27
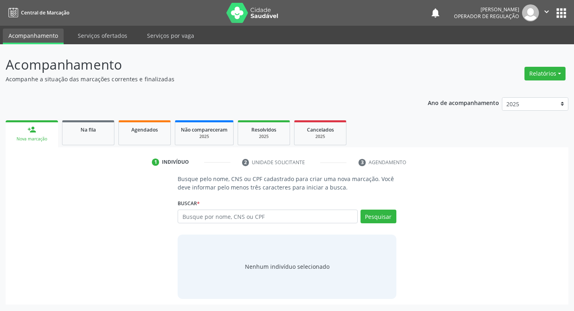
scroll to position [0, 0]
click at [288, 212] on input "text" at bounding box center [271, 217] width 182 height 14
type input "703604062148033"
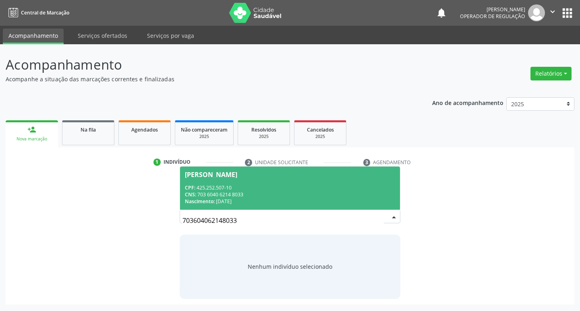
click at [379, 198] on div "Nascimento: 0[DATE]" at bounding box center [290, 201] width 211 height 7
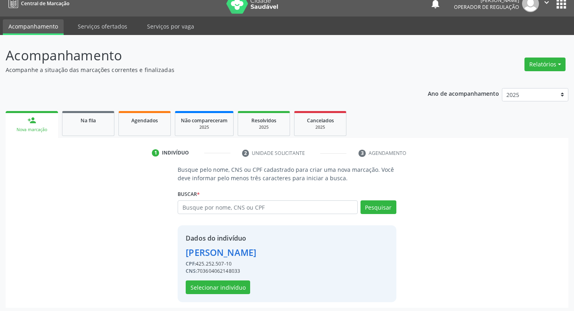
scroll to position [12, 0]
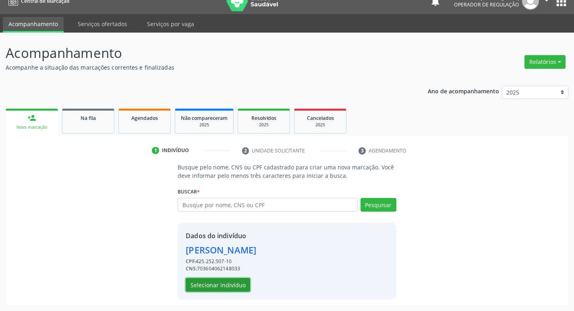
click at [238, 290] on button "Selecionar indivíduo" at bounding box center [218, 285] width 64 height 14
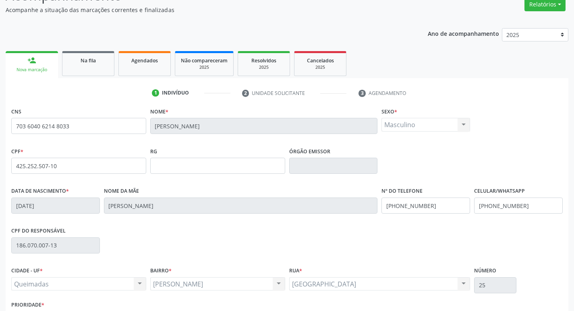
scroll to position [125, 0]
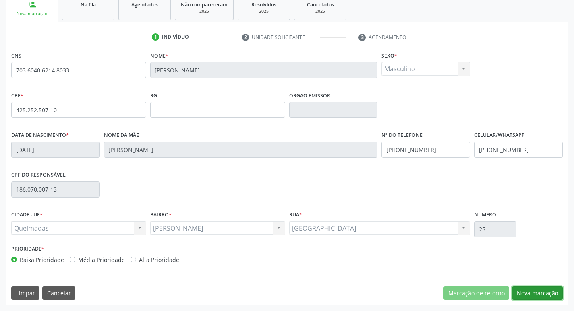
click at [553, 292] on button "Nova marcação" at bounding box center [537, 294] width 51 height 14
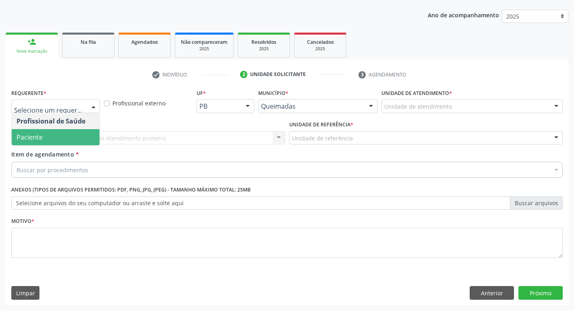
click at [56, 138] on span "Paciente" at bounding box center [56, 137] width 88 height 16
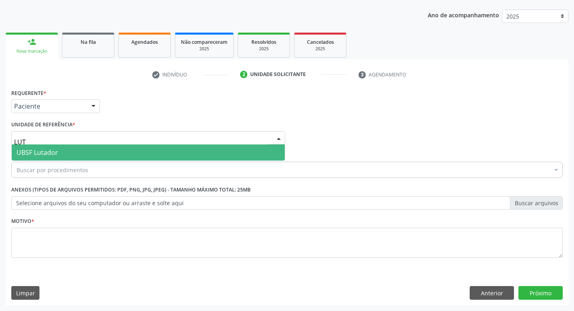
type input "LUTA"
click at [50, 153] on span "UBSF Lutador" at bounding box center [37, 152] width 41 height 9
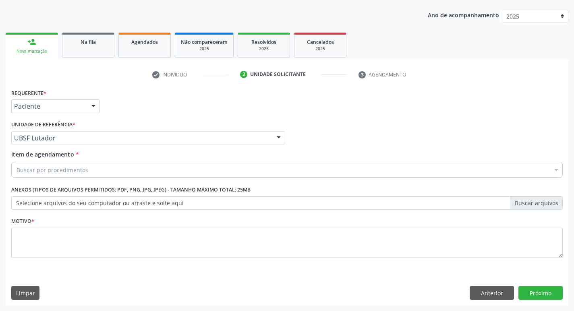
click at [50, 165] on div "Buscar por procedimentos" at bounding box center [286, 170] width 551 height 16
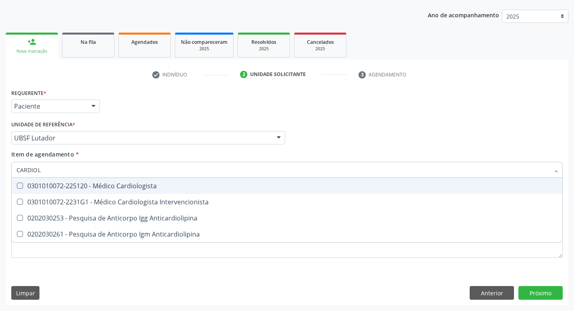
type input "CARDIOLO"
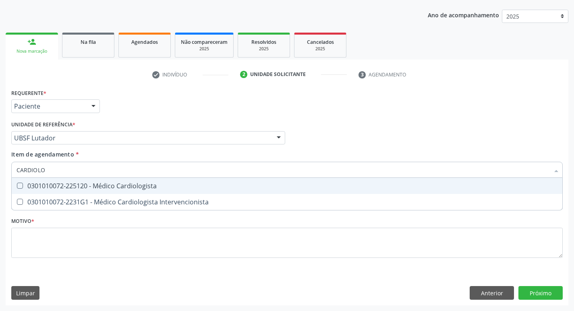
click at [61, 183] on div "0301010072-225120 - Médico Cardiologista" at bounding box center [287, 186] width 541 height 6
checkbox Cardiologista "true"
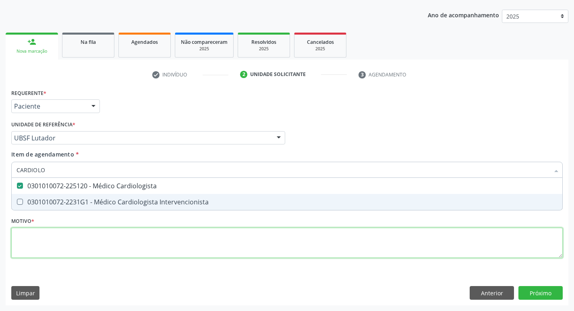
click at [124, 249] on div "Requerente * Paciente Profissional de Saúde Paciente Nenhum resultado encontrad…" at bounding box center [286, 178] width 551 height 182
checkbox Intervencionista "true"
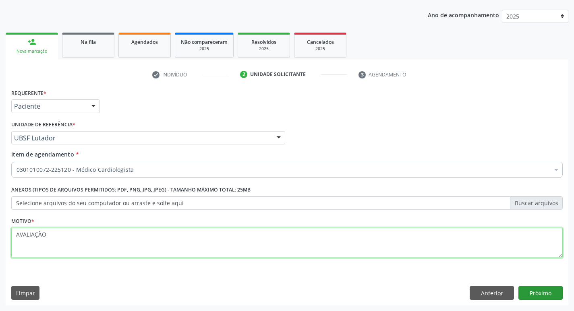
type textarea "AVALIAÇÃO"
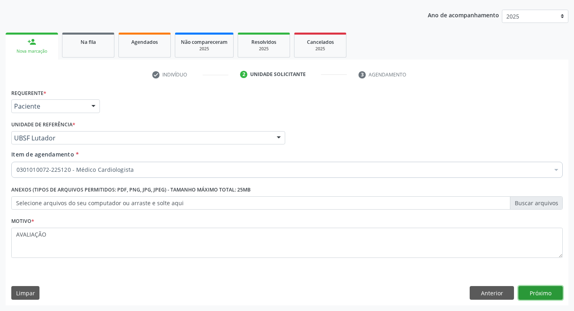
click at [519, 292] on button "Próximo" at bounding box center [540, 293] width 44 height 14
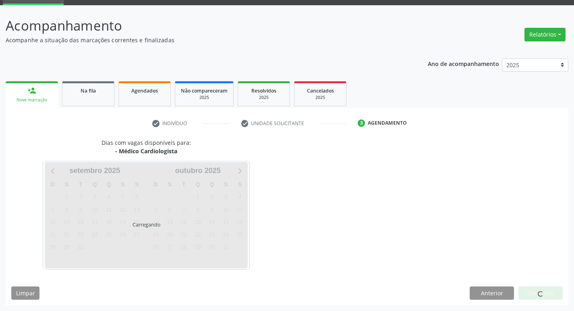
scroll to position [63, 0]
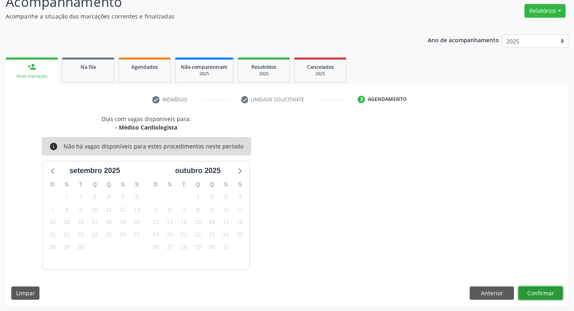
click at [537, 293] on button "Confirmar" at bounding box center [540, 294] width 44 height 14
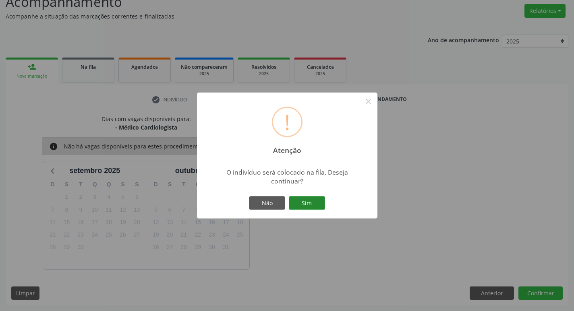
click at [314, 201] on button "Sim" at bounding box center [307, 204] width 36 height 14
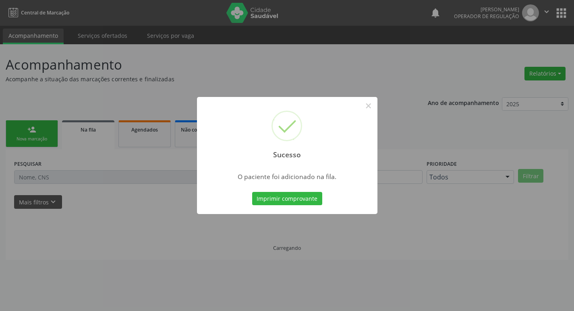
scroll to position [0, 0]
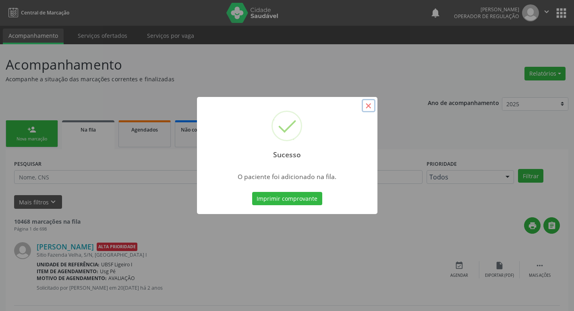
click at [369, 106] on button "×" at bounding box center [369, 106] width 14 height 14
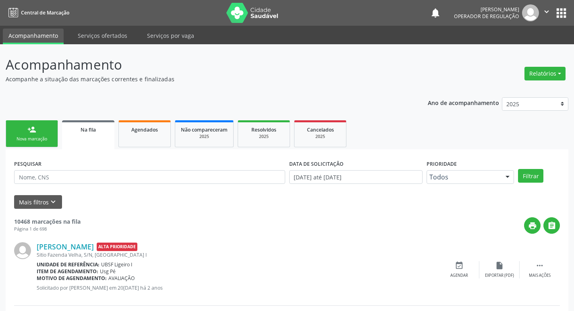
click at [36, 130] on div "person_add" at bounding box center [31, 129] width 9 height 9
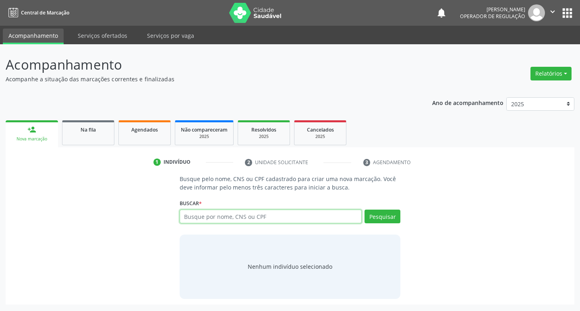
click at [204, 215] on input "text" at bounding box center [271, 217] width 182 height 14
type input "705008241125157"
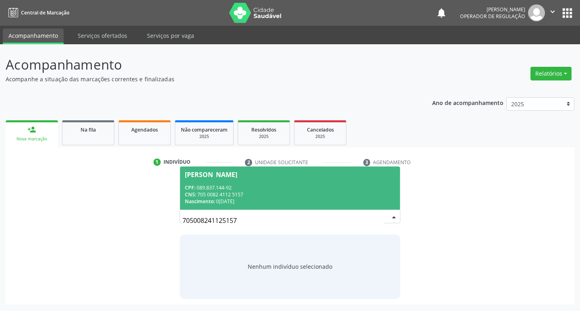
click at [354, 190] on div "CPF: 089.837.144-92" at bounding box center [290, 187] width 211 height 7
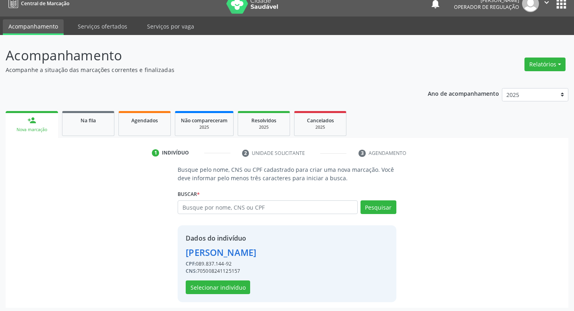
scroll to position [12, 0]
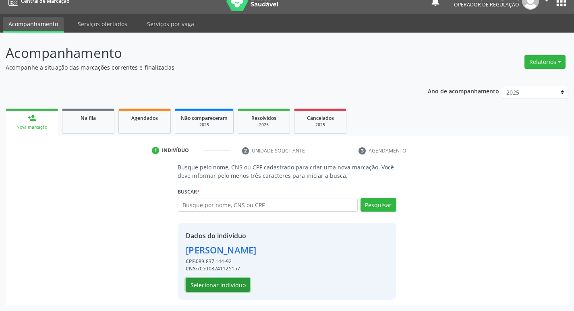
click at [213, 284] on button "Selecionar indivíduo" at bounding box center [218, 285] width 64 height 14
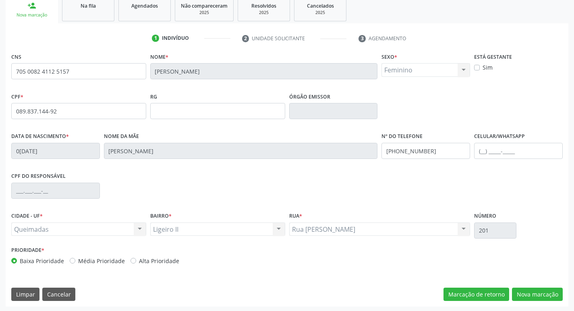
scroll to position [125, 0]
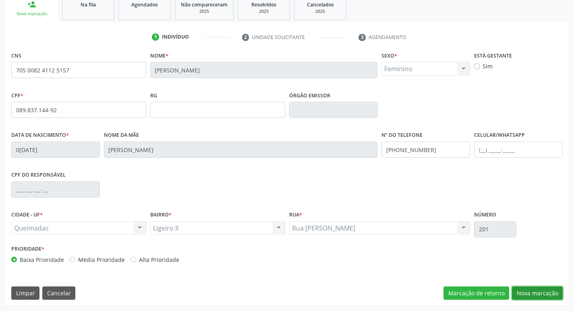
click at [547, 290] on button "Nova marcação" at bounding box center [537, 294] width 51 height 14
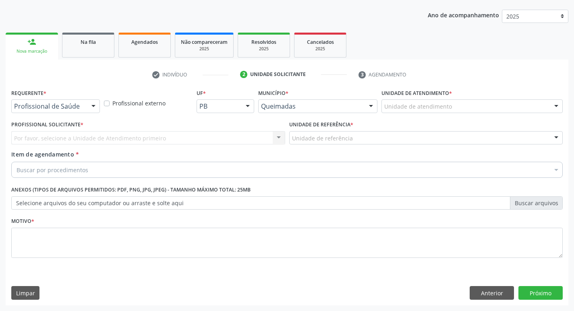
scroll to position [88, 0]
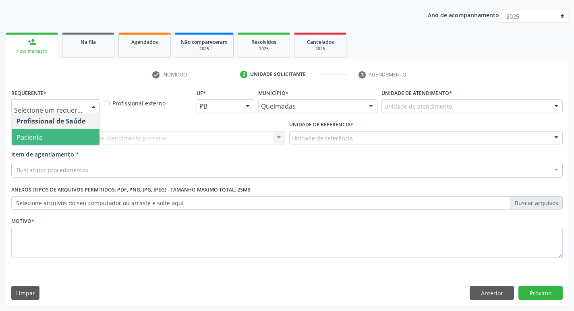
click at [70, 133] on span "Paciente" at bounding box center [56, 137] width 88 height 16
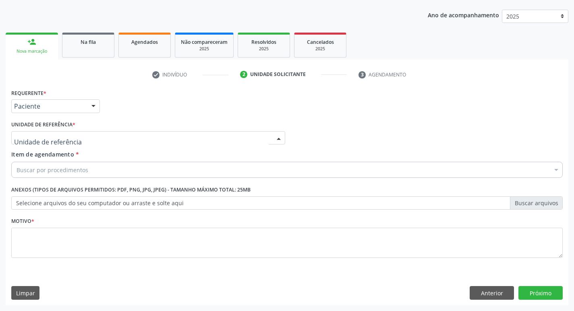
click at [73, 135] on div at bounding box center [148, 138] width 274 height 14
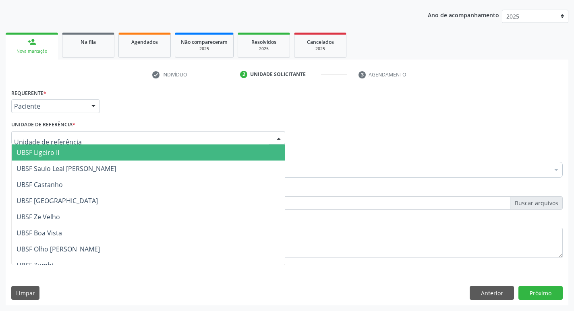
click at [76, 155] on span "UBSF Ligeiro II" at bounding box center [148, 153] width 273 height 16
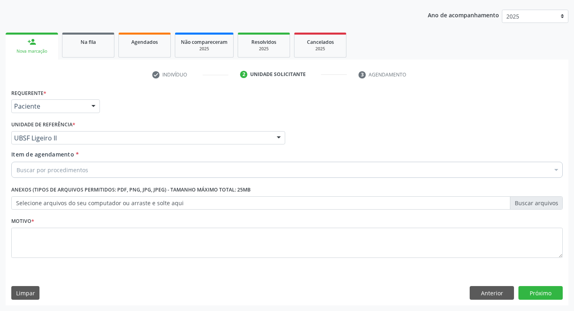
click at [82, 165] on div "Buscar por procedimentos" at bounding box center [286, 170] width 551 height 16
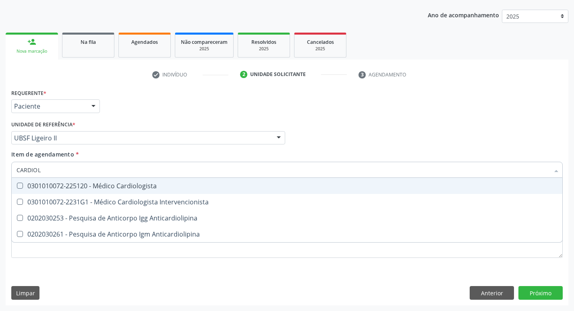
type input "CARDIOLO"
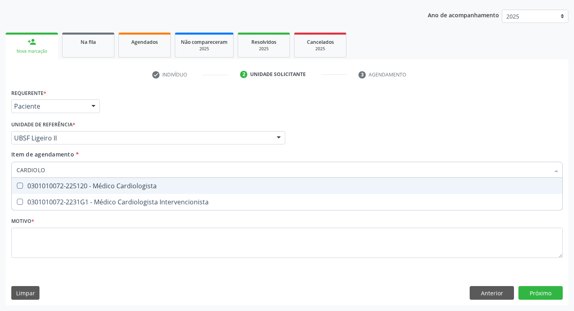
click at [91, 188] on div "0301010072-225120 - Médico Cardiologista" at bounding box center [287, 186] width 541 height 6
checkbox Cardiologista "true"
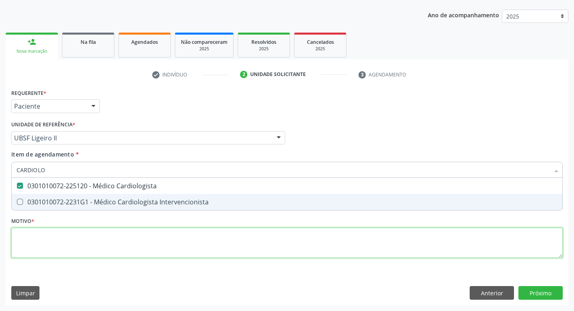
click at [83, 238] on div "Requerente * Paciente Profissional de Saúde Paciente Nenhum resultado encontrad…" at bounding box center [286, 178] width 551 height 182
checkbox Intervencionista "true"
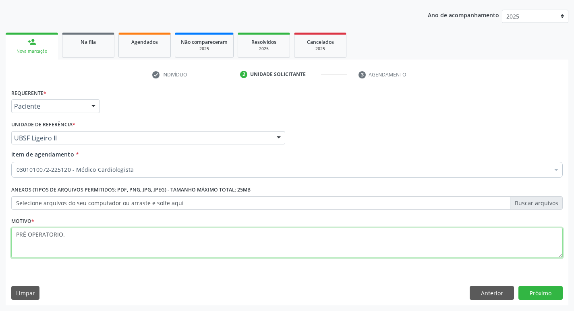
type textarea "PRÉ OPERATORIO."
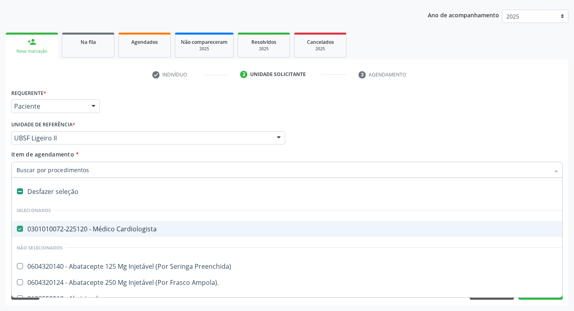
click at [117, 232] on div "0301010072-225120 - Médico Cardiologista" at bounding box center [330, 229] width 627 height 6
checkbox Cardiologista "false"
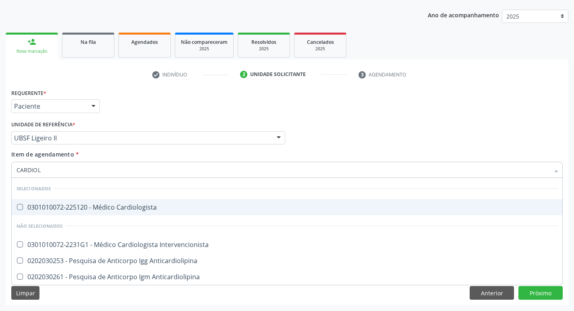
type input "CARDIOLO"
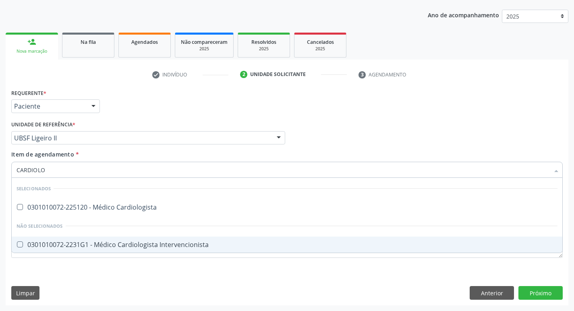
click at [120, 248] on div "0301010072-2231G1 - Médico Cardiologista Intervencionista" at bounding box center [287, 245] width 541 height 6
checkbox Intervencionista "true"
click at [116, 277] on div "Requerente * Paciente Profissional de Saúde Paciente Nenhum resultado encontrad…" at bounding box center [287, 196] width 563 height 219
checkbox Cardiologista "true"
checkbox Intervencionista "false"
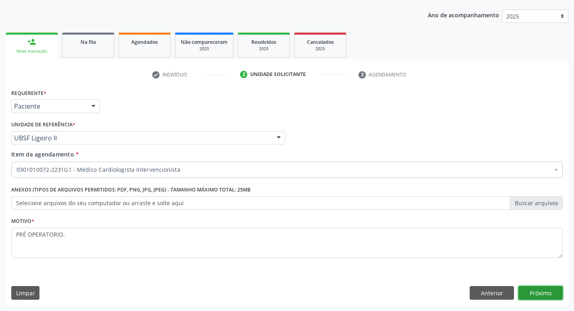
click at [538, 296] on button "Próximo" at bounding box center [540, 293] width 44 height 14
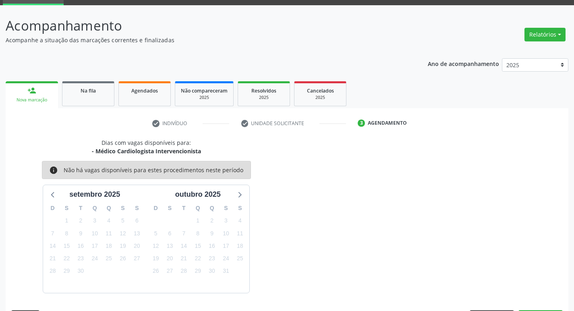
scroll to position [63, 0]
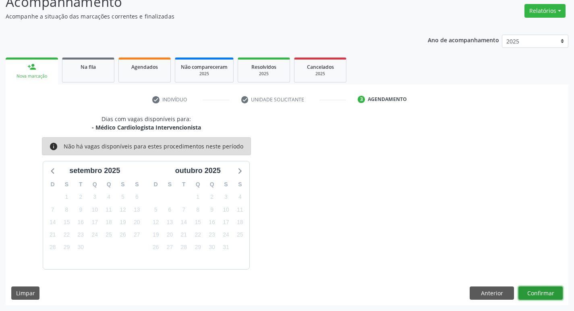
click at [542, 297] on button "Confirmar" at bounding box center [540, 294] width 44 height 14
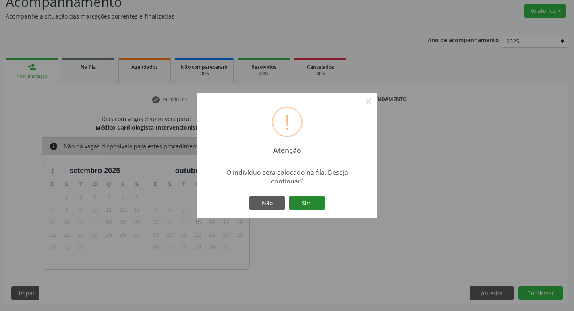
click at [313, 208] on button "Sim" at bounding box center [307, 204] width 36 height 14
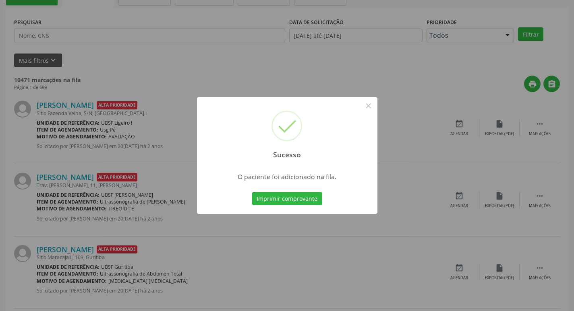
scroll to position [161, 0]
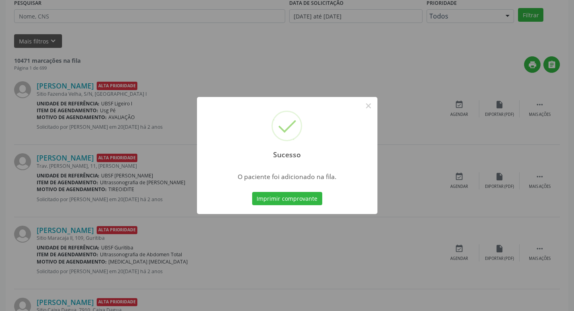
click at [79, 77] on div "Sucesso × O paciente foi adicionado na fila. Imprimir comprovante Cancel" at bounding box center [287, 155] width 574 height 311
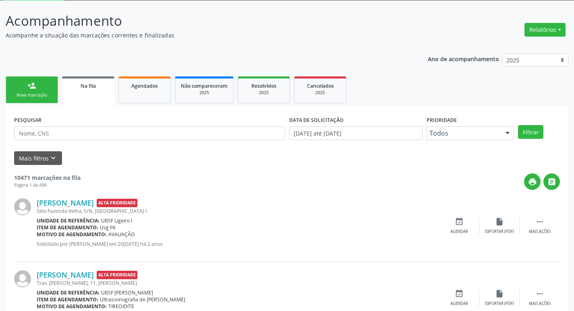
scroll to position [40, 0]
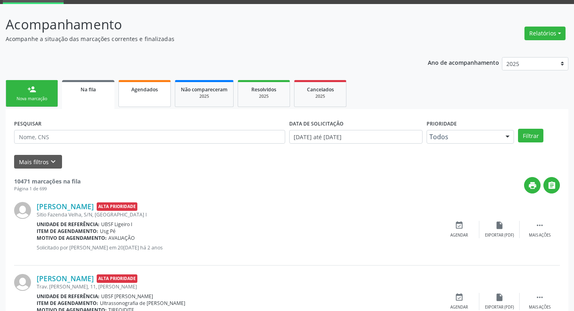
click at [19, 92] on link "person_add Nova marcação" at bounding box center [32, 93] width 52 height 27
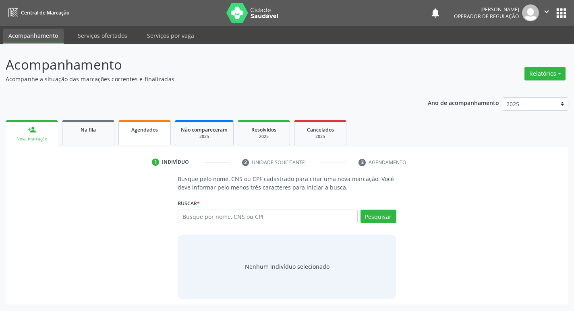
scroll to position [0, 0]
click at [230, 213] on input "text" at bounding box center [271, 217] width 182 height 14
type input "708209162759149"
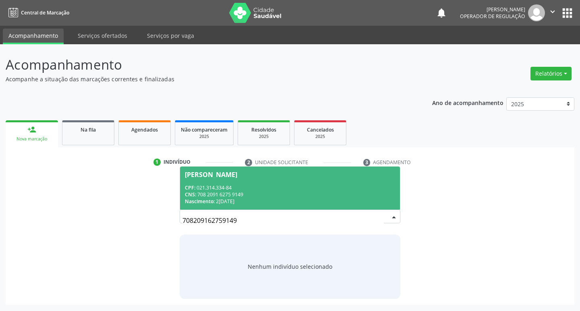
click at [349, 197] on div "CNS: 708 2091 6275 9149" at bounding box center [290, 194] width 211 height 7
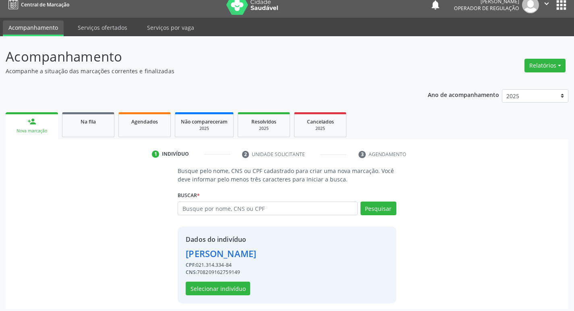
scroll to position [12, 0]
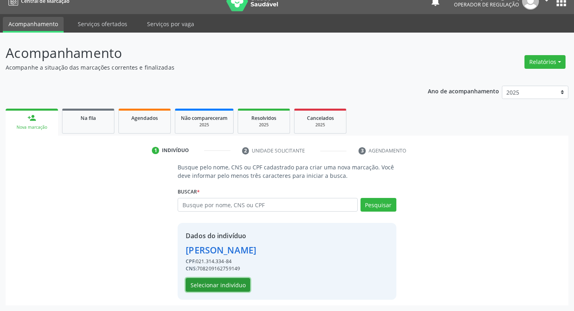
click at [226, 286] on button "Selecionar indivíduo" at bounding box center [218, 285] width 64 height 14
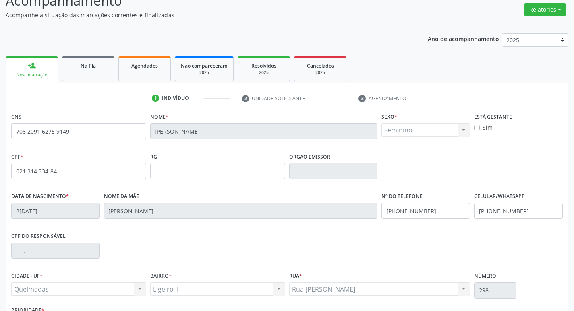
scroll to position [125, 0]
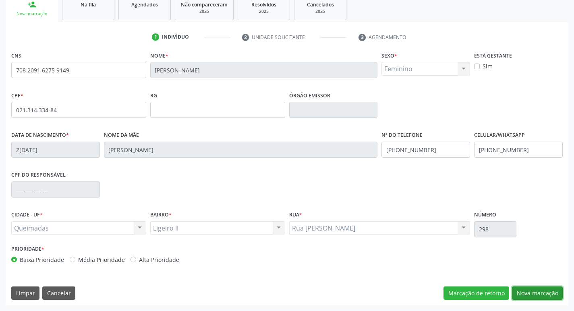
click at [553, 292] on button "Nova marcação" at bounding box center [537, 294] width 51 height 14
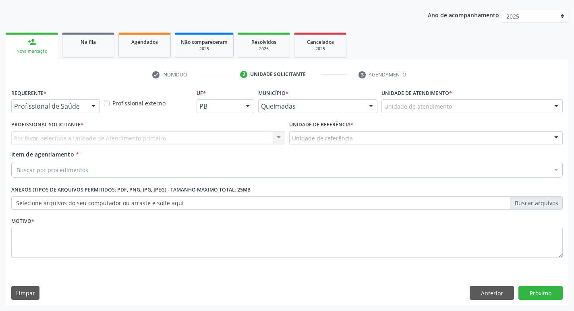
scroll to position [88, 0]
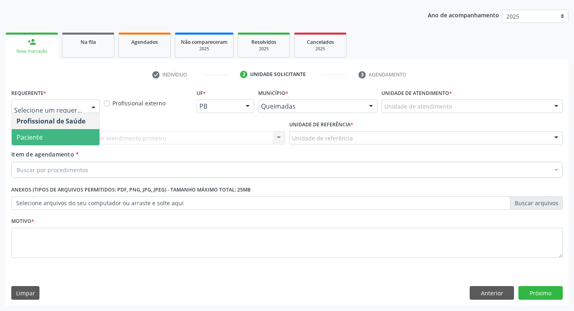
click at [58, 143] on span "Paciente" at bounding box center [56, 137] width 88 height 16
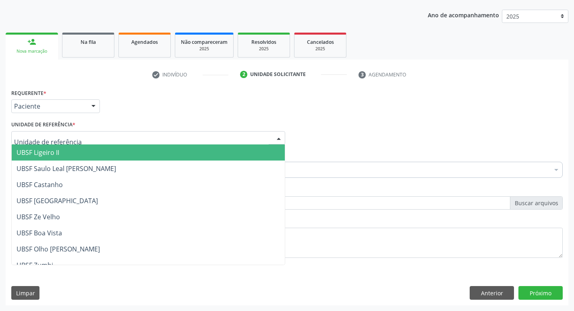
click at [52, 152] on span "UBSF Ligeiro II" at bounding box center [38, 152] width 43 height 9
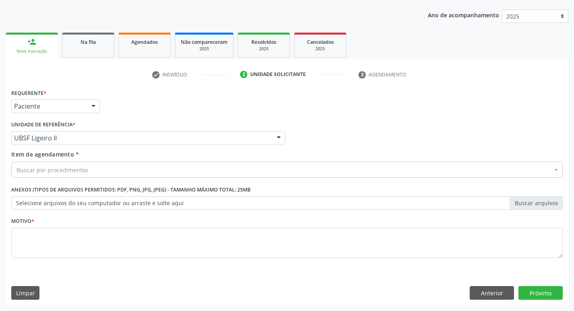
click at [50, 160] on div "Item de agendamento * Buscar por procedimentos Selecionar todos 0604320140 - Ab…" at bounding box center [286, 162] width 551 height 25
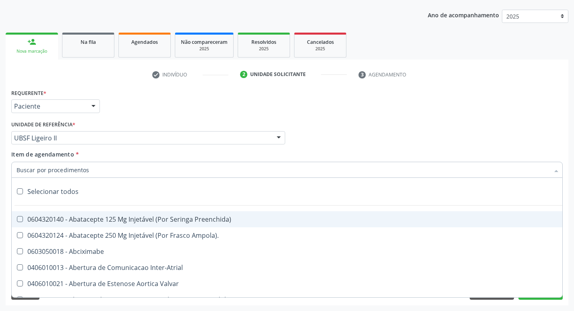
click at [48, 166] on input "Item de agendamento *" at bounding box center [283, 170] width 533 height 16
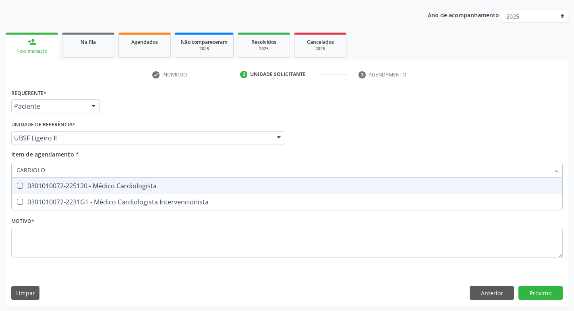
type input "CARDIOLOG"
click at [56, 187] on div "0301010072-225120 - Médico Cardiologista" at bounding box center [287, 186] width 541 height 6
checkbox Cardiologista "true"
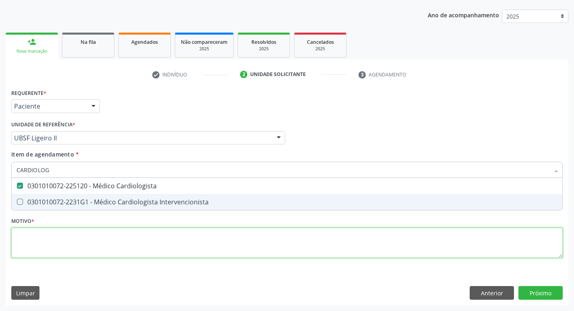
click at [46, 238] on div "Requerente * Paciente Profissional de Saúde Paciente Nenhum resultado encontrad…" at bounding box center [286, 178] width 551 height 182
checkbox Intervencionista "true"
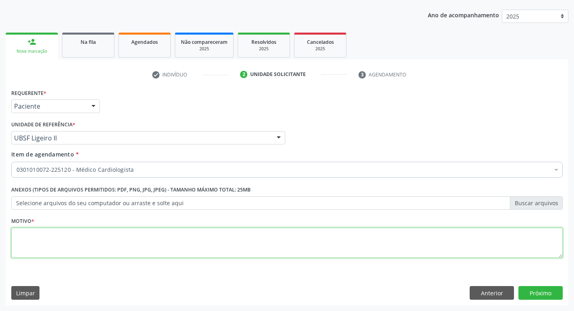
click at [76, 244] on textarea at bounding box center [286, 243] width 551 height 31
type textarea "INSUFICIÊNCIA CARDIACA."
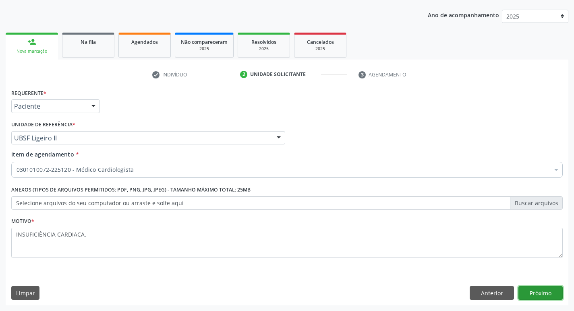
click at [548, 291] on button "Próximo" at bounding box center [540, 293] width 44 height 14
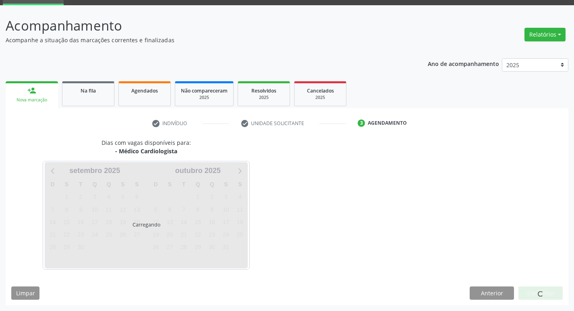
scroll to position [63, 0]
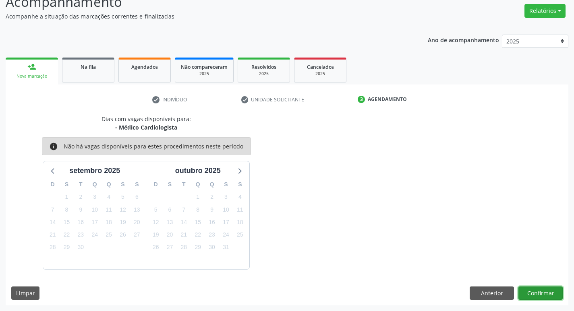
click at [541, 290] on button "Confirmar" at bounding box center [540, 294] width 44 height 14
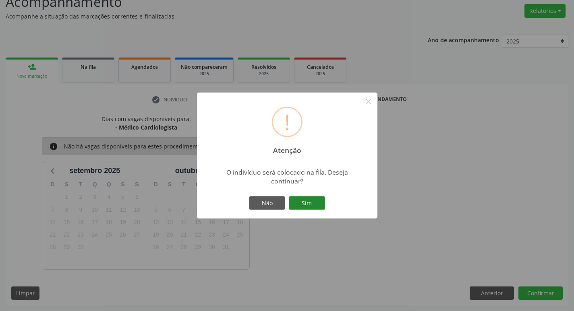
click at [302, 206] on button "Sim" at bounding box center [307, 204] width 36 height 14
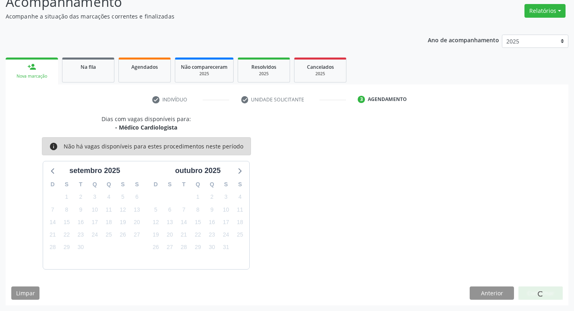
scroll to position [0, 0]
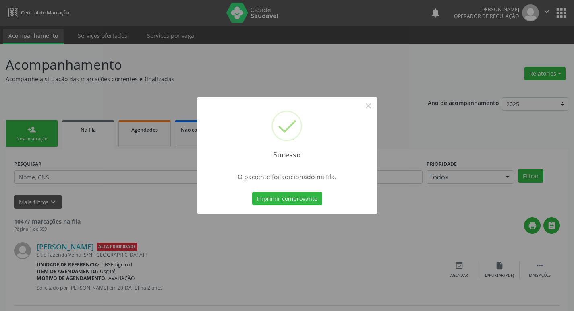
click at [110, 72] on div "Sucesso × O paciente foi adicionado na fila. Imprimir comprovante Cancel" at bounding box center [287, 155] width 574 height 311
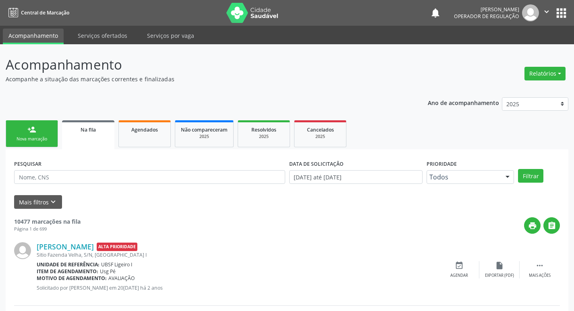
click at [29, 142] on div "Nova marcação" at bounding box center [32, 139] width 40 height 6
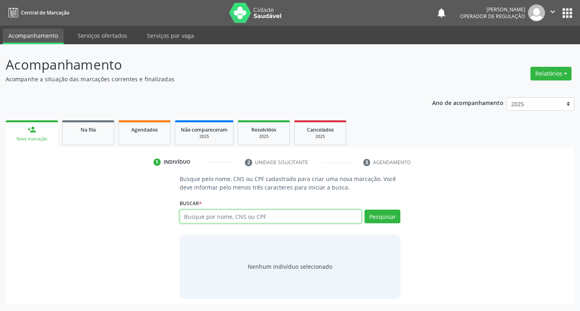
click at [293, 211] on input "text" at bounding box center [271, 217] width 182 height 14
click at [285, 215] on input "text" at bounding box center [271, 217] width 182 height 14
type input "700508505826655"
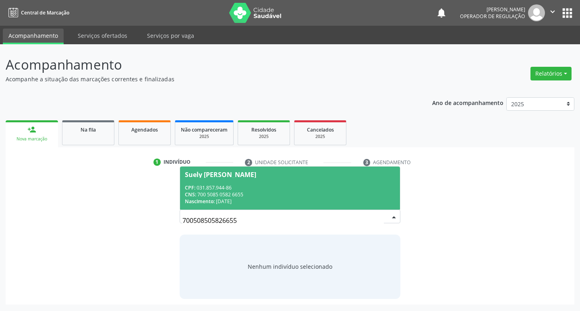
click at [307, 168] on span "Suely Justino da Silva CPF: 031.857.944-86 CNS: 700 5085 0582 6655 Nascimento: …" at bounding box center [290, 188] width 220 height 43
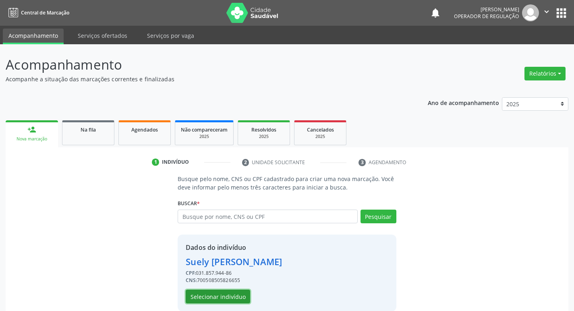
click at [209, 294] on button "Selecionar indivíduo" at bounding box center [218, 297] width 64 height 14
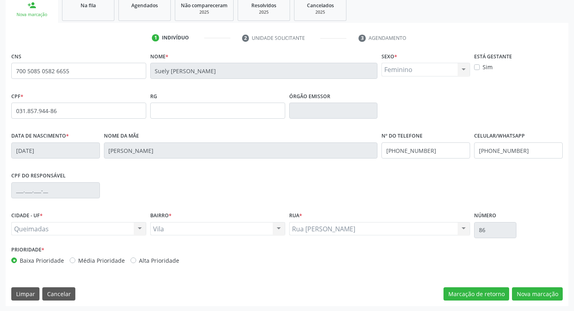
scroll to position [125, 0]
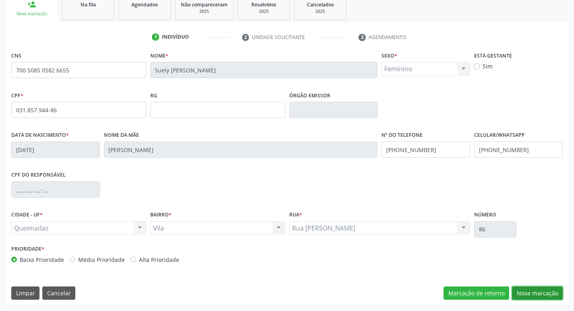
click at [524, 289] on button "Nova marcação" at bounding box center [537, 294] width 51 height 14
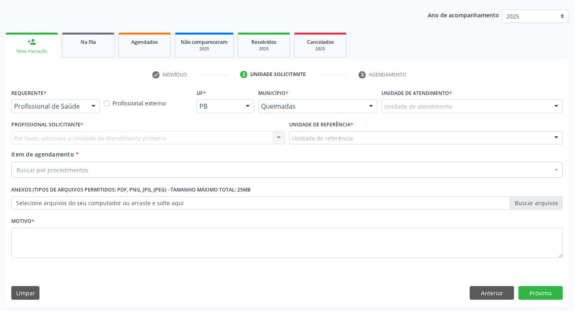
scroll to position [88, 0]
click at [76, 138] on div "Por favor, selecione a Unidade de Atendimento primeiro Nenhum resultado encontr…" at bounding box center [148, 138] width 274 height 14
click at [85, 107] on div "Profissional de Saúde Profissional de Saúde Paciente Nenhum resultado encontrad…" at bounding box center [55, 106] width 89 height 14
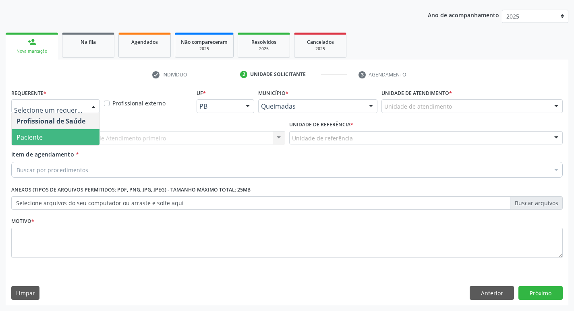
click at [66, 133] on span "Paciente" at bounding box center [56, 137] width 88 height 16
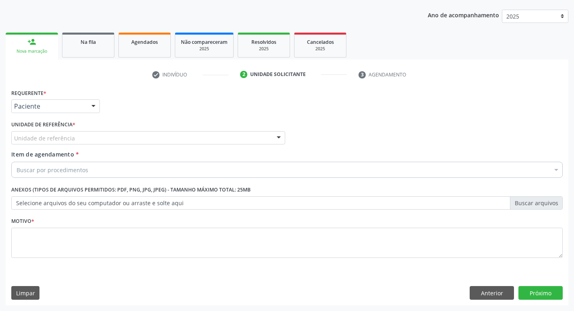
click at [90, 137] on div "Unidade de referência" at bounding box center [148, 138] width 274 height 14
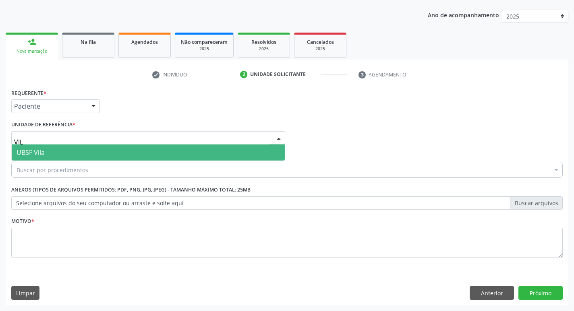
type input "VILA"
click at [83, 149] on span "UBSF Vila" at bounding box center [148, 153] width 273 height 16
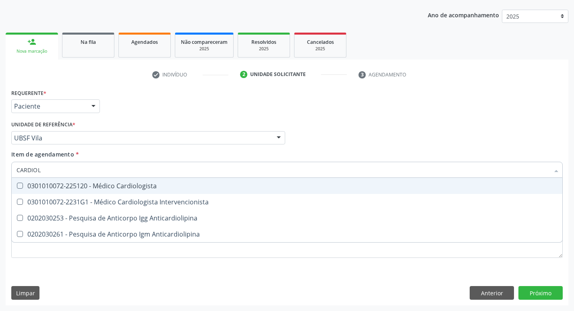
type input "CARDIOLO"
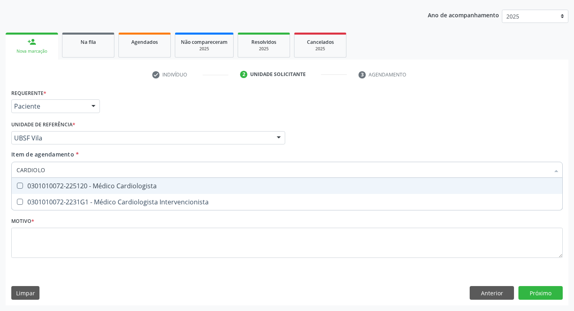
click at [87, 183] on div "0301010072-225120 - Médico Cardiologista" at bounding box center [287, 186] width 541 height 6
checkbox Cardiologista "true"
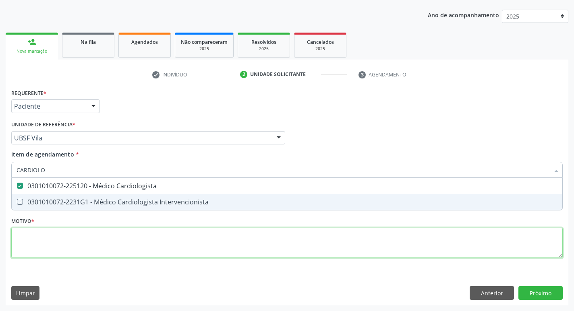
click at [55, 239] on div "Requerente * Paciente Profissional de Saúde Paciente Nenhum resultado encontrad…" at bounding box center [286, 178] width 551 height 182
checkbox Intervencionista "true"
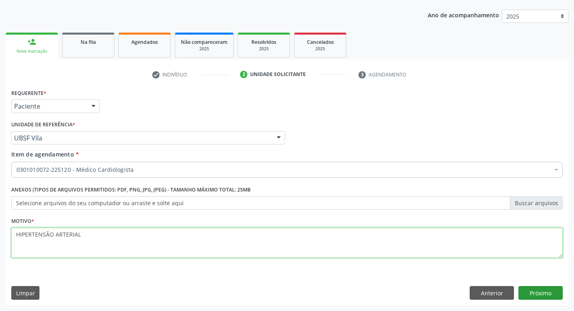
type textarea "HIPERTENSÃO ARTERIAL"
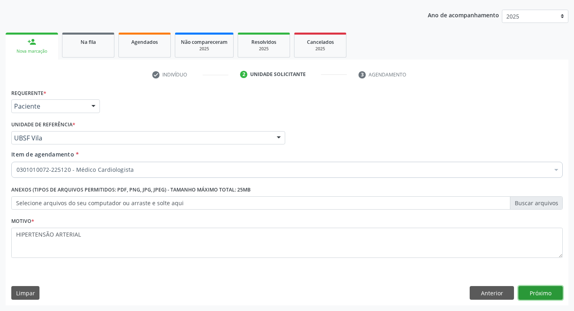
click at [543, 298] on button "Próximo" at bounding box center [540, 293] width 44 height 14
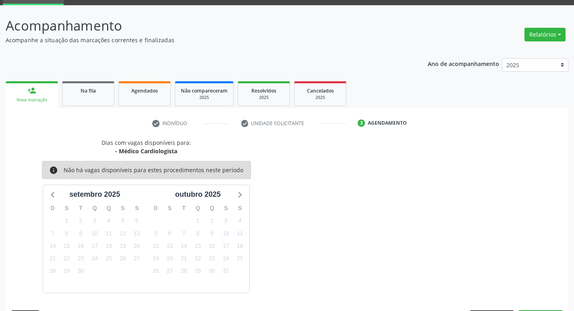
scroll to position [63, 0]
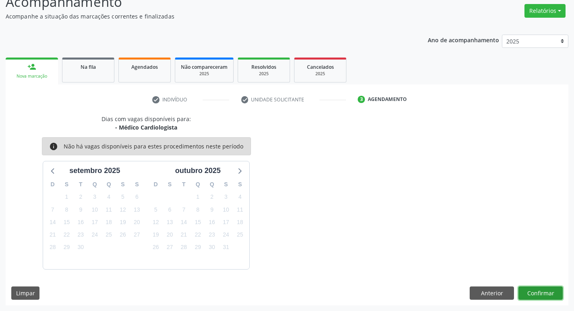
click at [552, 292] on button "Confirmar" at bounding box center [540, 294] width 44 height 14
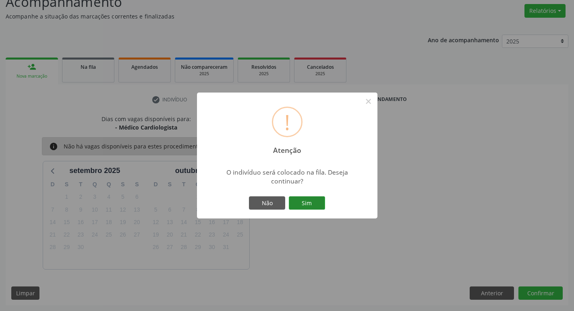
click at [308, 207] on button "Sim" at bounding box center [307, 204] width 36 height 14
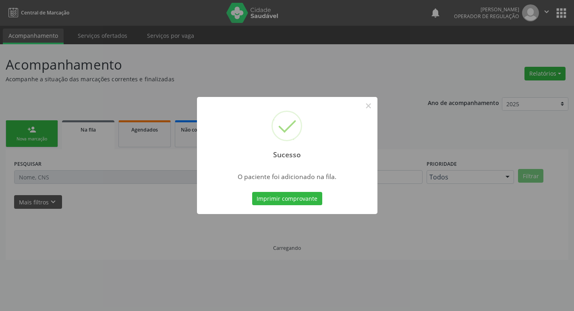
scroll to position [0, 0]
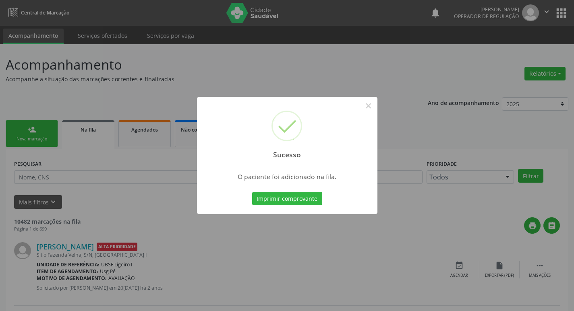
click at [330, 76] on div "Sucesso × O paciente foi adicionado na fila. Imprimir comprovante Cancel" at bounding box center [287, 155] width 574 height 311
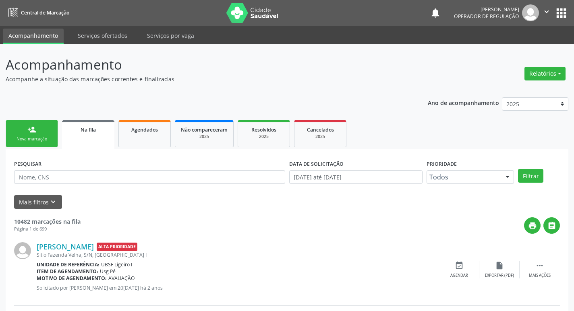
click at [46, 143] on link "person_add Nova marcação" at bounding box center [32, 133] width 52 height 27
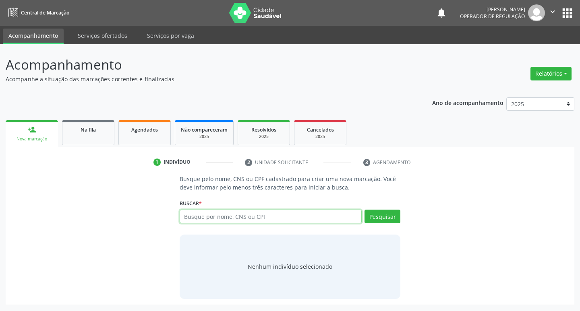
click at [220, 218] on input "text" at bounding box center [271, 217] width 182 height 14
type input "700109998501915"
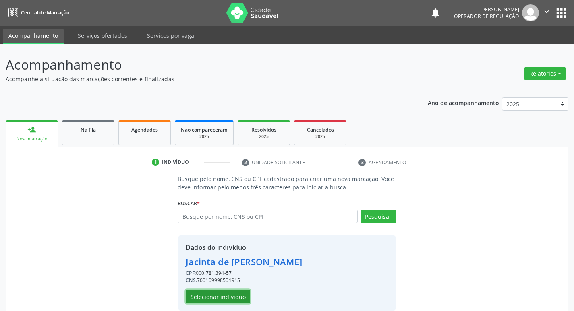
click at [228, 295] on button "Selecionar indivíduo" at bounding box center [218, 297] width 64 height 14
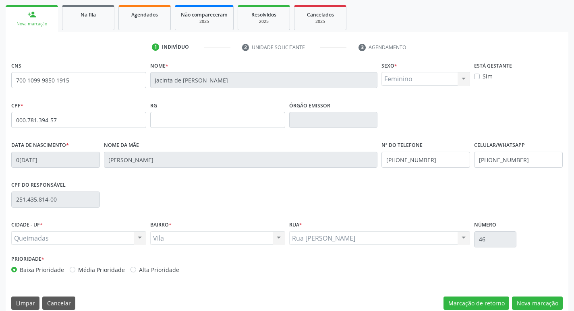
scroll to position [125, 0]
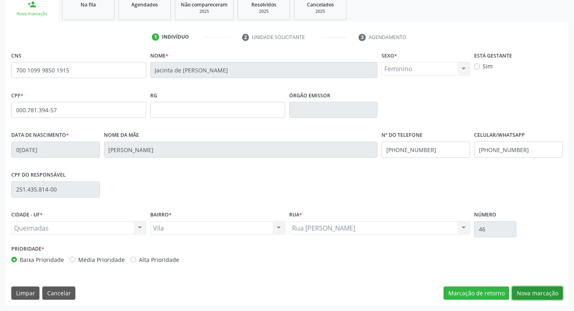
click at [524, 293] on button "Nova marcação" at bounding box center [537, 294] width 51 height 14
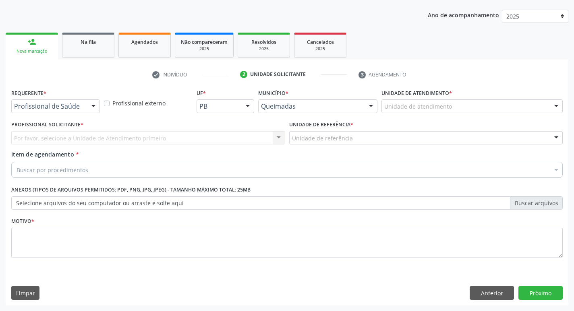
scroll to position [88, 0]
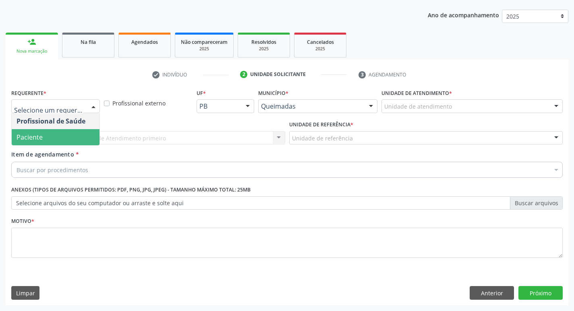
click at [42, 135] on span "Paciente" at bounding box center [30, 137] width 26 height 9
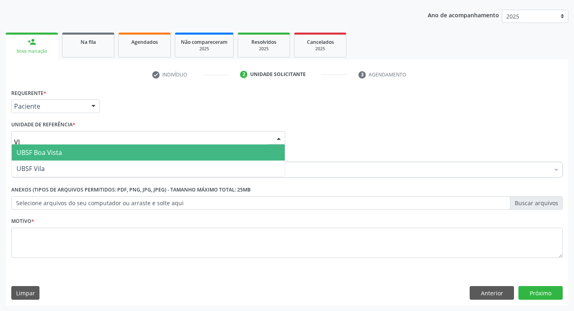
type input "VIL"
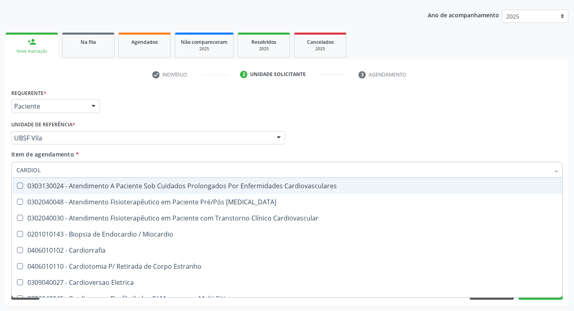
type input "CARDIOLO"
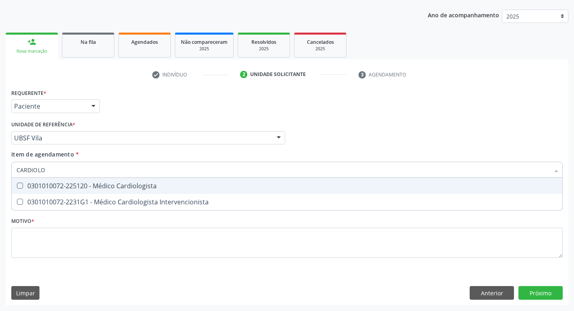
click at [72, 188] on div "0301010072-225120 - Médico Cardiologista" at bounding box center [287, 186] width 541 height 6
checkbox Cardiologista "true"
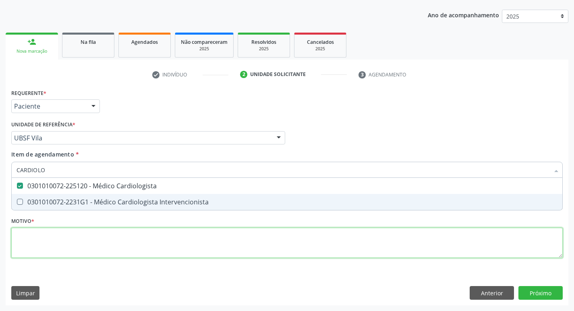
click at [54, 245] on div "Requerente * Paciente Profissional de Saúde Paciente Nenhum resultado encontrad…" at bounding box center [286, 178] width 551 height 182
checkbox Intervencionista "true"
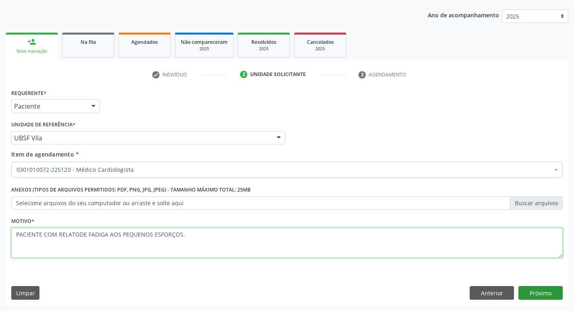
type textarea "PACIENTE COM RELATODE FADIGA AOS PEQUENOS ESFORÇOS."
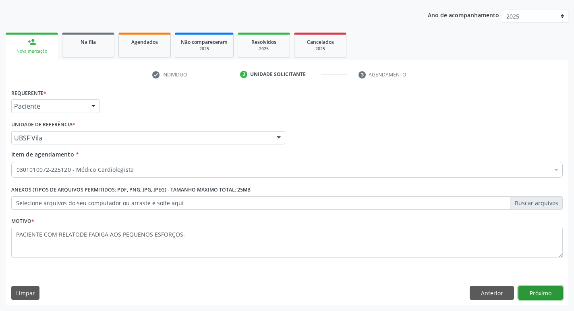
click at [528, 289] on button "Próximo" at bounding box center [540, 293] width 44 height 14
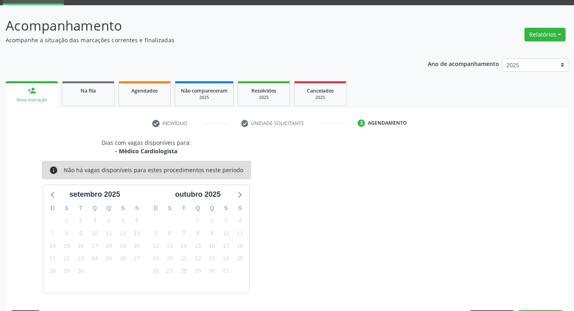
scroll to position [63, 0]
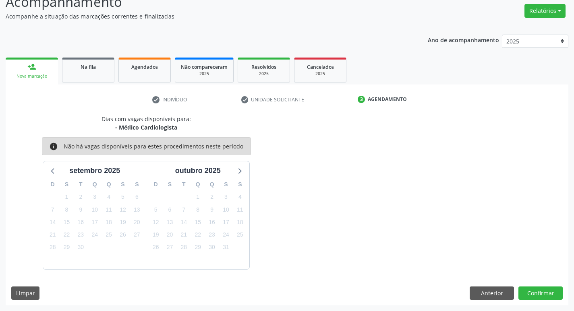
click at [537, 286] on div "Dias com vagas disponíveis para: - Médico Cardiologista info Não há vagas dispo…" at bounding box center [287, 210] width 563 height 191
click at [534, 292] on button "Confirmar" at bounding box center [540, 294] width 44 height 14
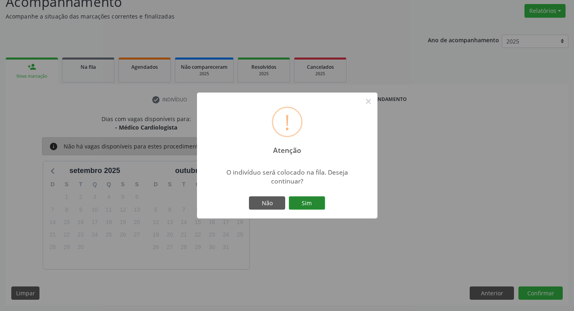
click at [324, 203] on button "Sim" at bounding box center [307, 204] width 36 height 14
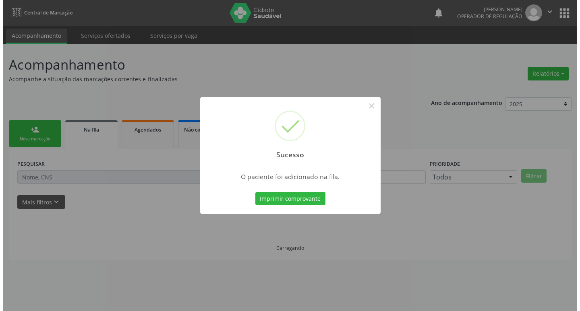
scroll to position [0, 0]
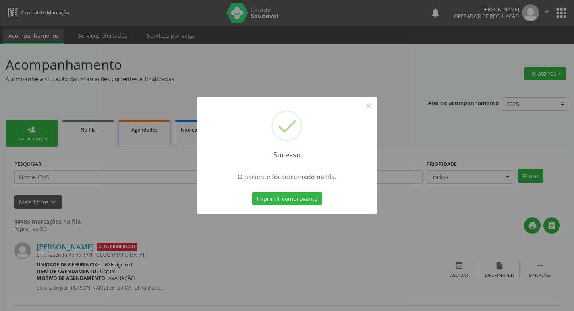
click at [114, 139] on div "Sucesso × O paciente foi adicionado na fila. Imprimir comprovante Cancel" at bounding box center [287, 155] width 574 height 311
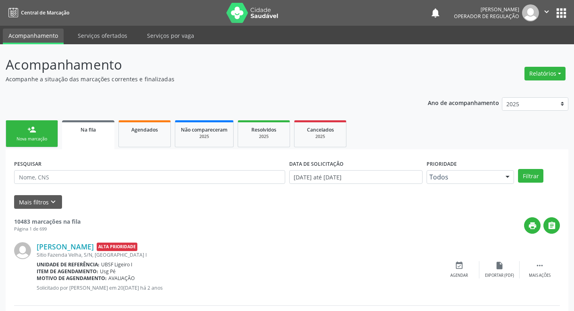
click at [29, 147] on link "person_add Nova marcação" at bounding box center [32, 133] width 52 height 27
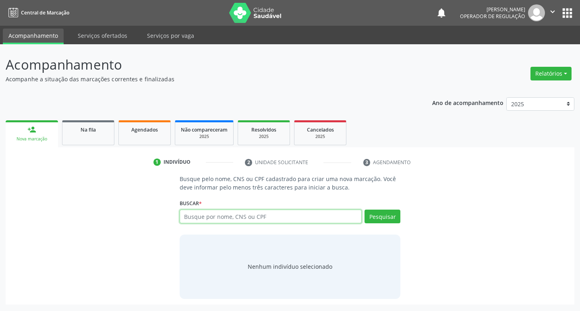
click at [258, 214] on input "text" at bounding box center [271, 217] width 182 height 14
type input "705003295115759"
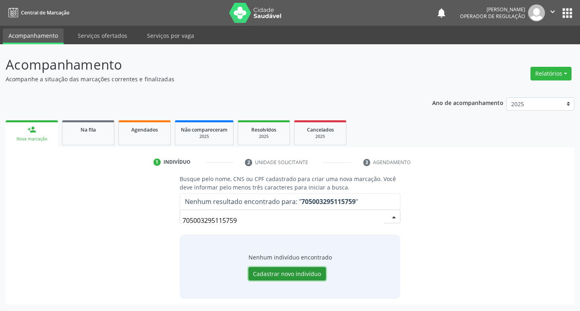
click at [307, 280] on button "Cadastrar novo indivíduo" at bounding box center [287, 274] width 77 height 14
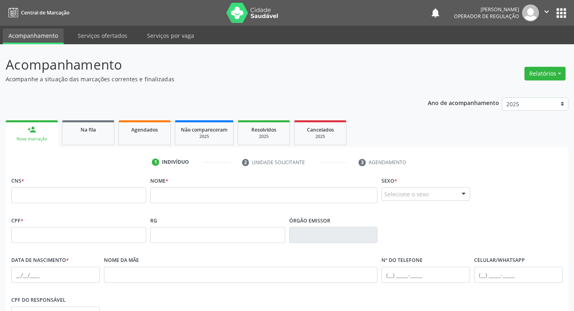
drag, startPoint x: 77, startPoint y: 135, endPoint x: 25, endPoint y: 124, distance: 53.0
click at [78, 135] on link "Na fila" at bounding box center [88, 132] width 52 height 25
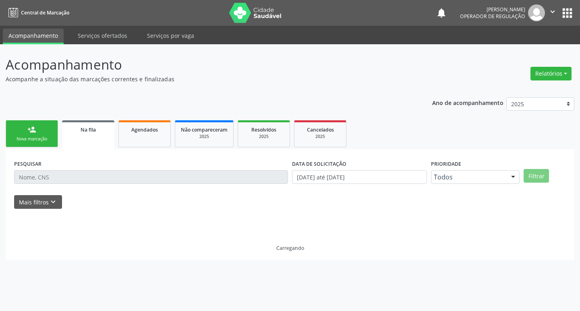
click at [25, 124] on link "person_add Nova marcação" at bounding box center [32, 133] width 52 height 27
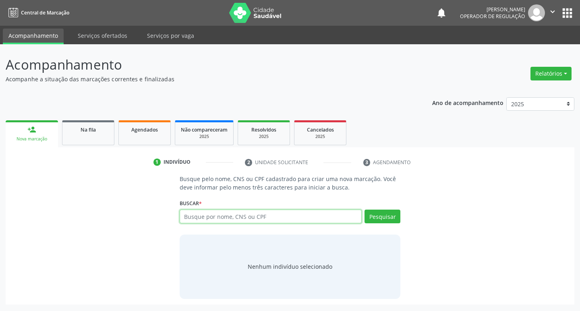
click at [203, 223] on input "text" at bounding box center [271, 217] width 182 height 14
click at [222, 223] on input "text" at bounding box center [271, 217] width 182 height 14
type input "700003326175102"
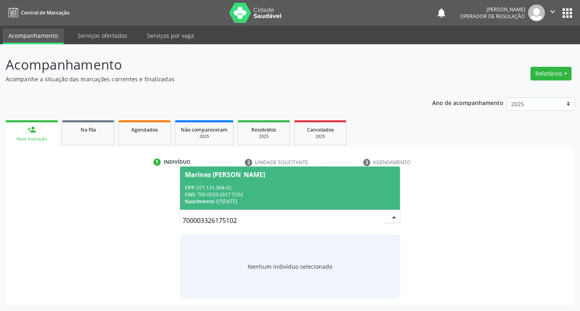
click at [323, 188] on div "CPF: 071.131.304-02" at bounding box center [290, 187] width 211 height 7
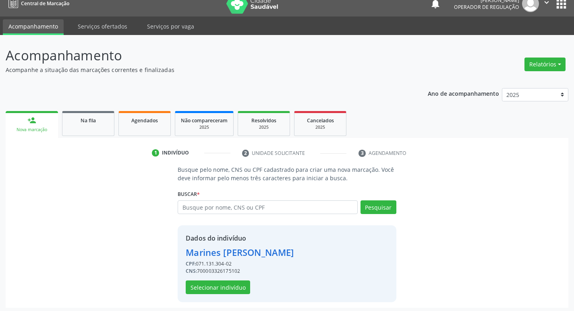
scroll to position [12, 0]
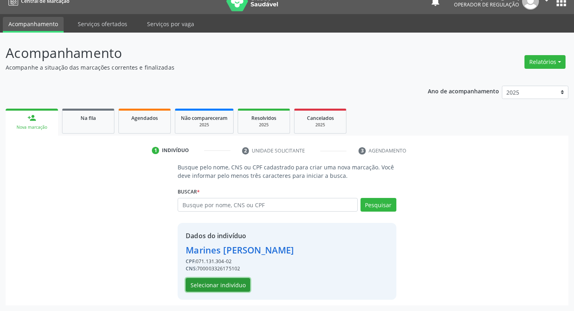
click at [234, 288] on button "Selecionar indivíduo" at bounding box center [218, 285] width 64 height 14
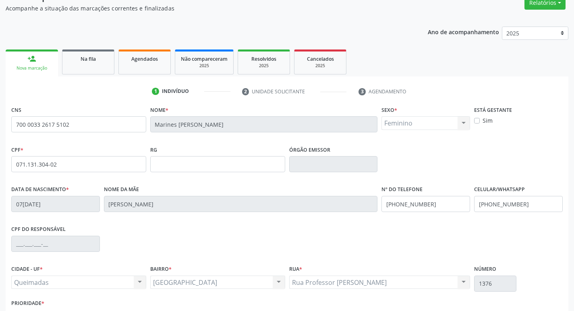
scroll to position [125, 0]
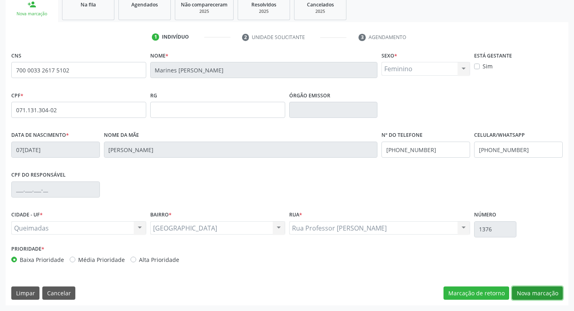
click at [534, 290] on button "Nova marcação" at bounding box center [537, 294] width 51 height 14
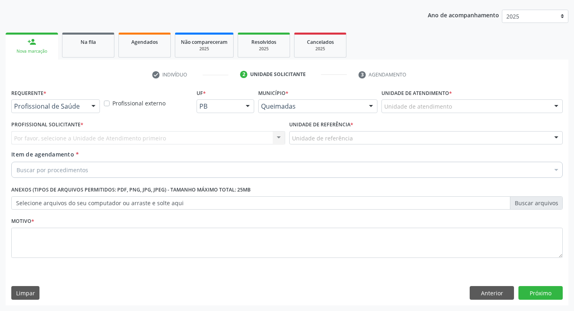
scroll to position [88, 0]
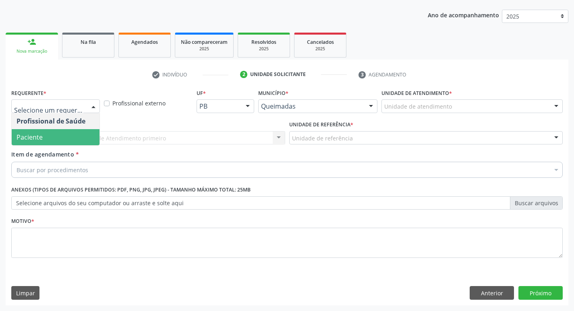
click at [44, 133] on span "Paciente" at bounding box center [56, 137] width 88 height 16
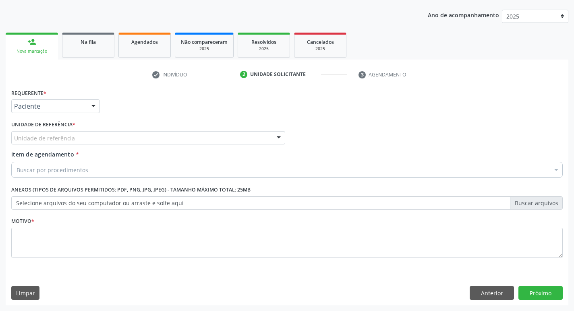
click at [45, 133] on div "Unidade de referência" at bounding box center [148, 138] width 274 height 14
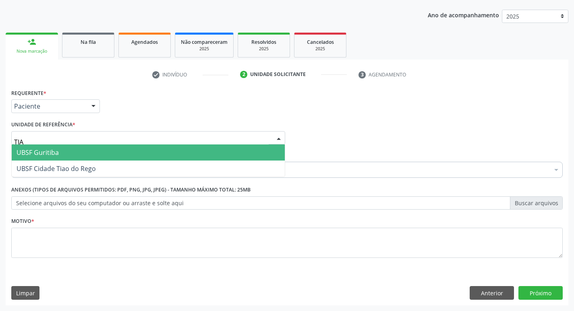
type input "TIAO"
click at [53, 148] on span "UBSF Cidade Tiao do Rego" at bounding box center [148, 153] width 273 height 16
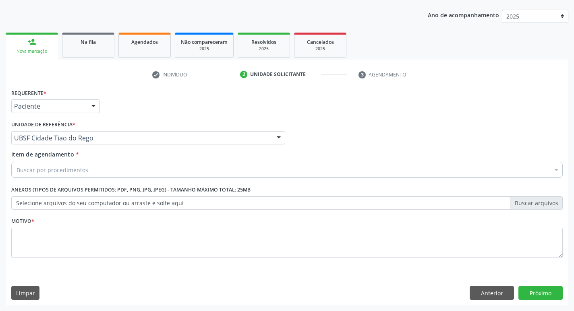
click at [52, 177] on div "Buscar por procedimentos" at bounding box center [286, 170] width 551 height 16
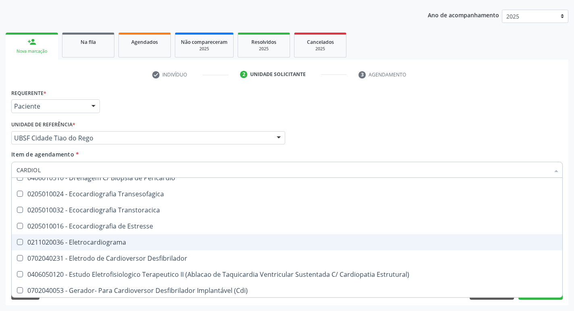
scroll to position [0, 0]
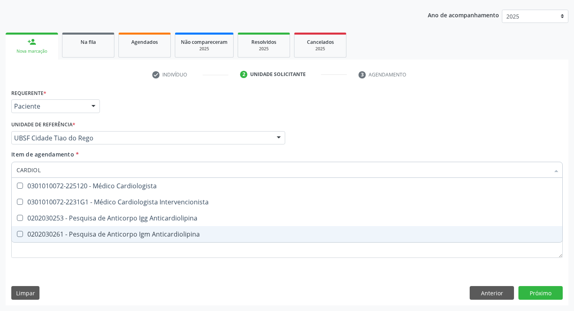
type input "CARDIOLO"
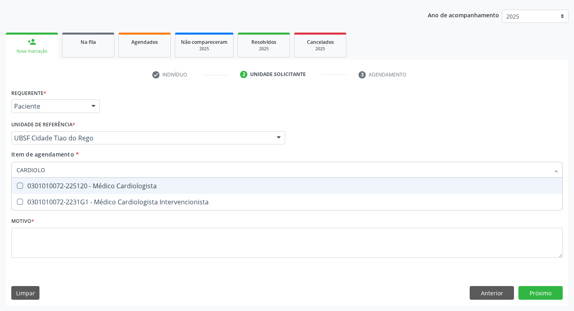
click at [167, 184] on div "0301010072-225120 - Médico Cardiologista" at bounding box center [287, 186] width 541 height 6
checkbox Cardiologista "true"
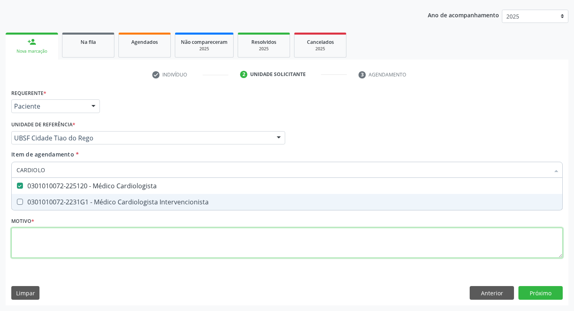
click at [137, 239] on div "Requerente * Paciente Profissional de Saúde Paciente Nenhum resultado encontrad…" at bounding box center [286, 178] width 551 height 182
checkbox Intervencionista "true"
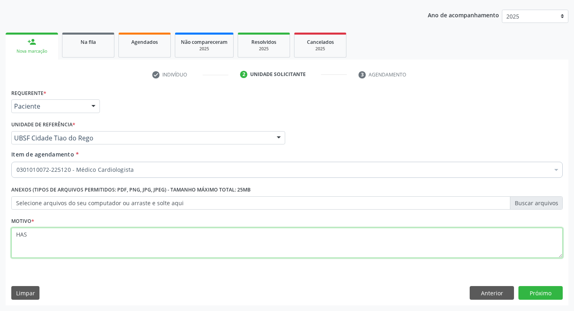
click at [137, 238] on textarea "HAS" at bounding box center [286, 243] width 551 height 31
type textarea "HAS/DOR TORACICA"
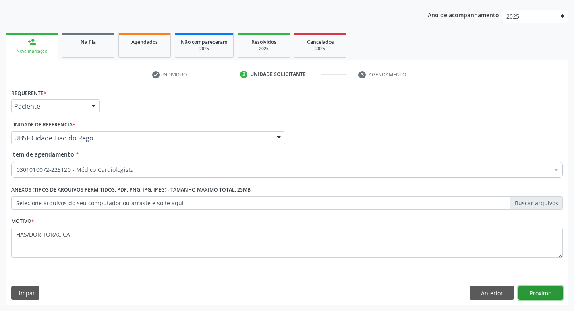
click at [548, 295] on button "Próximo" at bounding box center [540, 293] width 44 height 14
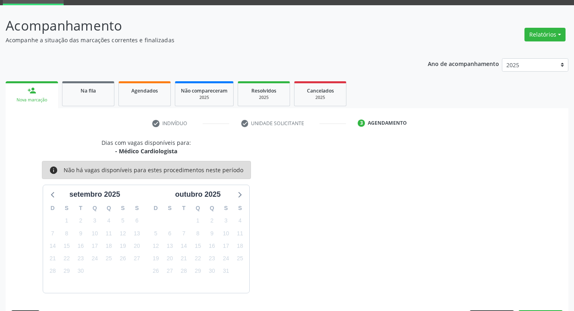
scroll to position [63, 0]
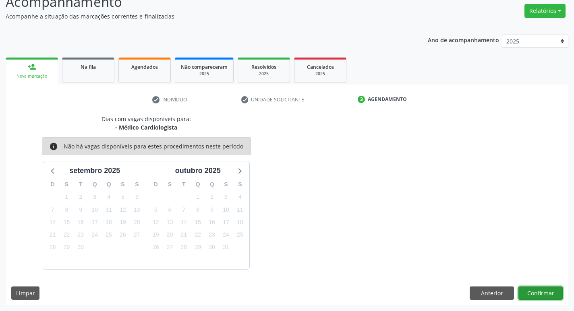
click at [534, 293] on button "Confirmar" at bounding box center [540, 294] width 44 height 14
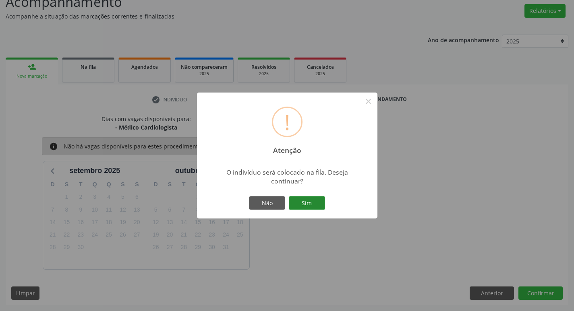
click at [315, 208] on button "Sim" at bounding box center [307, 204] width 36 height 14
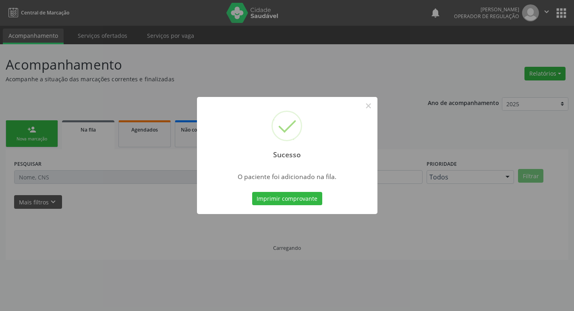
scroll to position [0, 0]
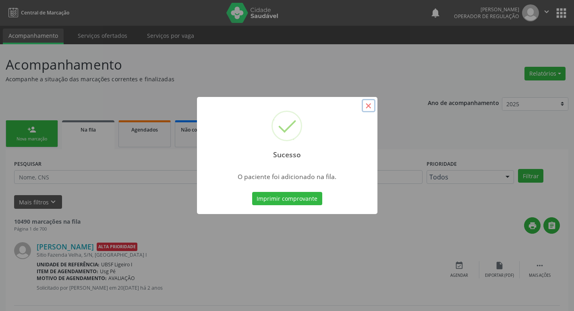
click at [372, 109] on button "×" at bounding box center [369, 106] width 14 height 14
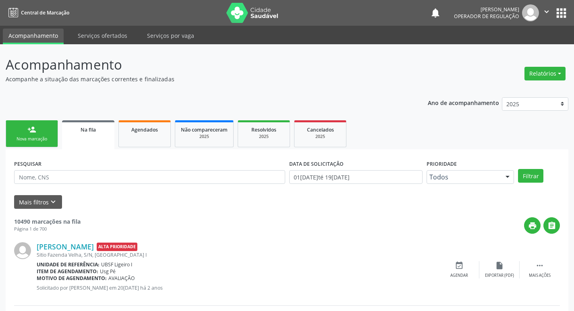
click at [35, 135] on link "person_add Nova marcação" at bounding box center [32, 133] width 52 height 27
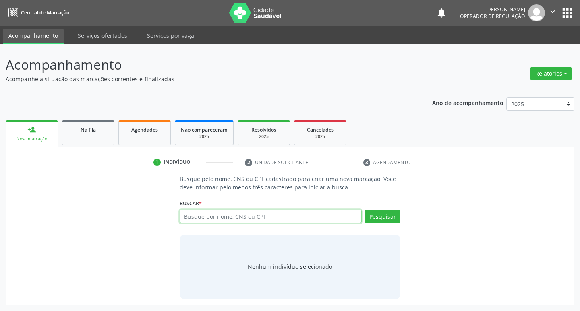
click at [227, 212] on input "text" at bounding box center [271, 217] width 182 height 14
click at [227, 211] on input "text" at bounding box center [271, 217] width 182 height 14
click at [224, 223] on input "text" at bounding box center [271, 217] width 182 height 14
type input "703206696121398"
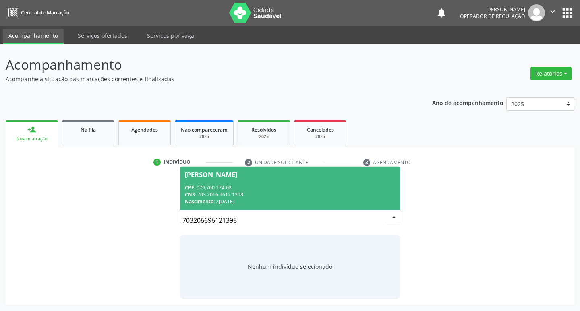
click at [336, 187] on div "CPF: 079.760.174-03" at bounding box center [290, 187] width 211 height 7
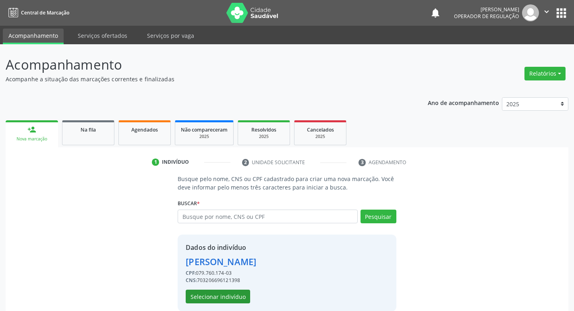
scroll to position [12, 0]
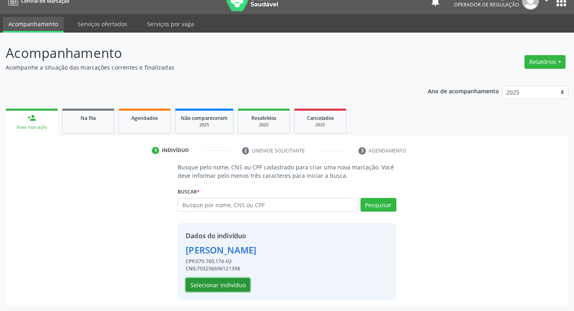
click at [214, 281] on button "Selecionar indivíduo" at bounding box center [218, 285] width 64 height 14
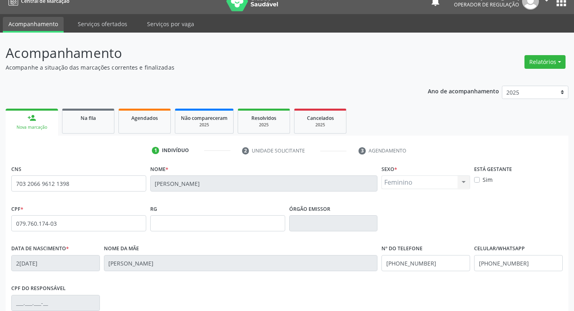
scroll to position [125, 0]
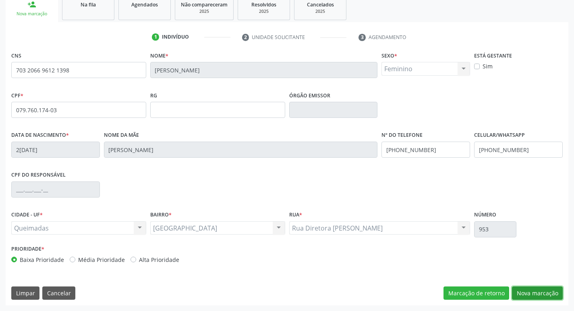
click at [549, 295] on button "Nova marcação" at bounding box center [537, 294] width 51 height 14
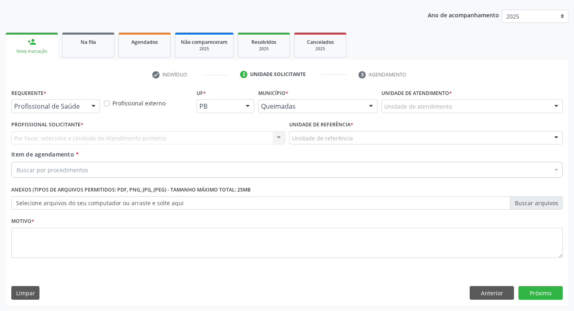
scroll to position [88, 0]
click at [90, 110] on div at bounding box center [93, 107] width 12 height 14
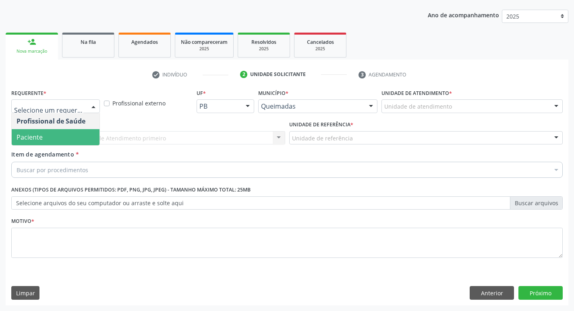
click at [74, 136] on span "Paciente" at bounding box center [56, 137] width 88 height 16
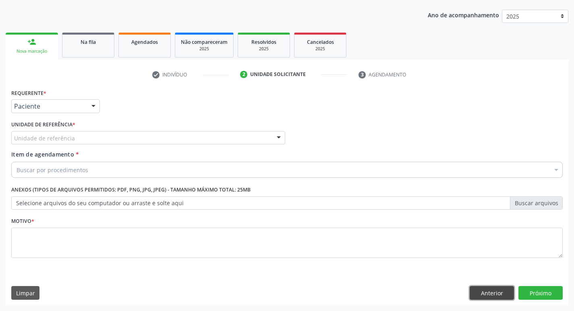
click at [490, 287] on button "Anterior" at bounding box center [492, 293] width 44 height 14
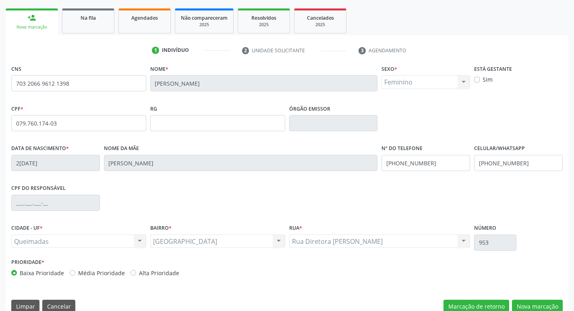
scroll to position [125, 0]
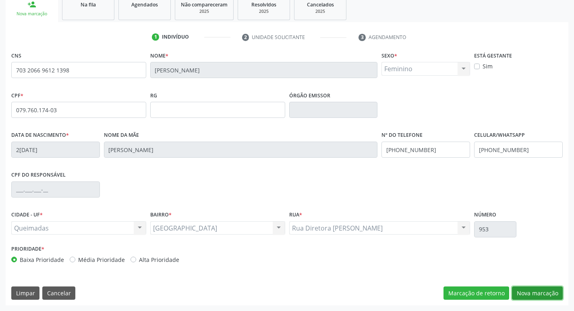
drag, startPoint x: 530, startPoint y: 293, endPoint x: 515, endPoint y: 296, distance: 15.6
click at [530, 294] on button "Nova marcação" at bounding box center [537, 294] width 51 height 14
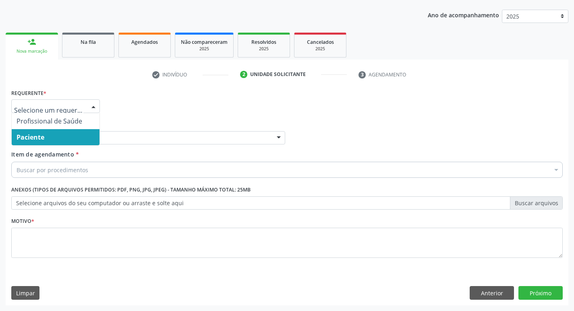
click at [57, 133] on span "Paciente" at bounding box center [56, 137] width 88 height 16
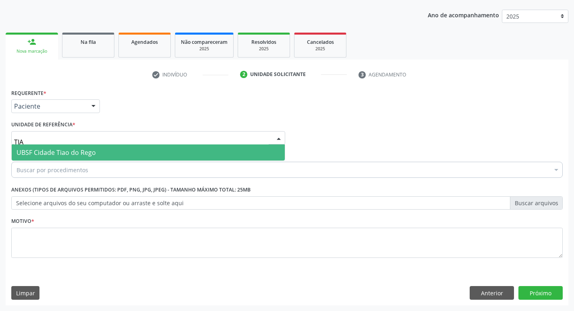
type input "TIAO"
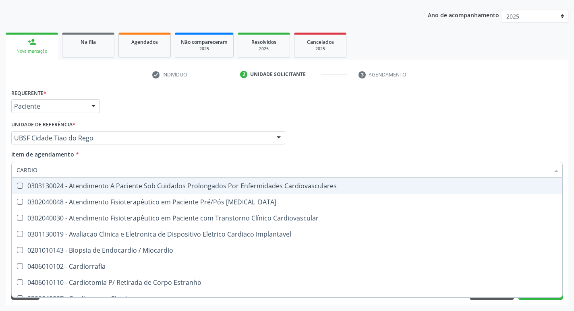
type input "CARDIOL"
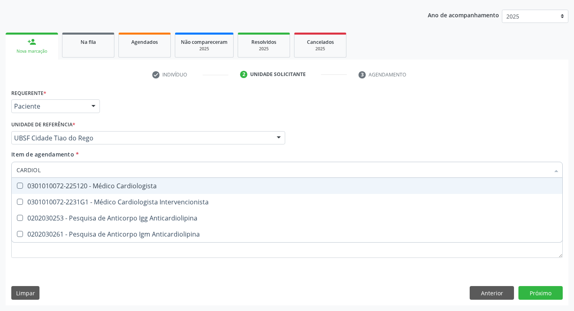
click at [105, 191] on span "0301010072-225120 - Médico Cardiologista" at bounding box center [287, 186] width 551 height 16
checkbox Cardiologista "true"
click at [304, 74] on div "Unidade solicitante" at bounding box center [278, 74] width 56 height 7
checkbox Intervencionista "true"
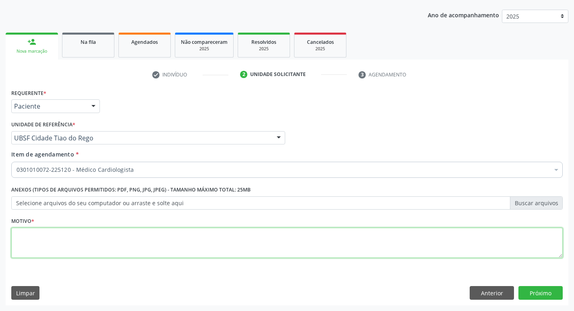
click at [39, 246] on textarea at bounding box center [286, 243] width 551 height 31
type textarea "HIPOTENSÃO POSTURAL"
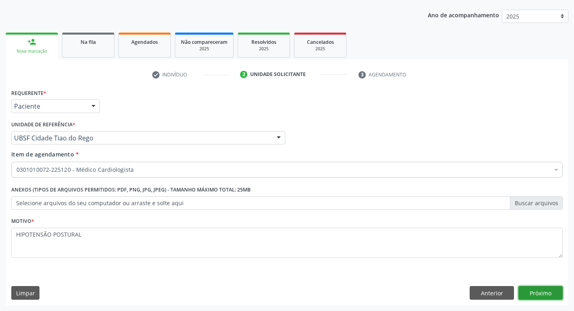
click at [532, 288] on button "Próximo" at bounding box center [540, 293] width 44 height 14
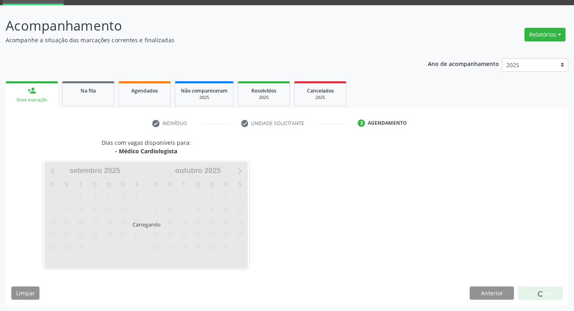
scroll to position [63, 0]
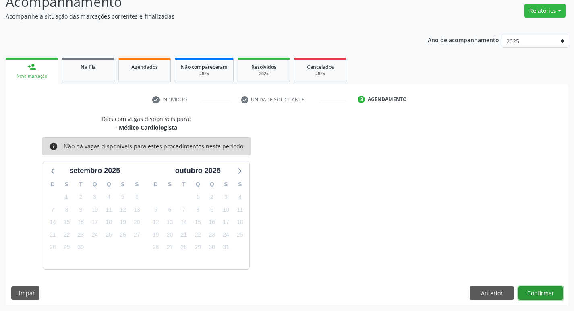
click at [549, 295] on button "Confirmar" at bounding box center [540, 294] width 44 height 14
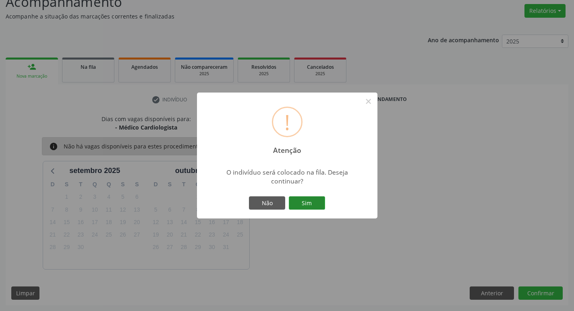
click at [317, 206] on button "Sim" at bounding box center [307, 204] width 36 height 14
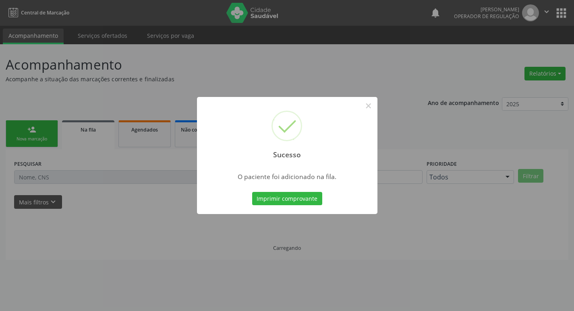
scroll to position [0, 0]
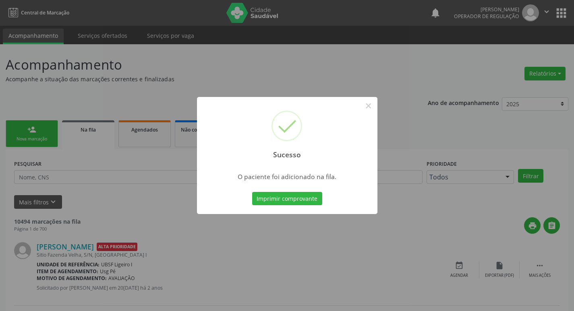
click at [252, 192] on button "Imprimir comprovante" at bounding box center [287, 199] width 70 height 14
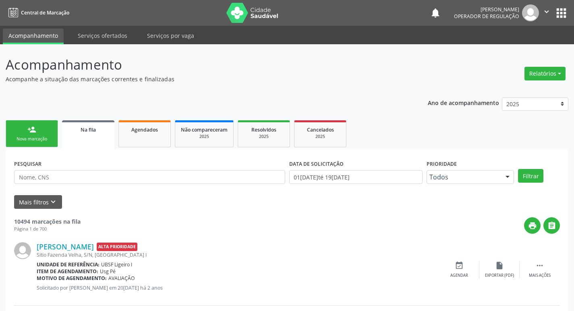
click at [546, 14] on icon "" at bounding box center [546, 11] width 9 height 9
click at [534, 52] on link "Sair" at bounding box center [526, 48] width 56 height 11
